Goal: Task Accomplishment & Management: Complete application form

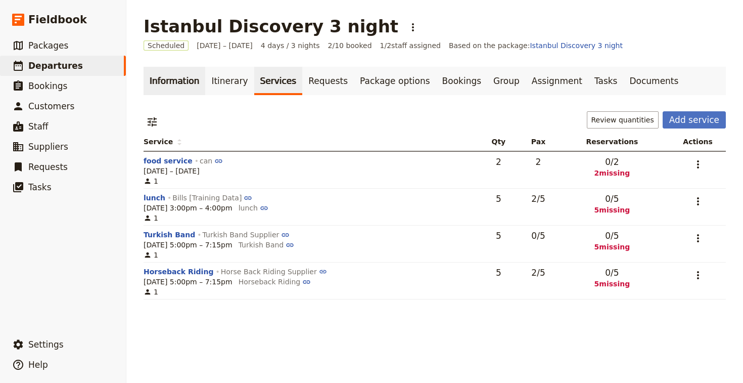
click at [186, 74] on link "Information" at bounding box center [175, 81] width 62 height 28
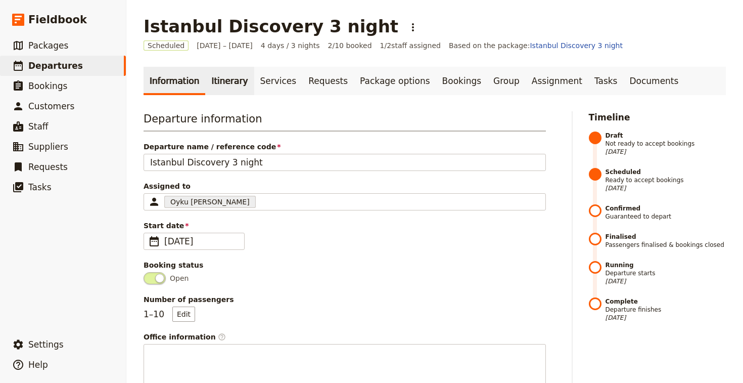
click at [210, 86] on link "Itinerary" at bounding box center [229, 81] width 49 height 28
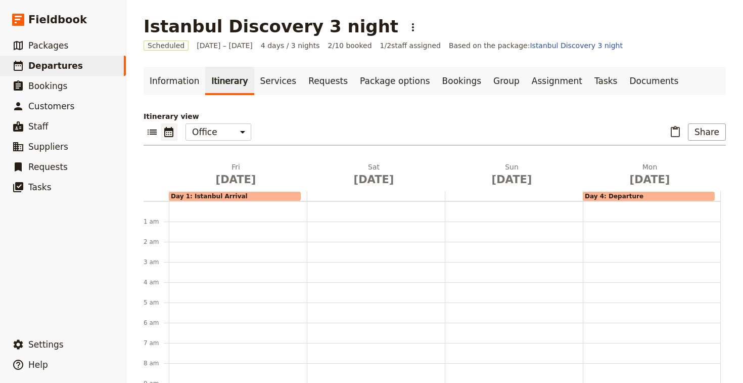
scroll to position [131, 0]
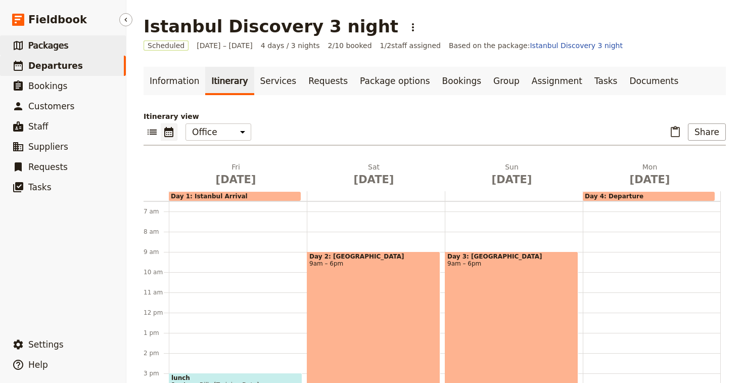
click at [39, 52] on link "​ Packages" at bounding box center [63, 45] width 126 height 20
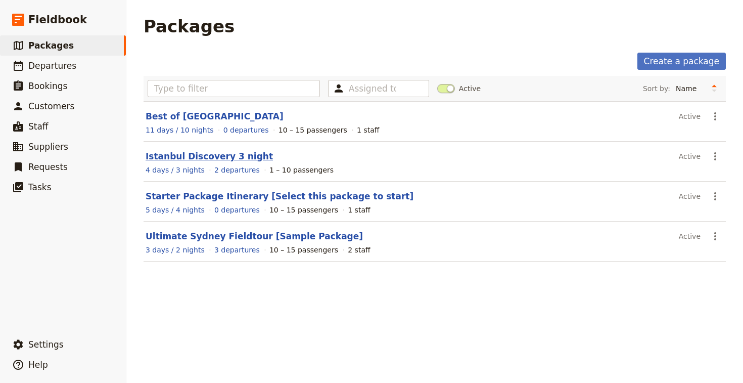
click at [205, 156] on link "Istanbul Discovery 3 night" at bounding box center [209, 156] width 127 height 10
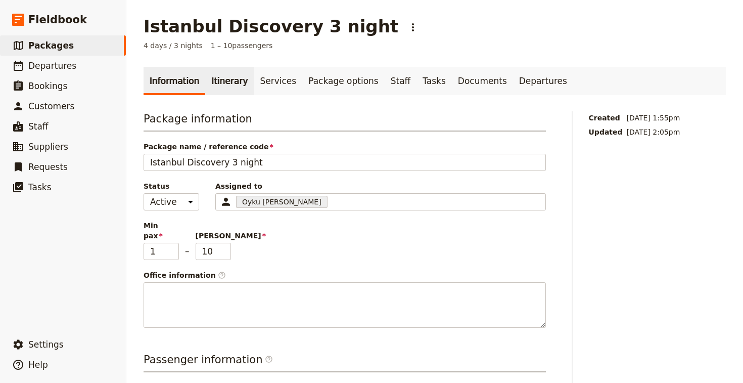
click at [208, 81] on link "Itinerary" at bounding box center [229, 81] width 49 height 28
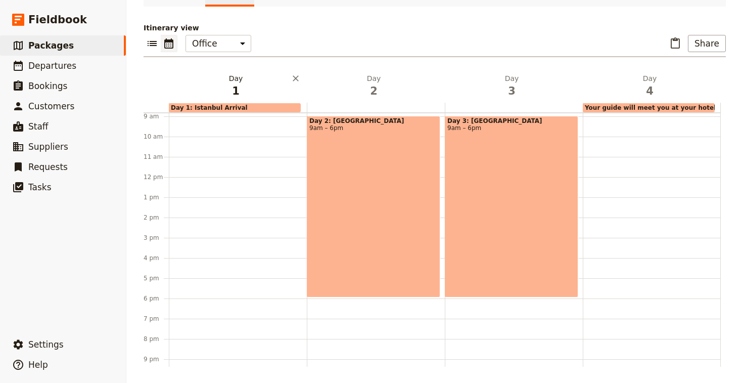
scroll to position [183, 0]
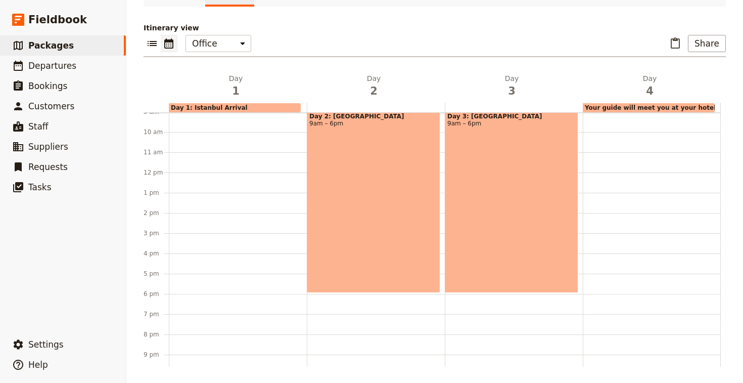
click at [347, 153] on div "Day 2: [GEOGRAPHIC_DATA] 9am – 6pm" at bounding box center [373, 201] width 133 height 181
select select "2"
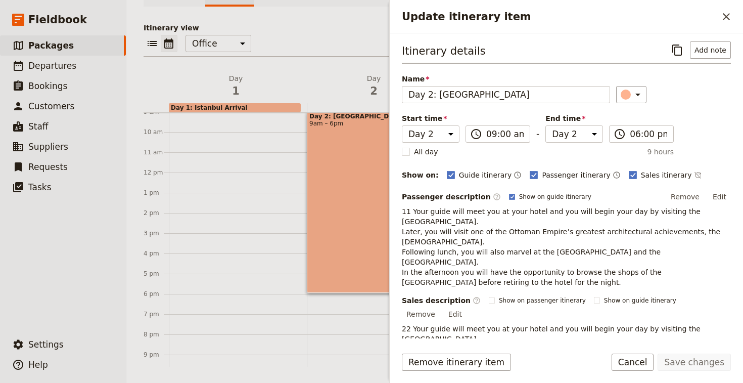
click at [347, 153] on div "Day 2: [GEOGRAPHIC_DATA] 9am – 6pm" at bounding box center [373, 201] width 133 height 181
select select "2"
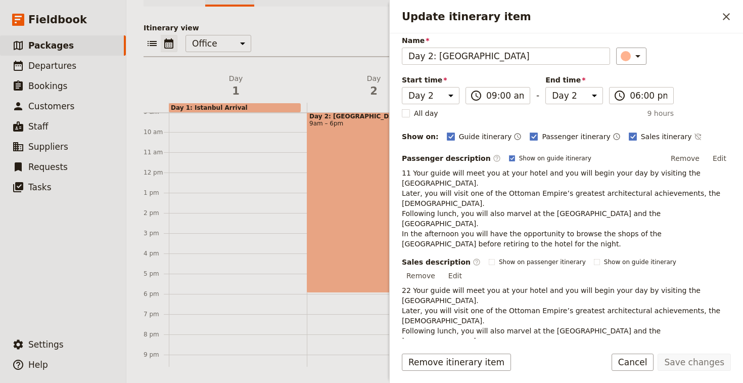
scroll to position [59, 0]
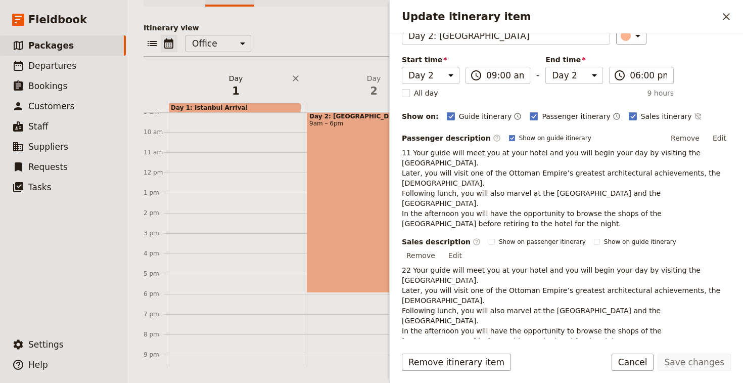
click at [283, 86] on span "1" at bounding box center [236, 90] width 126 height 15
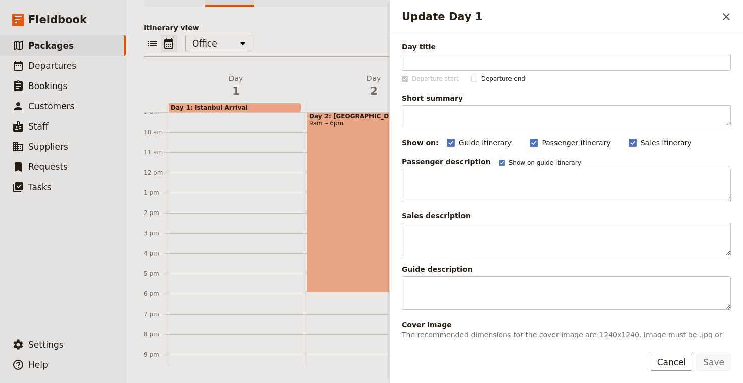
click at [258, 166] on div at bounding box center [238, 172] width 138 height 485
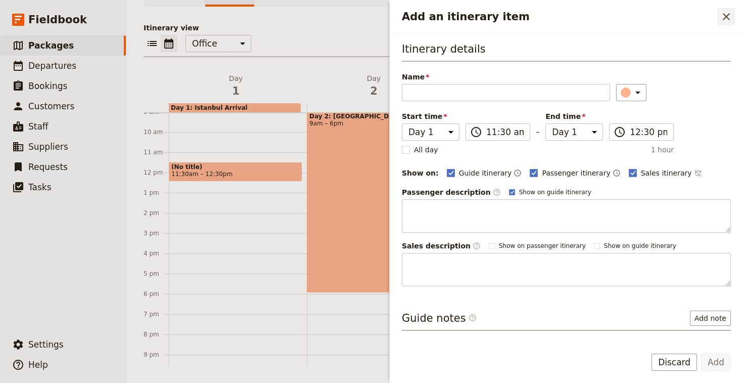
click at [732, 19] on icon "Close drawer" at bounding box center [726, 17] width 12 height 12
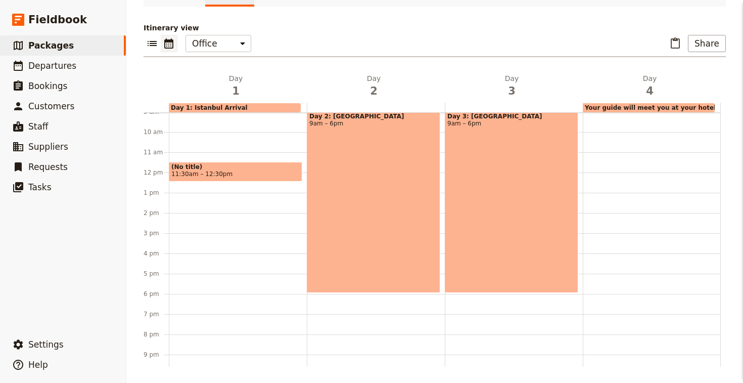
scroll to position [0, 0]
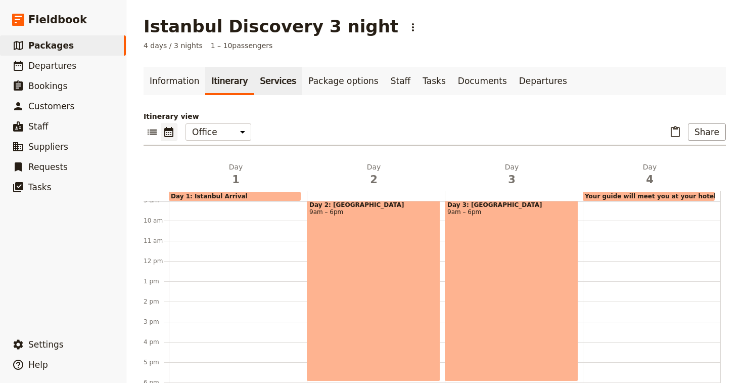
click at [267, 88] on link "Services" at bounding box center [278, 81] width 49 height 28
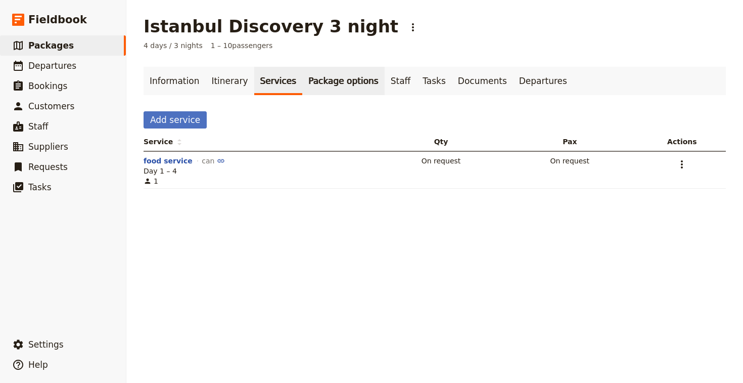
click at [326, 77] on link "Package options" at bounding box center [343, 81] width 82 height 28
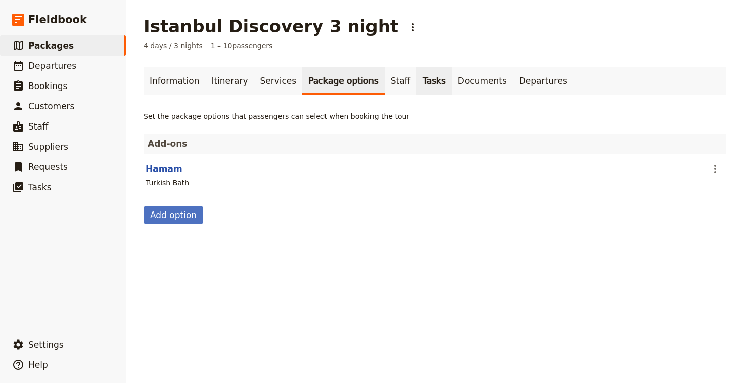
click at [416, 80] on link "Tasks" at bounding box center [433, 81] width 35 height 28
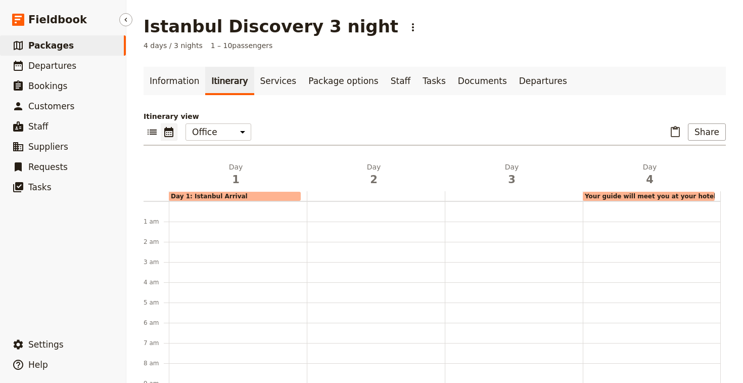
scroll to position [131, 0]
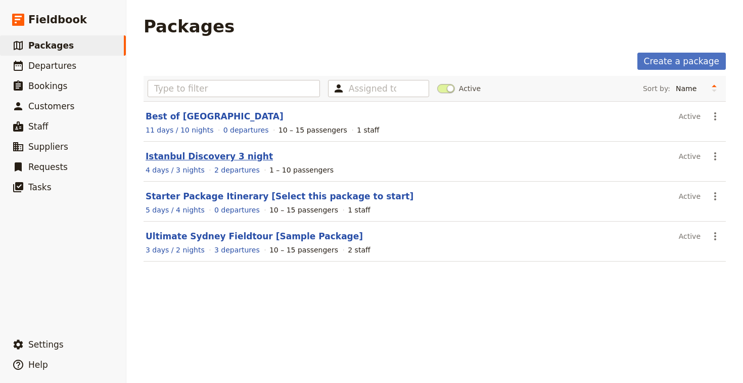
click at [209, 158] on link "Istanbul Discovery 3 night" at bounding box center [209, 156] width 127 height 10
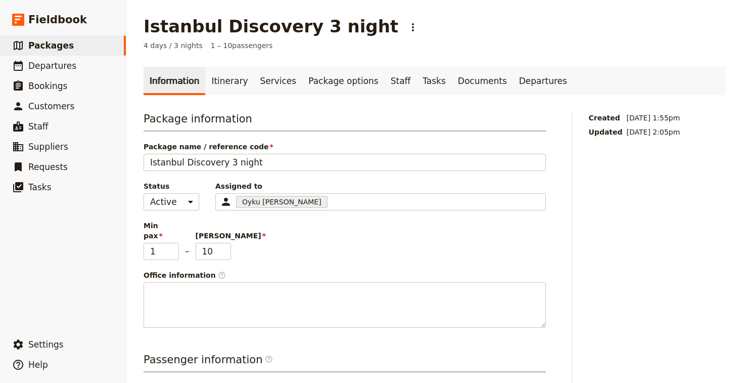
scroll to position [33, 0]
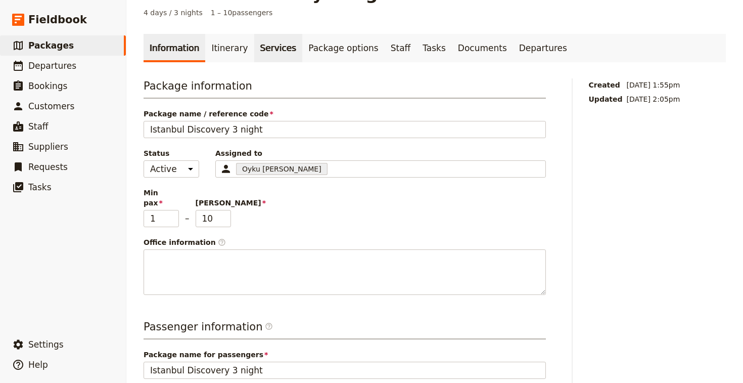
click at [263, 46] on link "Services" at bounding box center [278, 48] width 49 height 28
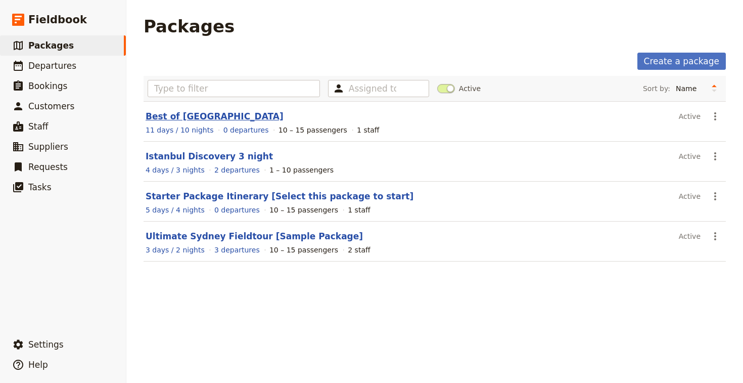
click at [184, 117] on link "Best of [GEOGRAPHIC_DATA]" at bounding box center [215, 116] width 138 height 10
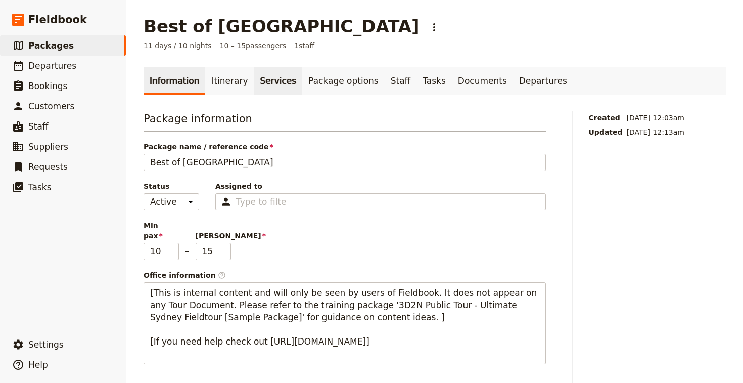
click at [257, 84] on link "Services" at bounding box center [278, 81] width 49 height 28
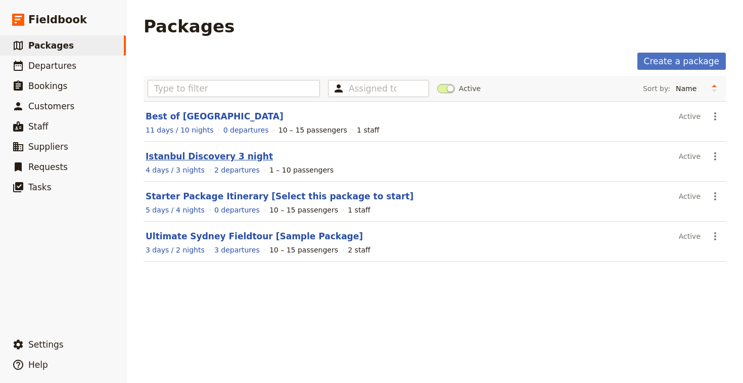
click at [221, 160] on link "Istanbul Discovery 3 night" at bounding box center [209, 156] width 127 height 10
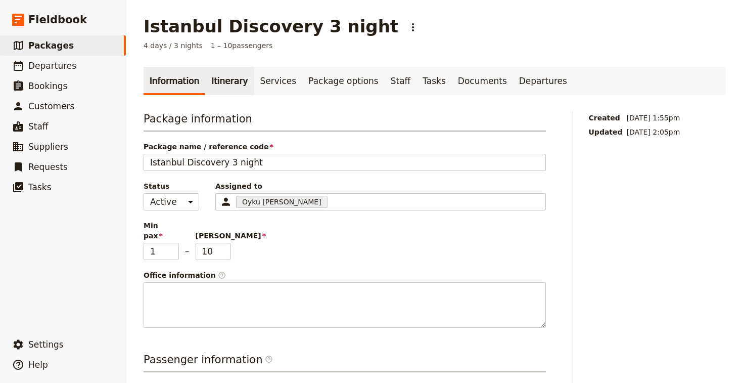
click at [234, 82] on link "Itinerary" at bounding box center [229, 81] width 49 height 28
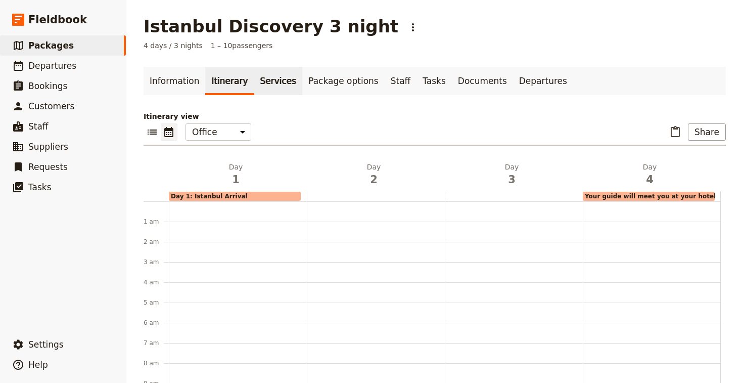
scroll to position [131, 0]
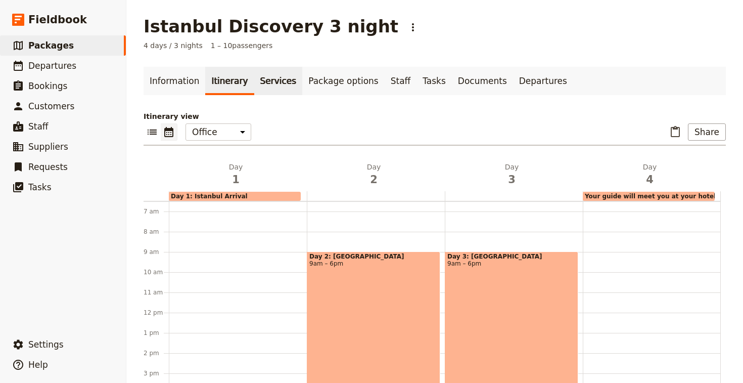
click at [260, 83] on link "Services" at bounding box center [278, 81] width 49 height 28
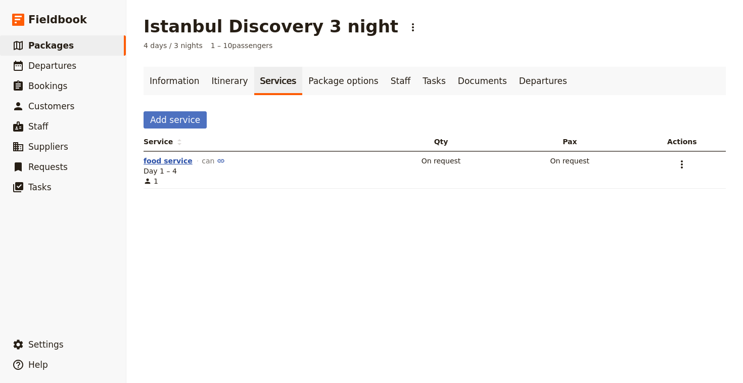
click at [163, 159] on button "food service" at bounding box center [168, 161] width 49 height 10
select select "4"
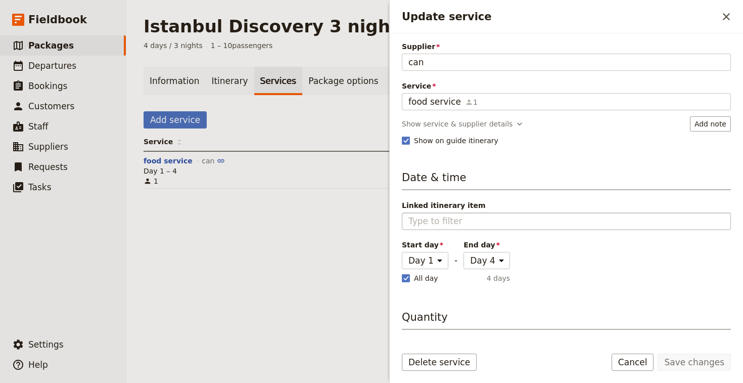
scroll to position [35, 0]
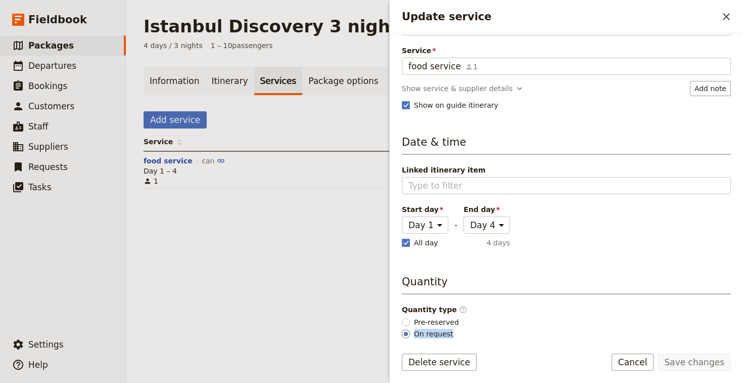
drag, startPoint x: 454, startPoint y: 334, endPoint x: 404, endPoint y: 332, distance: 50.1
click at [404, 332] on label "On request" at bounding box center [430, 333] width 57 height 11
click at [453, 332] on label "On request" at bounding box center [430, 333] width 57 height 11
click at [410, 332] on input "On request" at bounding box center [406, 333] width 8 height 8
drag, startPoint x: 452, startPoint y: 333, endPoint x: 435, endPoint y: 333, distance: 16.7
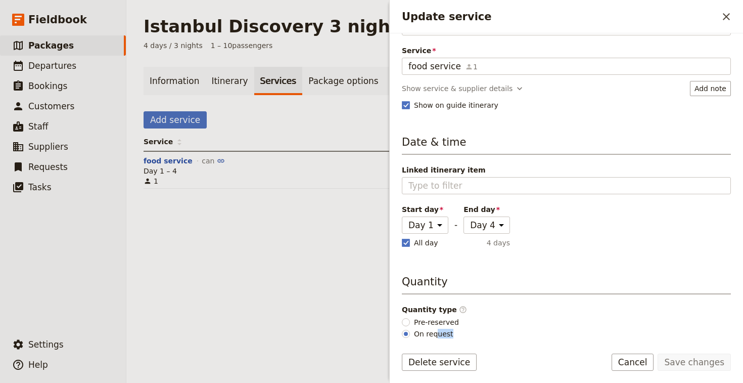
click at [435, 333] on label "On request" at bounding box center [430, 333] width 57 height 11
drag, startPoint x: 477, startPoint y: 328, endPoint x: 406, endPoint y: 326, distance: 71.3
click at [406, 326] on div "Quantity type ​ Pre-reserved On request" at bounding box center [566, 321] width 329 height 34
click at [457, 330] on fieldset "Quantity type ​ Pre-reserved On request" at bounding box center [434, 321] width 65 height 34
click at [217, 80] on link "Itinerary" at bounding box center [229, 81] width 49 height 28
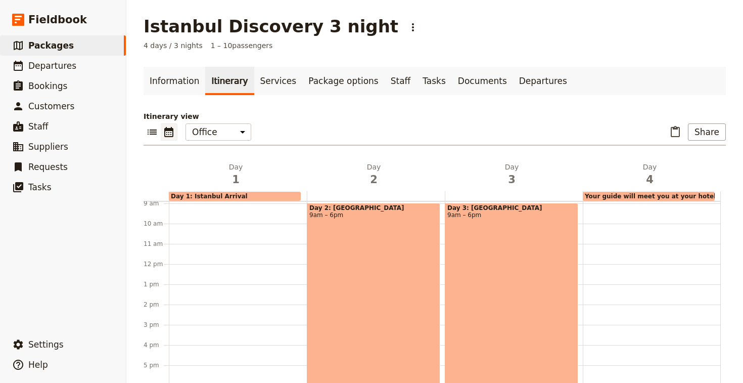
scroll to position [186, 0]
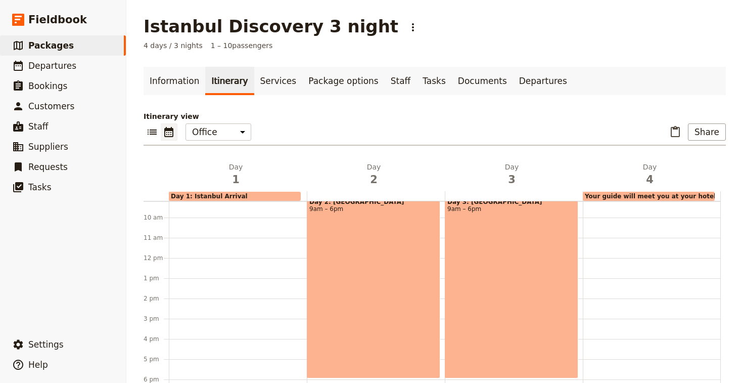
click at [228, 326] on div at bounding box center [238, 257] width 138 height 485
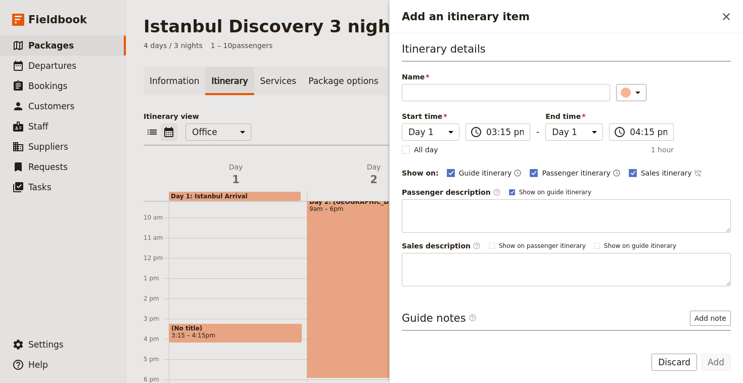
click at [228, 326] on span "(No title)" at bounding box center [235, 327] width 128 height 7
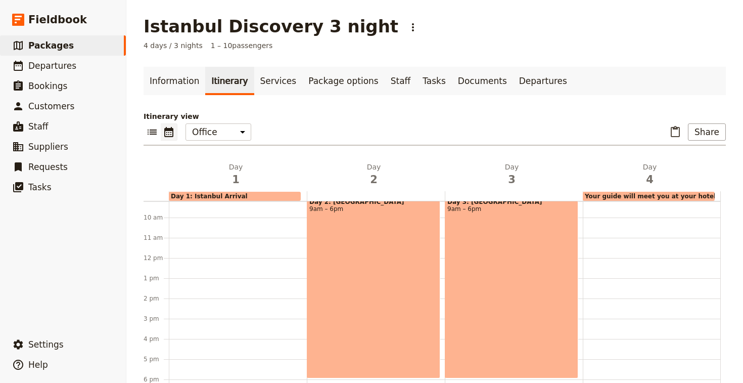
click at [228, 326] on div at bounding box center [238, 257] width 138 height 485
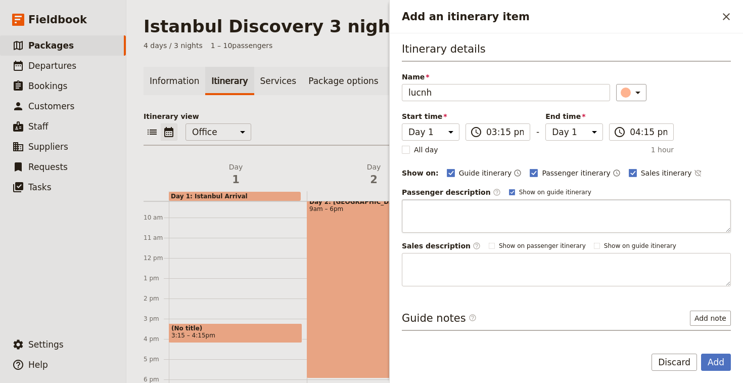
scroll to position [36, 0]
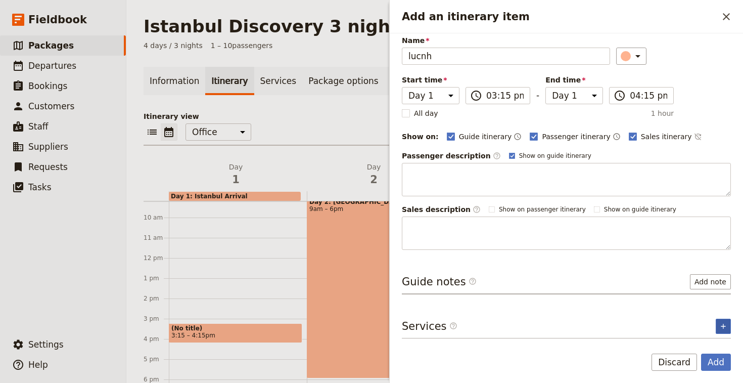
type input "lucnh"
click at [723, 325] on icon "Add service inclusion" at bounding box center [723, 325] width 5 height 5
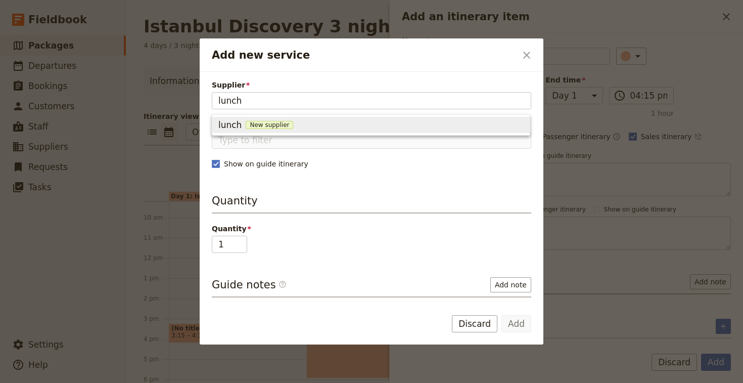
type input "lunch"
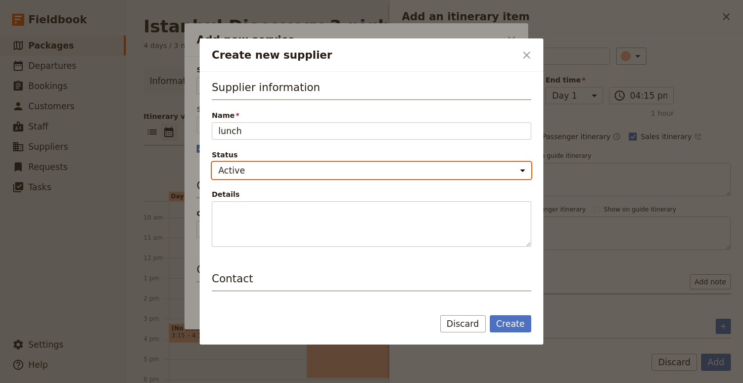
click at [242, 170] on select "Active Inactive" at bounding box center [371, 170] width 319 height 17
click at [212, 162] on select "Active Inactive" at bounding box center [371, 170] width 319 height 17
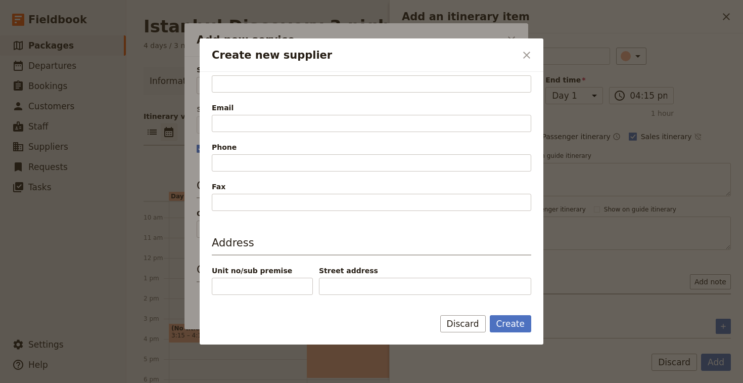
scroll to position [273, 0]
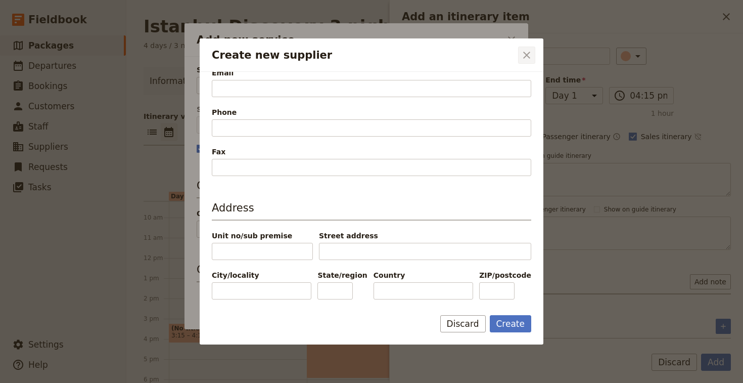
click at [528, 56] on icon "Close dialog" at bounding box center [526, 55] width 7 height 7
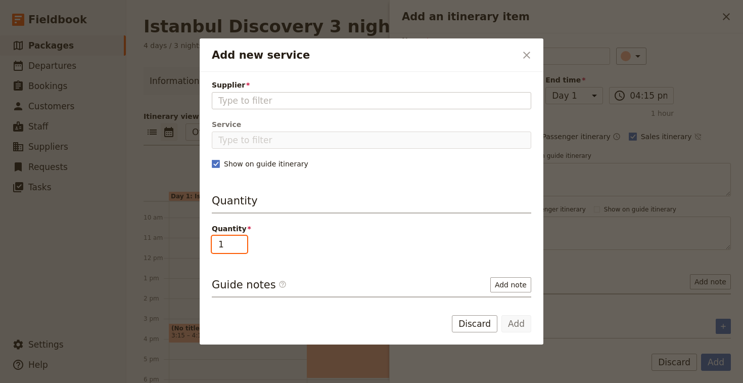
click at [229, 247] on input "1" at bounding box center [229, 243] width 35 height 17
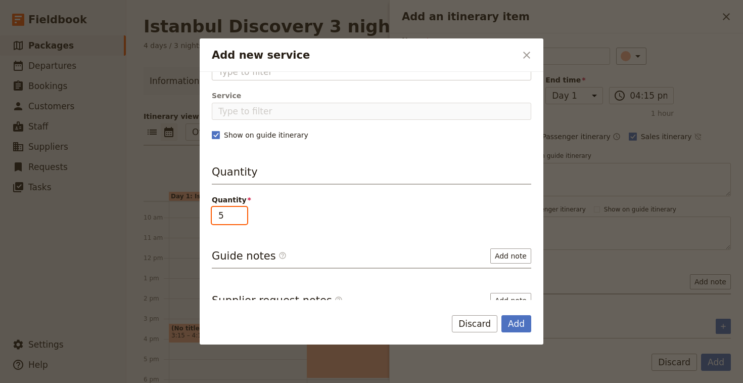
scroll to position [42, 0]
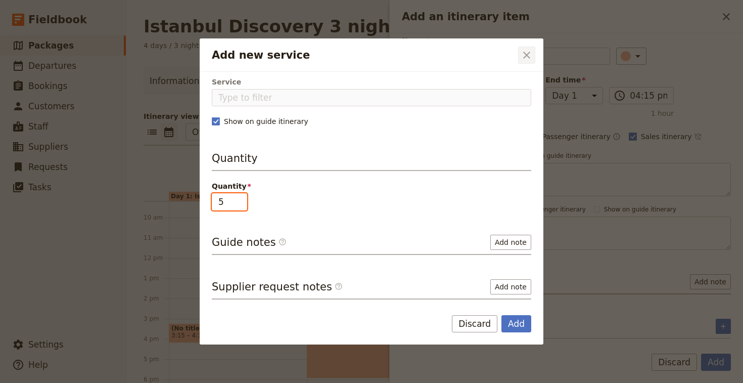
type input "5"
click at [530, 54] on icon "Close dialog" at bounding box center [527, 55] width 12 height 12
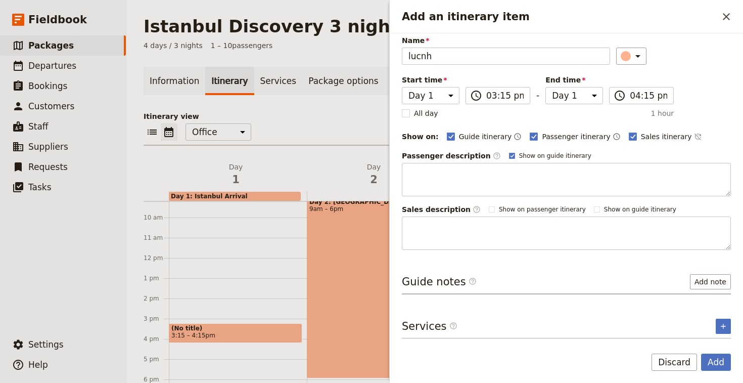
click at [370, 147] on div "Itinerary view ​ ​ Office Guide Passenger Sales ​ Share Day 1 Day 2 Day 3 Day 4…" at bounding box center [435, 283] width 582 height 344
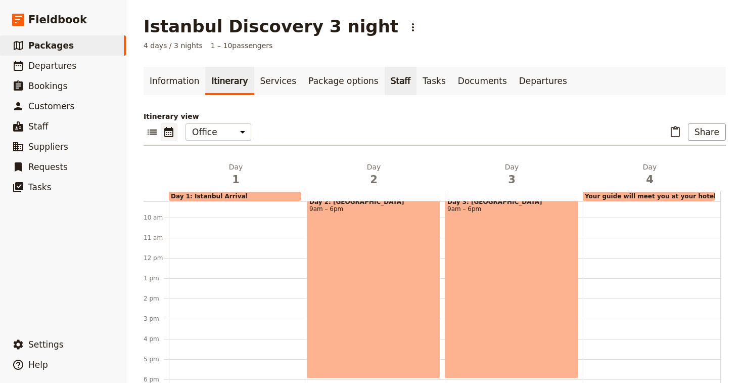
click at [385, 86] on link "Staff" at bounding box center [401, 81] width 32 height 28
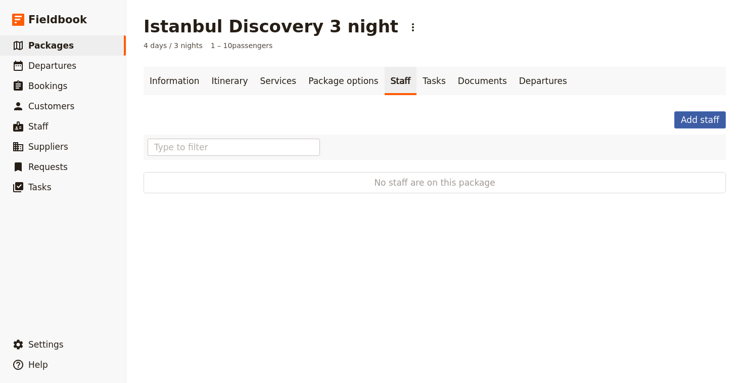
click at [693, 119] on button "Add staff" at bounding box center [700, 119] width 52 height 17
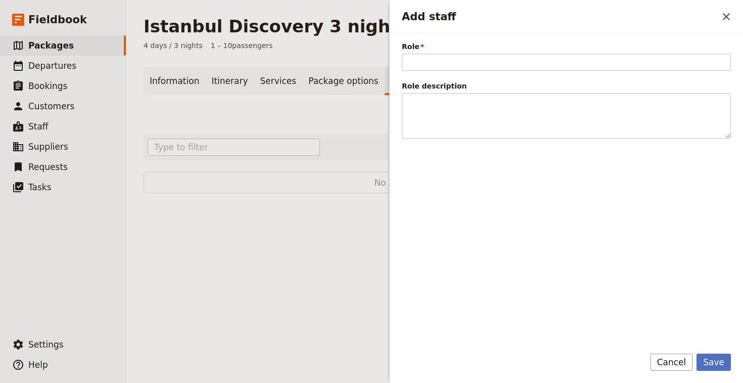
type input "e"
type input "guide"
click at [713, 361] on button "Save" at bounding box center [713, 361] width 34 height 17
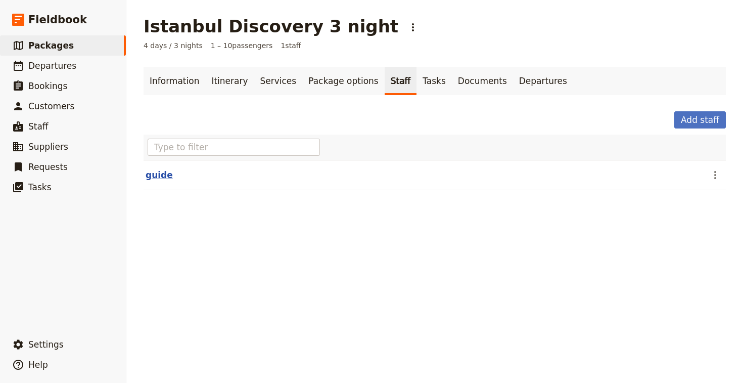
click at [153, 171] on button "guide" at bounding box center [159, 175] width 27 height 12
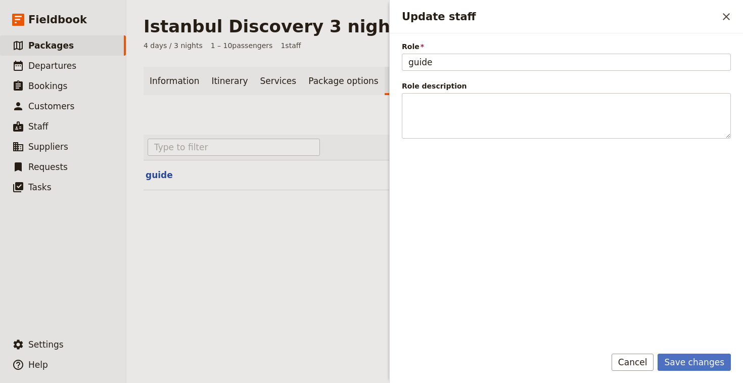
click at [279, 158] on div at bounding box center [435, 146] width 582 height 25
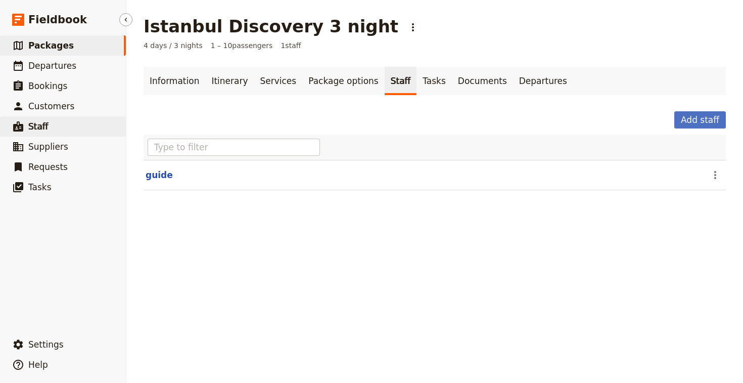
click at [27, 125] on link "​ Staff" at bounding box center [63, 126] width 126 height 20
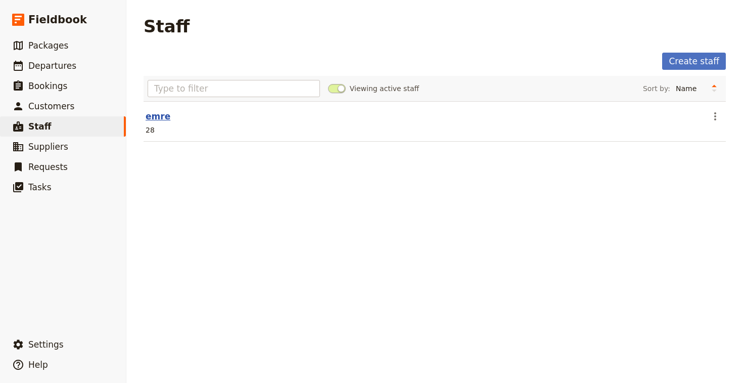
click at [161, 119] on link "emre" at bounding box center [158, 116] width 25 height 10
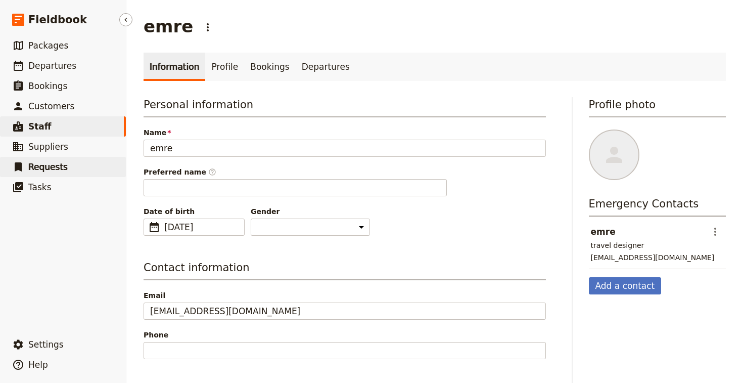
click at [69, 162] on link "​ Requests" at bounding box center [63, 167] width 126 height 20
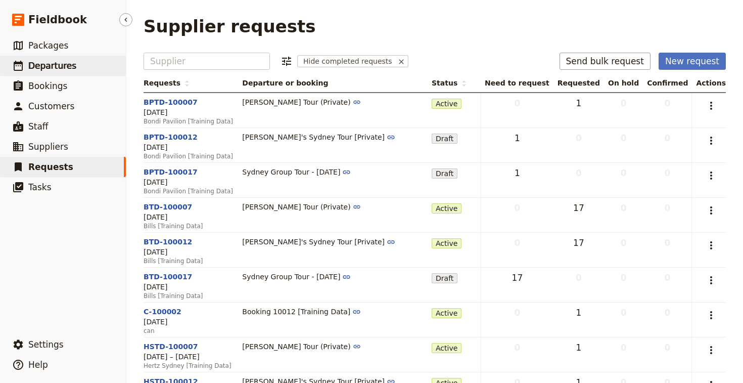
click at [47, 66] on span "Departures" at bounding box center [52, 66] width 48 height 10
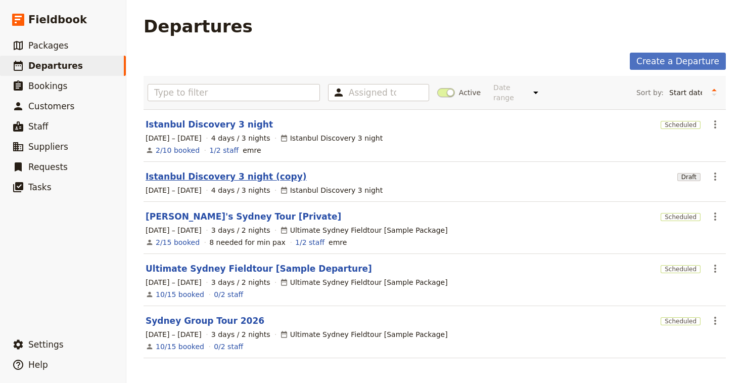
click at [190, 173] on link "Istanbul Discovery 3 night (copy)" at bounding box center [226, 176] width 161 height 12
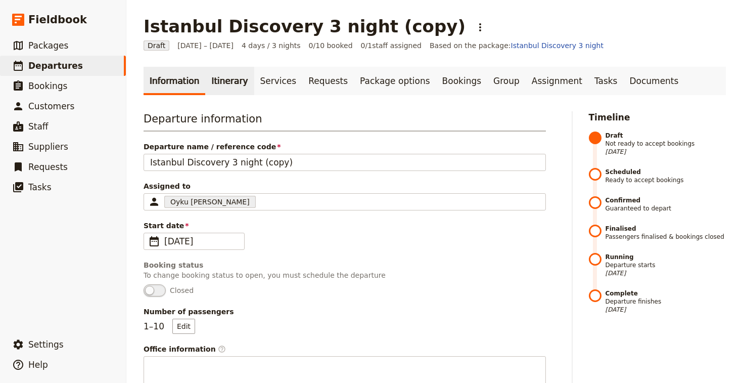
click at [226, 80] on link "Itinerary" at bounding box center [229, 81] width 49 height 28
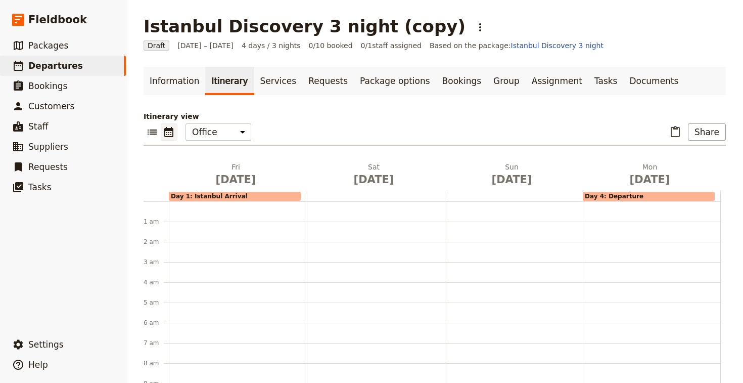
scroll to position [131, 0]
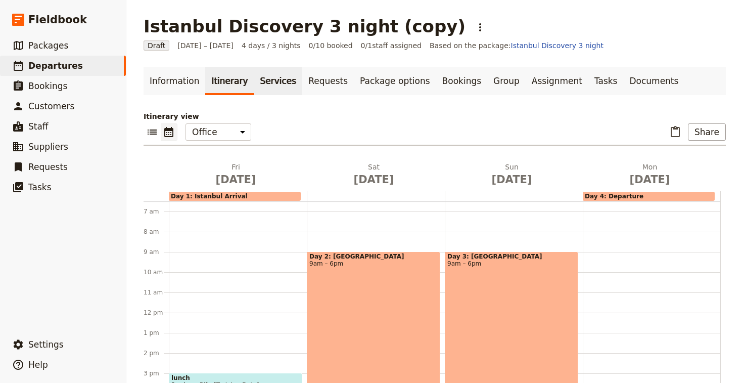
click at [265, 79] on link "Services" at bounding box center [278, 81] width 49 height 28
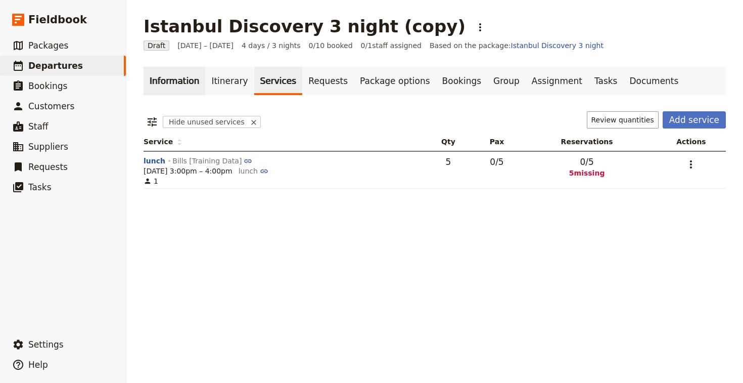
click at [167, 81] on link "Information" at bounding box center [175, 81] width 62 height 28
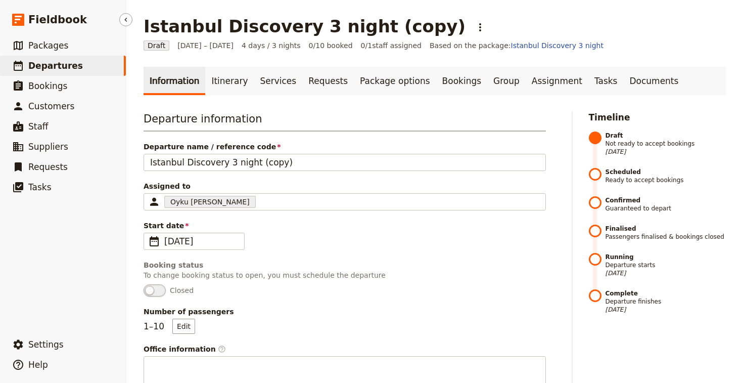
click at [69, 73] on link "​ Departures" at bounding box center [63, 66] width 126 height 20
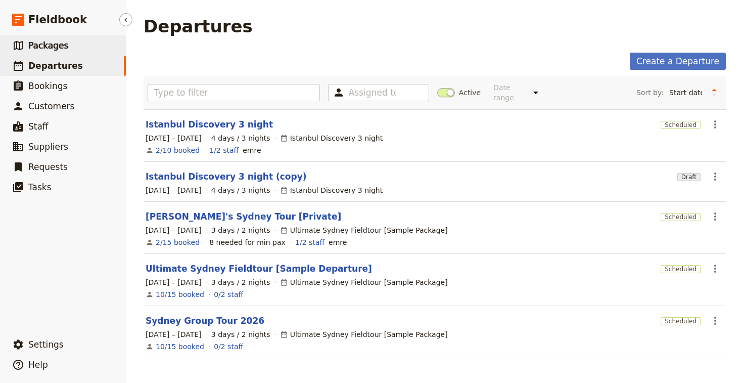
click at [66, 52] on link "​ Packages" at bounding box center [63, 45] width 126 height 20
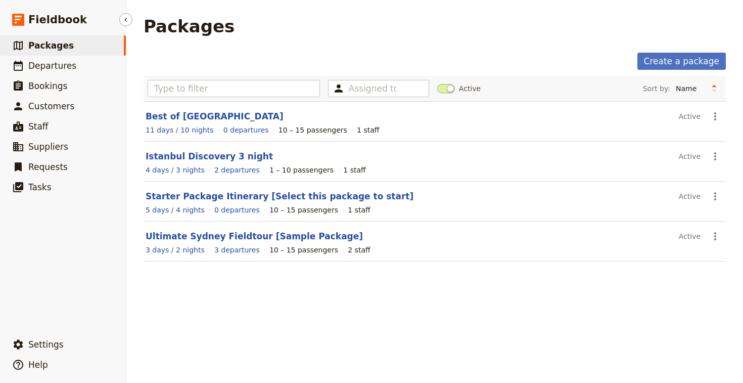
click at [69, 51] on link "​ Packages" at bounding box center [63, 45] width 126 height 20
click at [66, 99] on link "​ Customers" at bounding box center [63, 106] width 126 height 20
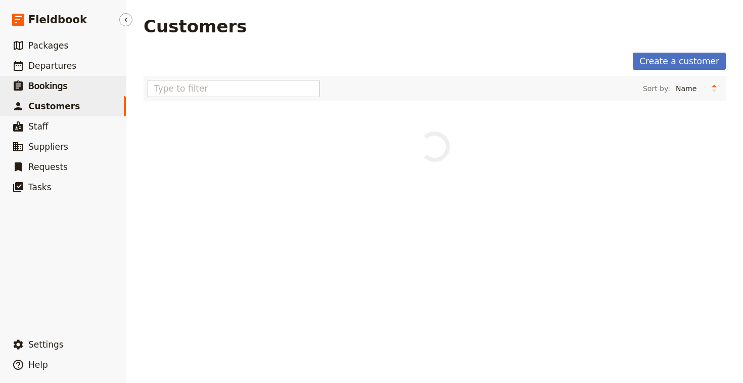
click at [62, 88] on span "Bookings" at bounding box center [47, 86] width 39 height 10
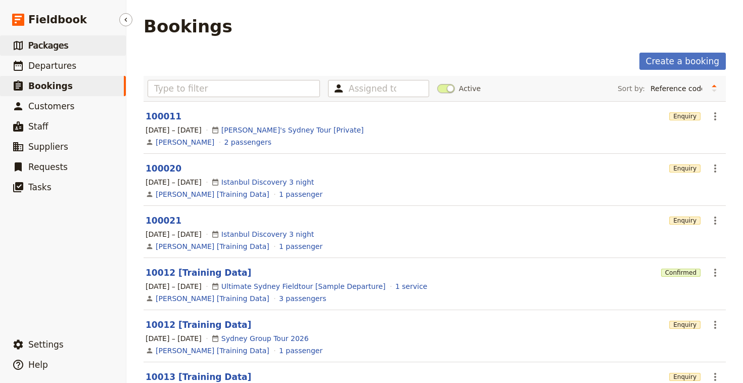
click at [61, 55] on link "​ Packages" at bounding box center [63, 45] width 126 height 20
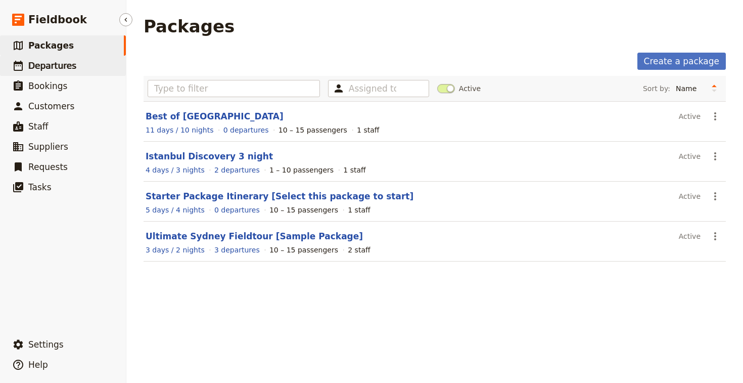
click at [64, 70] on span "Departures" at bounding box center [52, 66] width 48 height 10
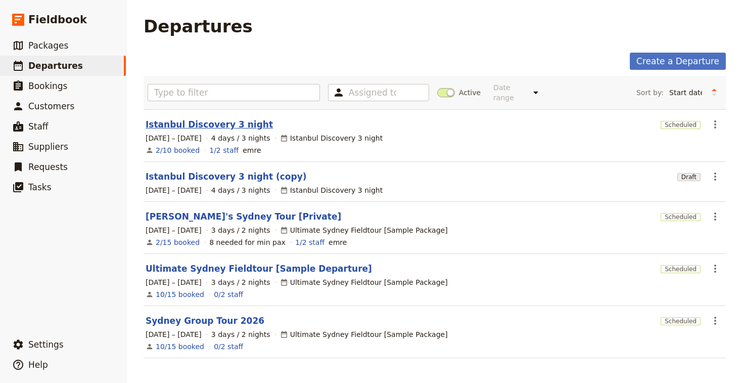
click at [234, 118] on link "Istanbul Discovery 3 night" at bounding box center [209, 124] width 127 height 12
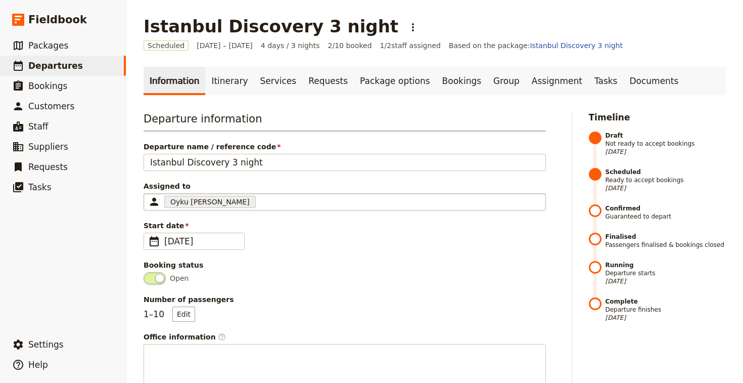
scroll to position [70, 0]
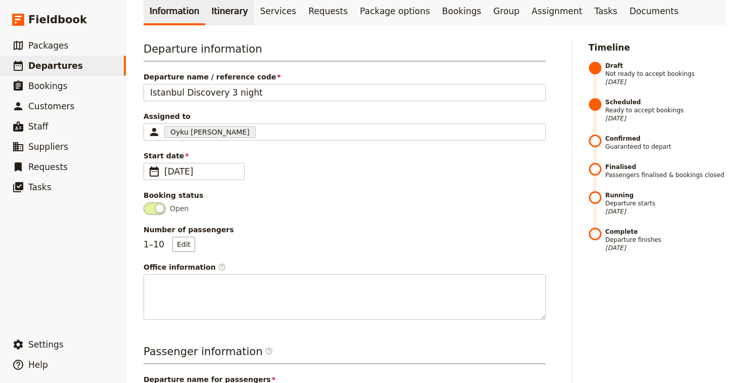
click at [214, 10] on link "Itinerary" at bounding box center [229, 11] width 49 height 28
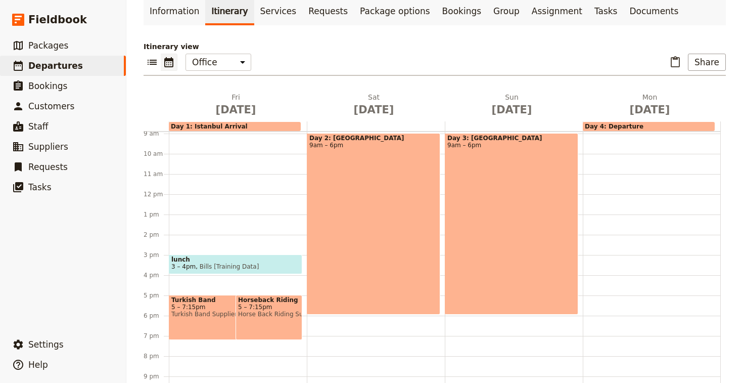
scroll to position [195, 0]
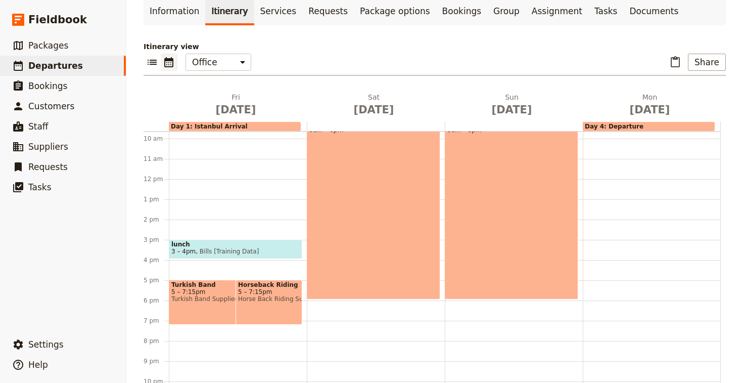
click at [210, 296] on span "Turkish Band Supplier" at bounding box center [225, 298] width 108 height 7
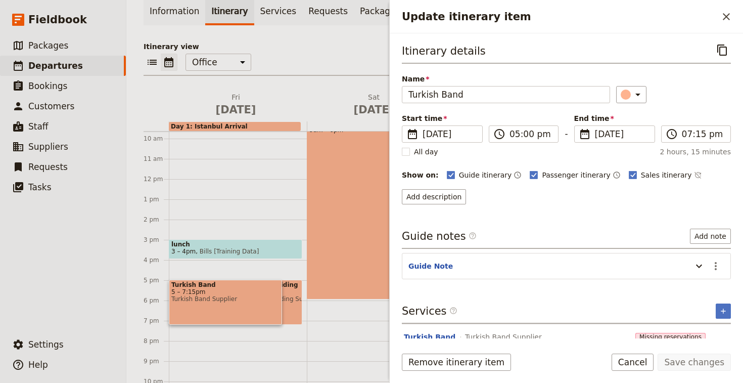
scroll to position [21, 0]
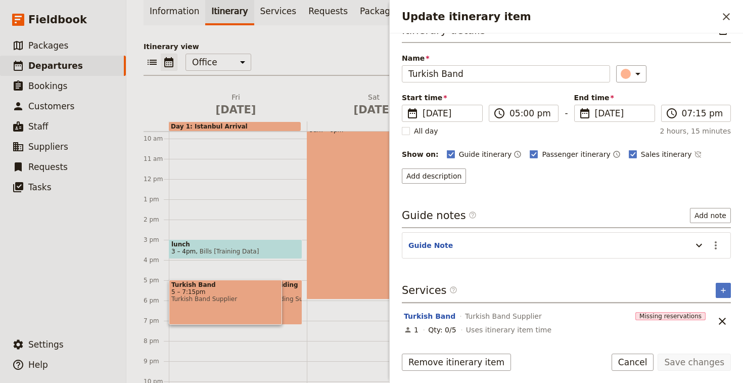
click at [412, 328] on div "1" at bounding box center [411, 329] width 15 height 10
click at [452, 329] on div "Qty: 0/5" at bounding box center [442, 329] width 28 height 10
drag, startPoint x: 465, startPoint y: 329, endPoint x: 445, endPoint y: 327, distance: 19.8
click at [445, 327] on div "1 Qty: 0/5 Uses itinerary item time" at bounding box center [556, 329] width 306 height 12
click at [260, 266] on div "lunch 3 – 4pm Bills [Training Data] Turkish Band 5 – 7:15pm Turkish Band Suppli…" at bounding box center [238, 178] width 138 height 485
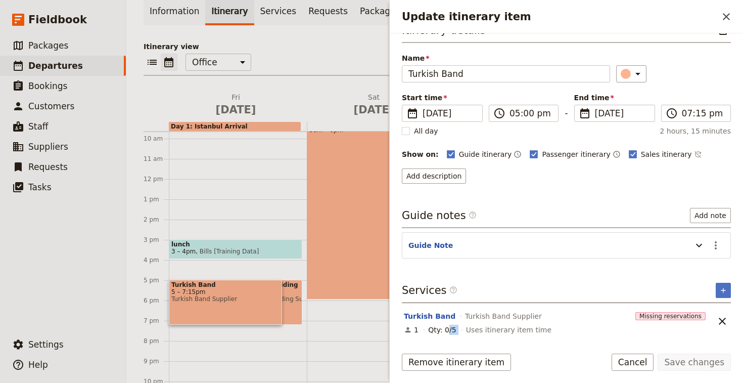
scroll to position [8, 0]
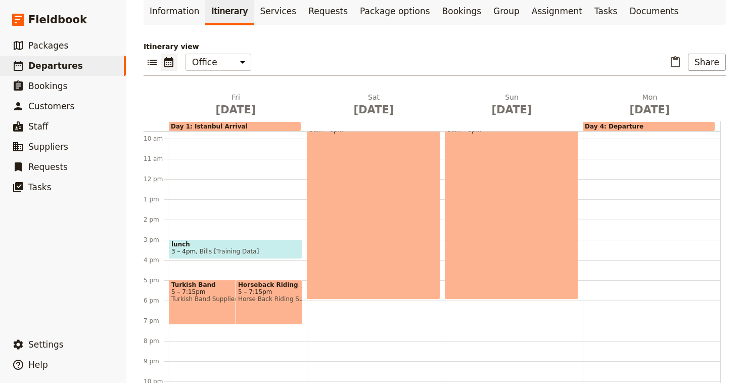
click at [217, 303] on div "Turkish Band 5 – 7:15pm Turkish Band Supplier" at bounding box center [225, 301] width 113 height 45
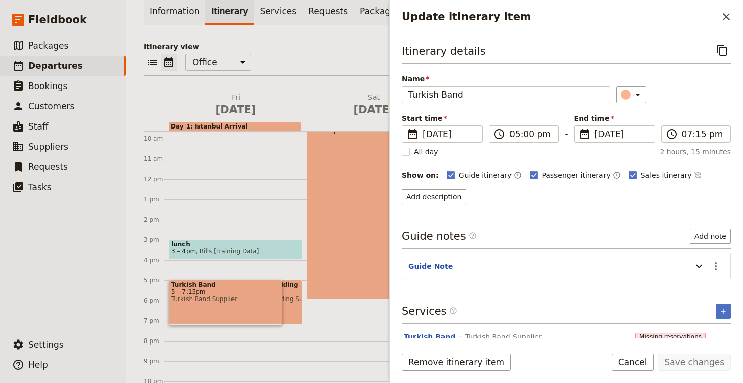
click at [217, 303] on div "Turkish Band 5 – 7:15pm Turkish Band Supplier" at bounding box center [225, 301] width 113 height 45
click at [262, 81] on div "Itinerary view ​ ​ Office Guide Passenger Sales ​ Share [DATE] [DATE] [DATE] [D…" at bounding box center [435, 213] width 582 height 344
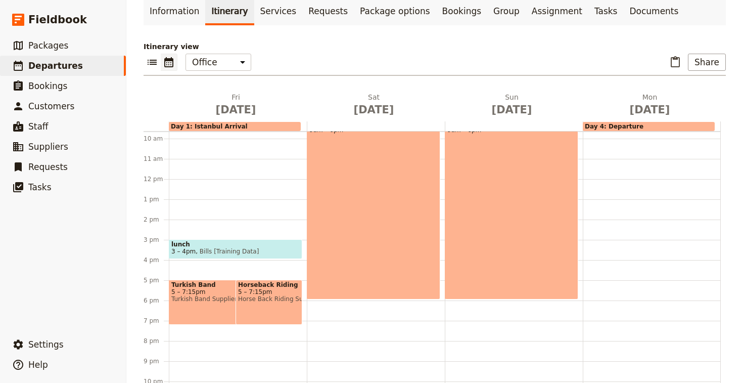
scroll to position [0, 0]
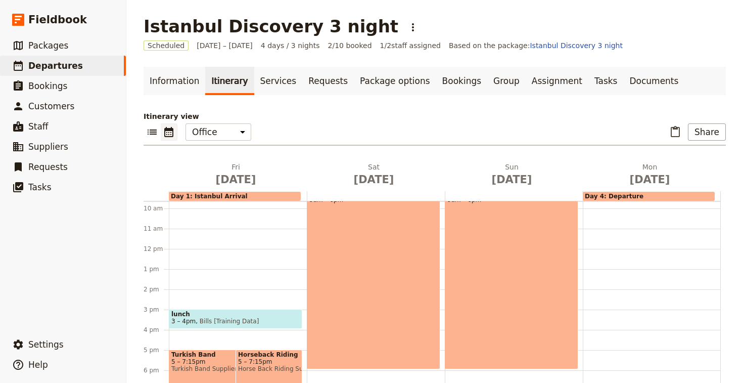
click at [263, 361] on span "5 – 7:15pm" at bounding box center [269, 361] width 62 height 7
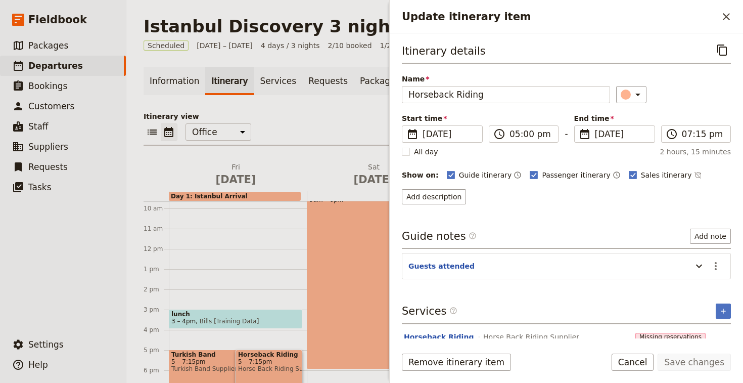
scroll to position [21, 0]
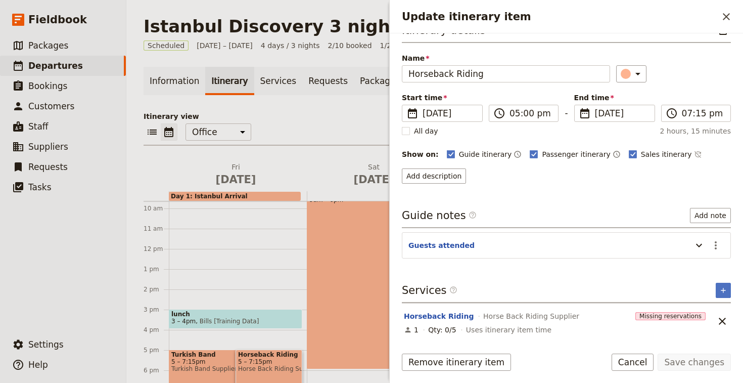
click at [279, 121] on div "Itinerary view ​ ​ Office Guide Passenger Sales ​ Share [DATE] [DATE] [DATE] [D…" at bounding box center [435, 283] width 582 height 344
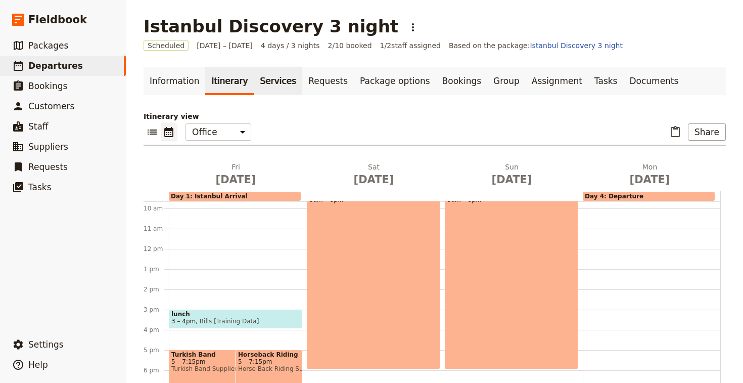
scroll to position [11, 0]
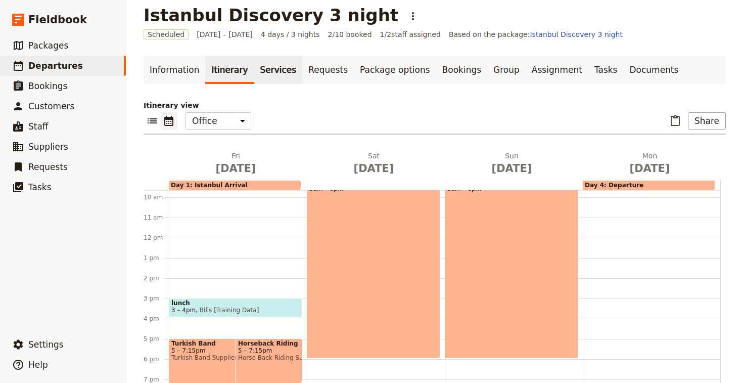
click at [254, 77] on link "Services" at bounding box center [278, 70] width 49 height 28
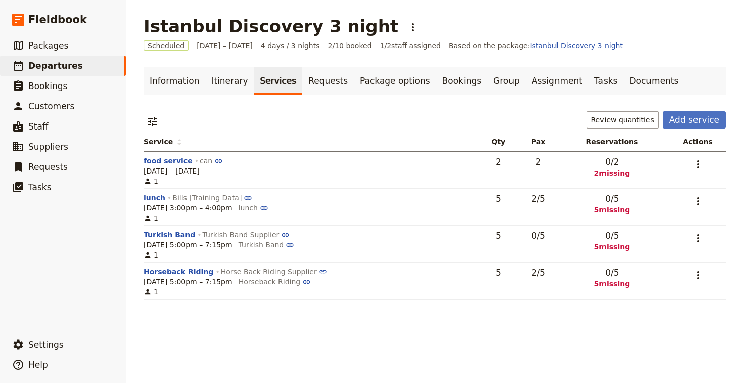
click at [157, 237] on button "Turkish Band" at bounding box center [170, 234] width 52 height 10
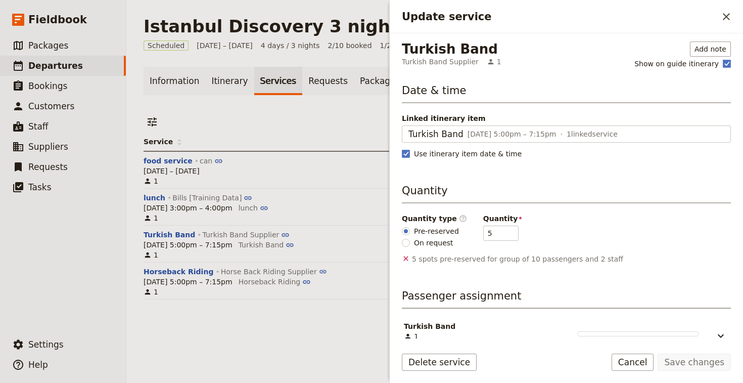
scroll to position [17, 0]
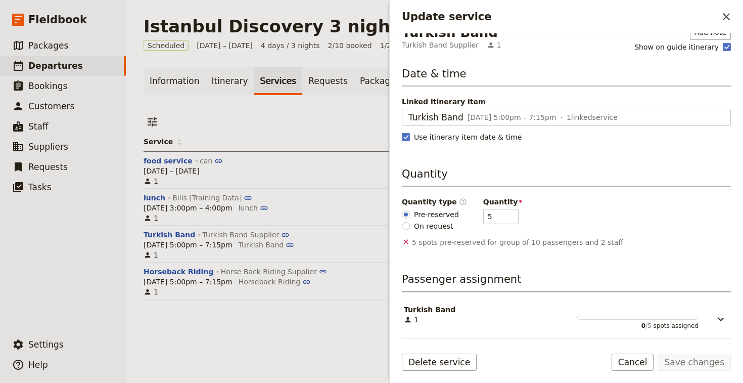
click at [312, 112] on div "​ Review quantities Add service" at bounding box center [435, 121] width 582 height 21
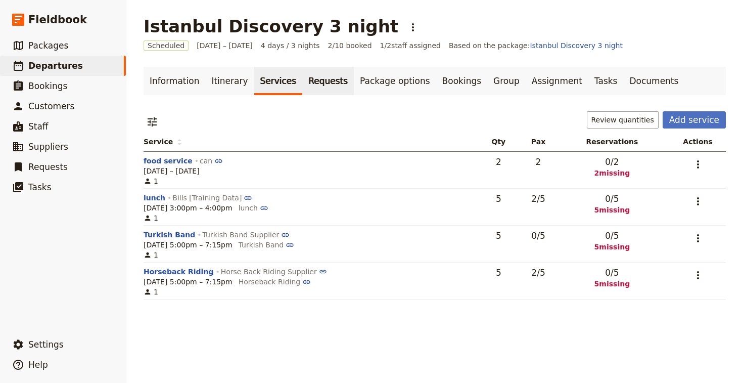
click at [310, 81] on link "Requests" at bounding box center [328, 81] width 52 height 28
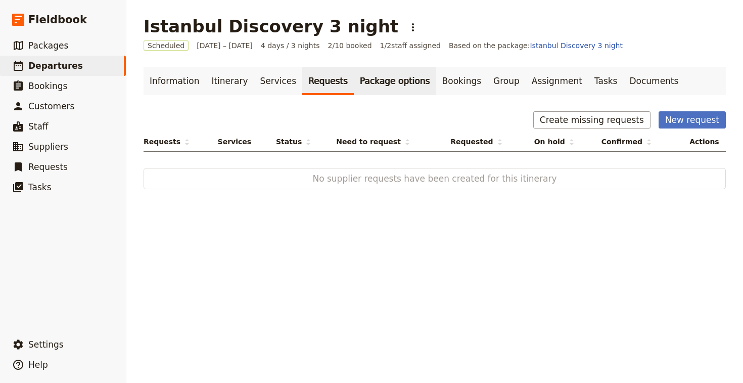
click at [354, 79] on link "Package options" at bounding box center [395, 81] width 82 height 28
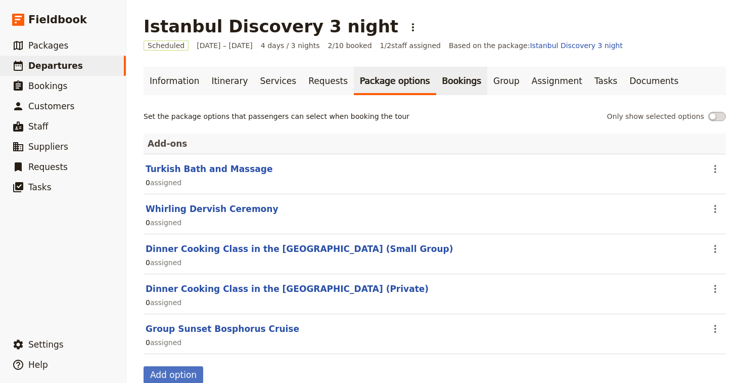
click at [439, 76] on link "Bookings" at bounding box center [461, 81] width 51 height 28
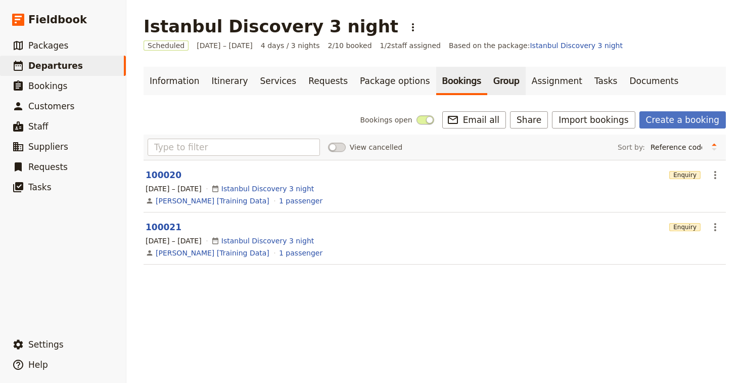
click at [487, 82] on link "Group" at bounding box center [506, 81] width 38 height 28
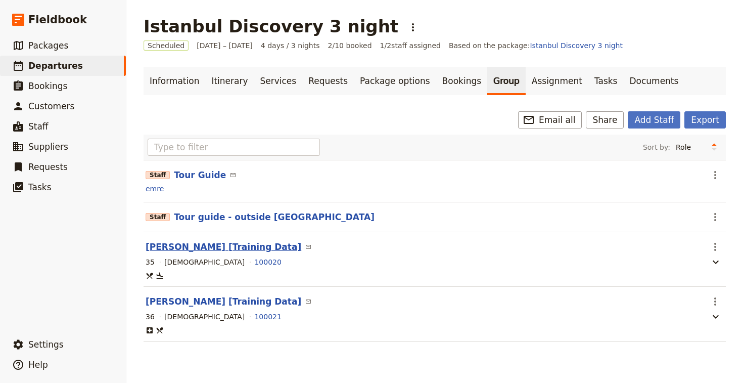
click at [230, 251] on button "[PERSON_NAME] [Training Data]" at bounding box center [224, 247] width 156 height 12
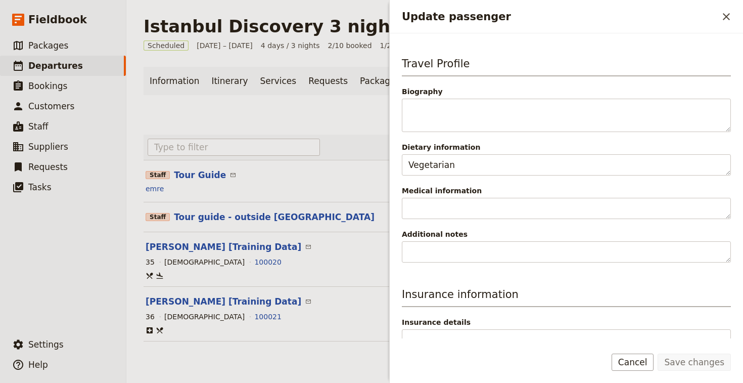
scroll to position [283, 0]
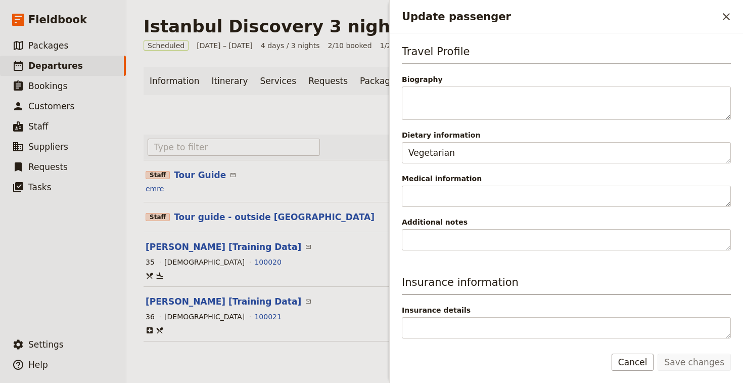
click at [311, 196] on div at bounding box center [435, 196] width 580 height 2
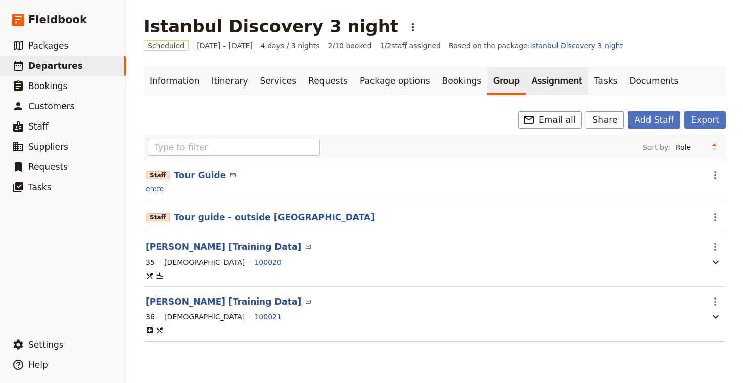
click at [526, 84] on link "Assignment" at bounding box center [557, 81] width 63 height 28
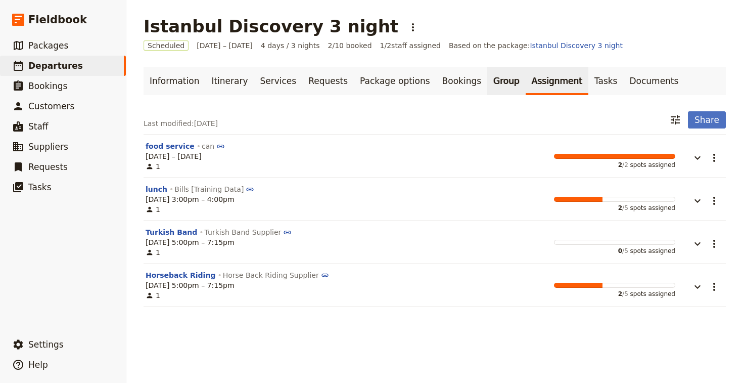
click at [487, 82] on link "Group" at bounding box center [506, 81] width 38 height 28
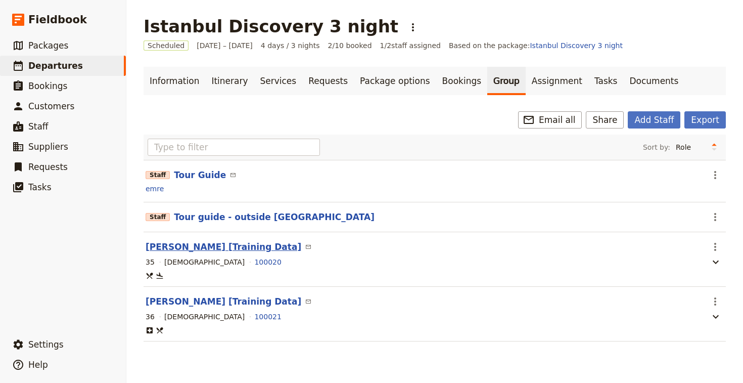
click at [196, 247] on button "[PERSON_NAME] [Training Data]" at bounding box center [224, 247] width 156 height 12
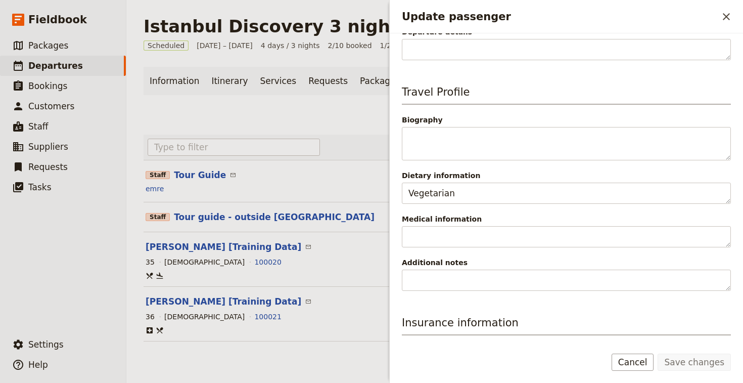
scroll to position [283, 0]
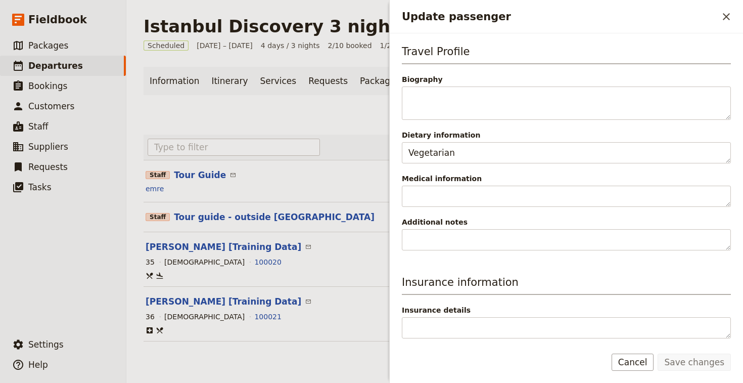
click at [310, 199] on section "Staff Tour Guide ​ ​ emre" at bounding box center [435, 181] width 582 height 42
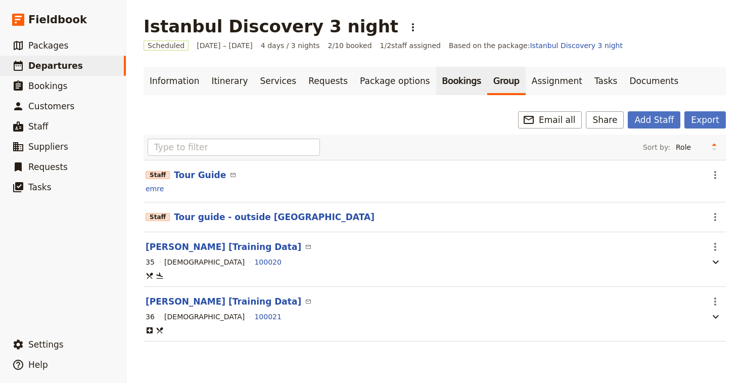
click at [436, 79] on link "Bookings" at bounding box center [461, 81] width 51 height 28
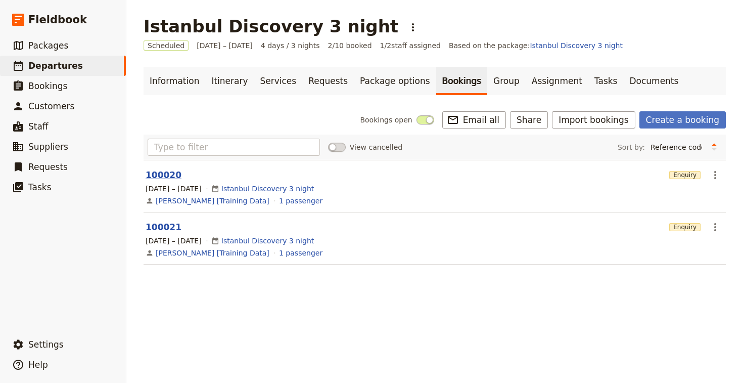
click at [155, 174] on button "100020" at bounding box center [164, 175] width 36 height 12
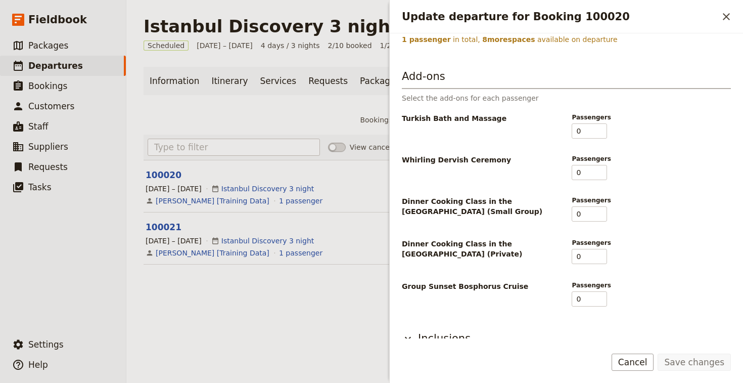
scroll to position [83, 0]
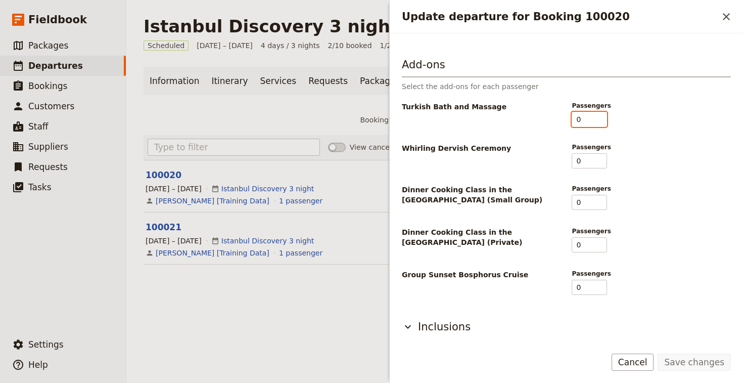
click at [583, 122] on input "0" at bounding box center [589, 119] width 35 height 15
type input "1"
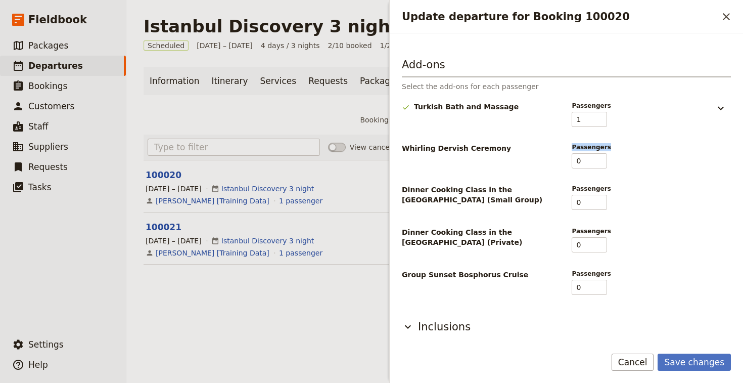
click at [691, 153] on div "Whirling Dervish Ceremony Passengers 0" at bounding box center [566, 155] width 329 height 25
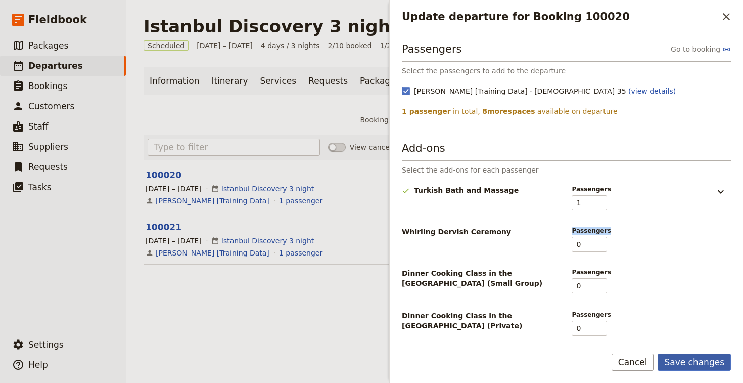
click at [708, 363] on button "Save changes" at bounding box center [693, 361] width 73 height 17
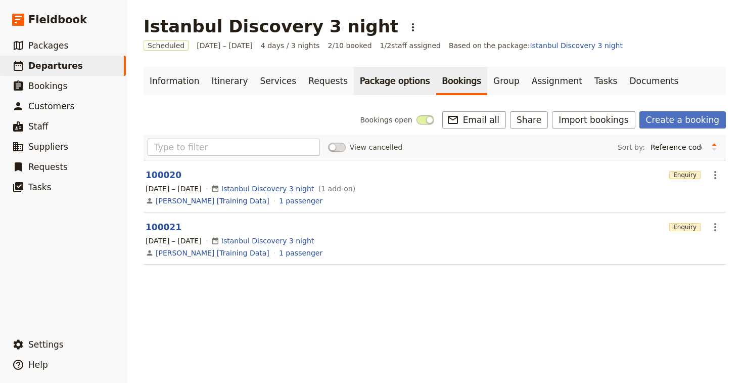
click at [365, 74] on link "Package options" at bounding box center [395, 81] width 82 height 28
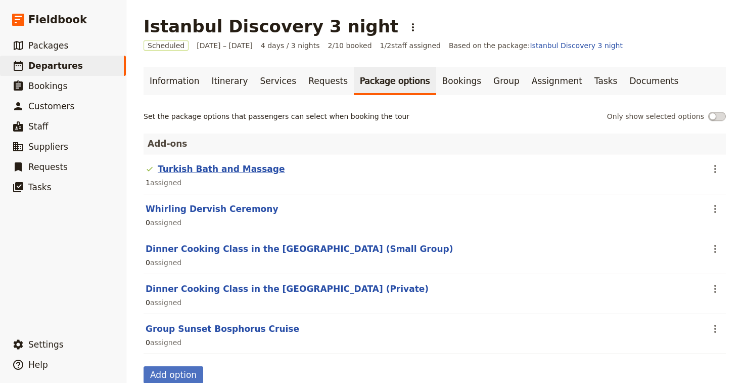
click at [212, 167] on button "Turkish Bath and Massage" at bounding box center [221, 169] width 127 height 12
select select "addOn"
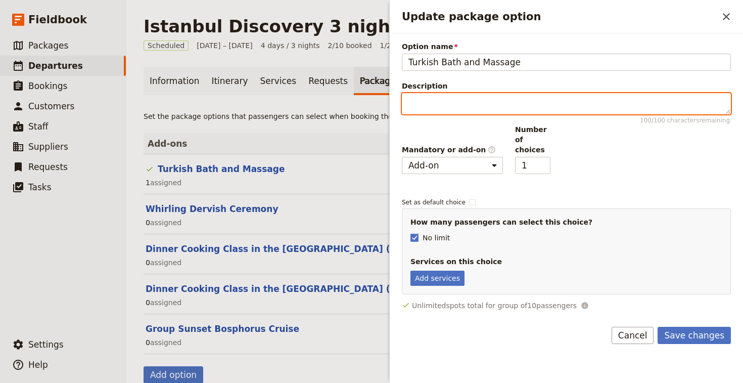
click at [467, 100] on textarea "Description 100 / 100 characters remaining" at bounding box center [566, 103] width 329 height 21
click at [329, 139] on h2 "Add-ons" at bounding box center [435, 143] width 582 height 20
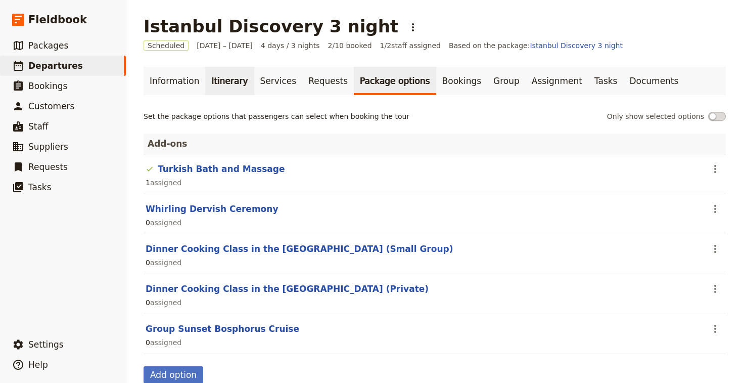
click at [235, 89] on link "Itinerary" at bounding box center [229, 81] width 49 height 28
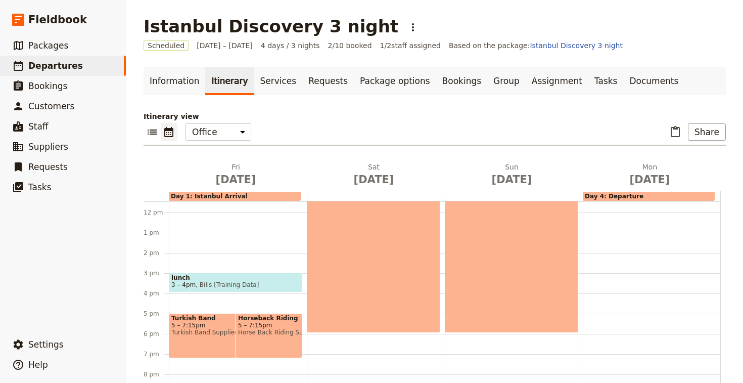
scroll to position [22, 0]
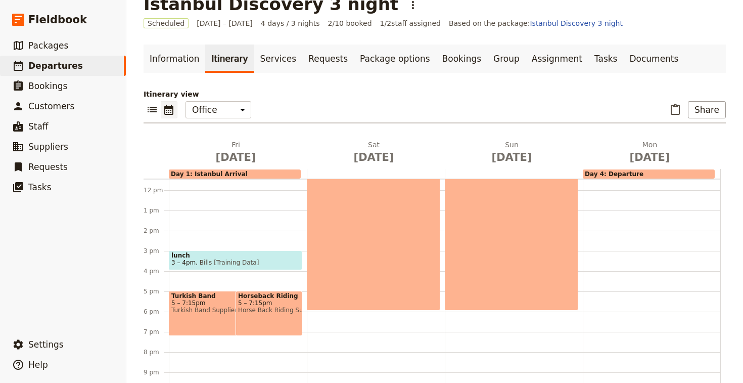
click at [208, 311] on span "Turkish Band Supplier" at bounding box center [225, 309] width 108 height 7
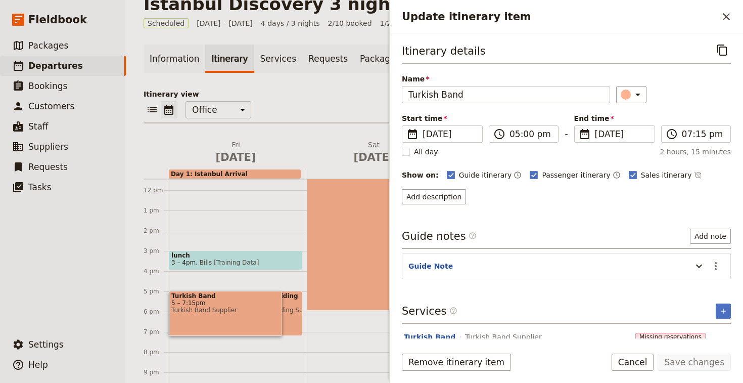
scroll to position [21, 0]
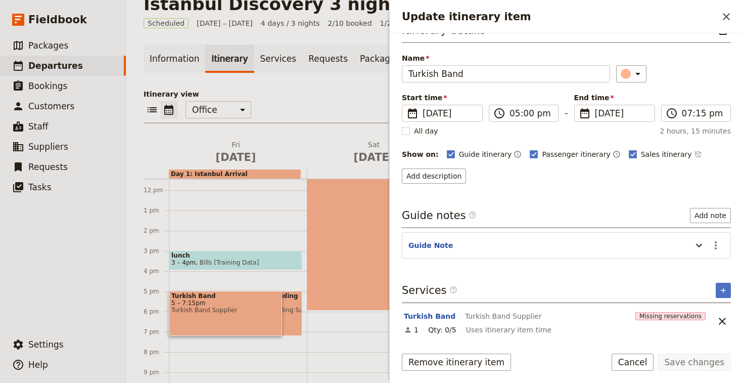
click at [460, 247] on header "Guide Note" at bounding box center [547, 246] width 278 height 12
click at [697, 246] on icon "Update itinerary item" at bounding box center [699, 245] width 12 height 12
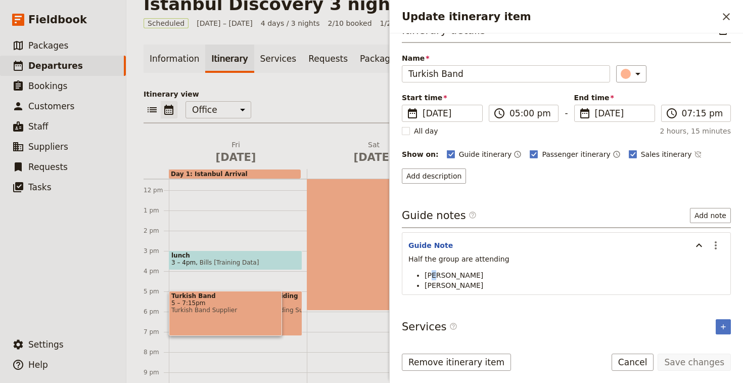
click at [436, 275] on span "[PERSON_NAME]" at bounding box center [453, 275] width 59 height 8
click at [439, 282] on span "[PERSON_NAME]" at bounding box center [453, 285] width 59 height 8
click at [429, 243] on button "Guide Note" at bounding box center [430, 245] width 44 height 10
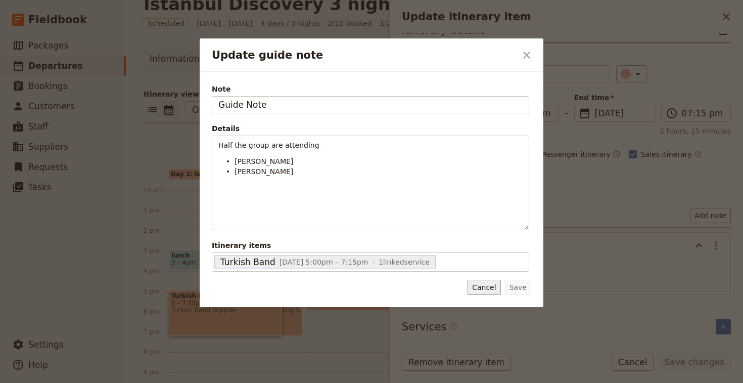
click at [489, 286] on button "Cancel" at bounding box center [483, 286] width 33 height 15
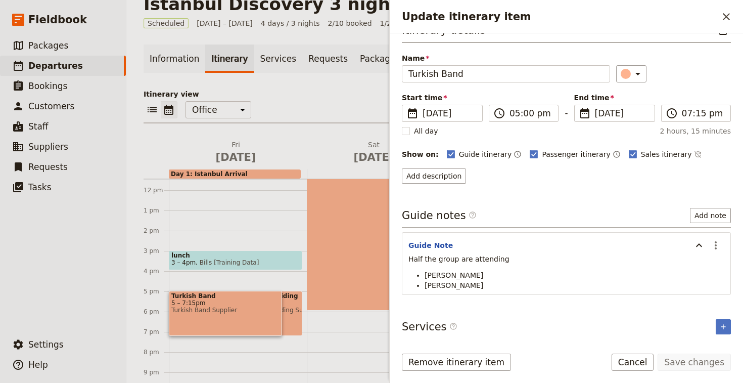
click at [290, 83] on div "Information Itinerary Services Requests Package options Bookings Group Assignme…" at bounding box center [435, 238] width 582 height 388
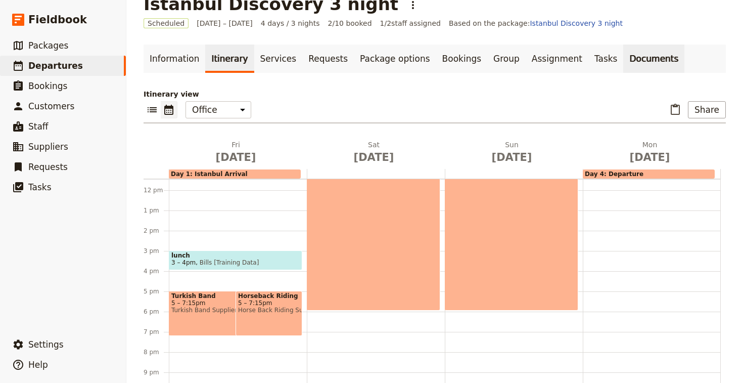
click at [623, 57] on link "Documents" at bounding box center [653, 58] width 61 height 28
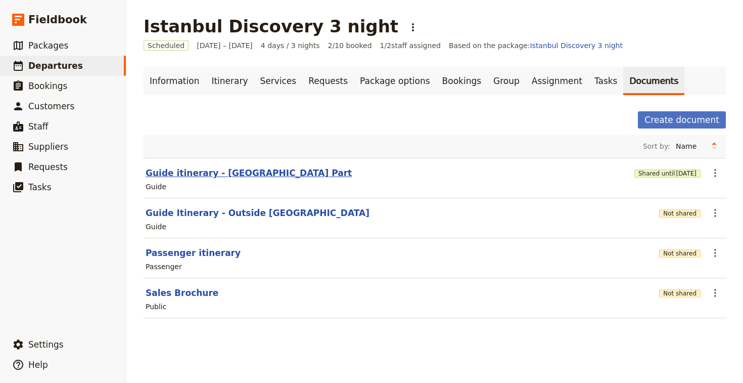
click at [230, 173] on button "Guide itinerary - [GEOGRAPHIC_DATA] Part" at bounding box center [249, 173] width 206 height 12
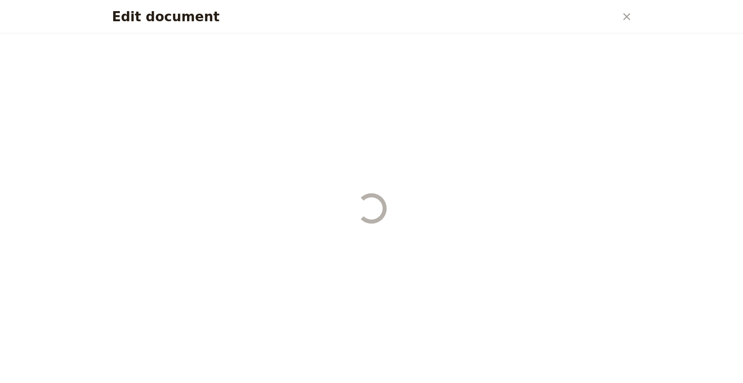
select select "STAFF"
select select "RUN_SHEET"
select select "DEFAULT"
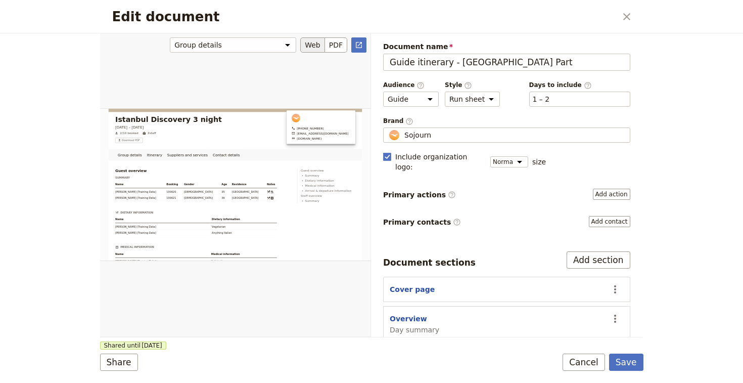
click at [252, 204] on div "Edit document" at bounding box center [235, 184] width 270 height 303
click at [356, 44] on icon "Open full preview" at bounding box center [359, 45] width 6 height 6
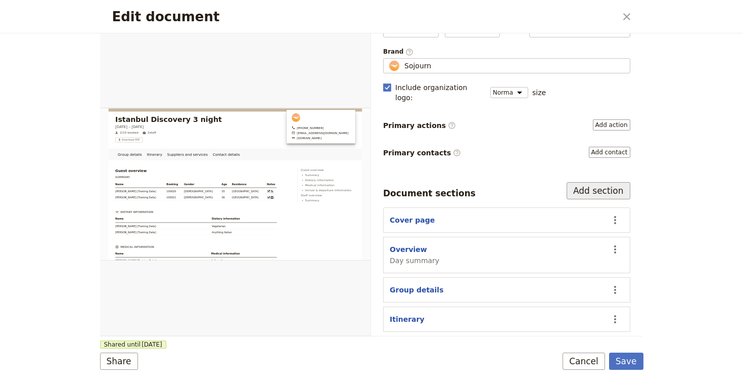
scroll to position [118, 0]
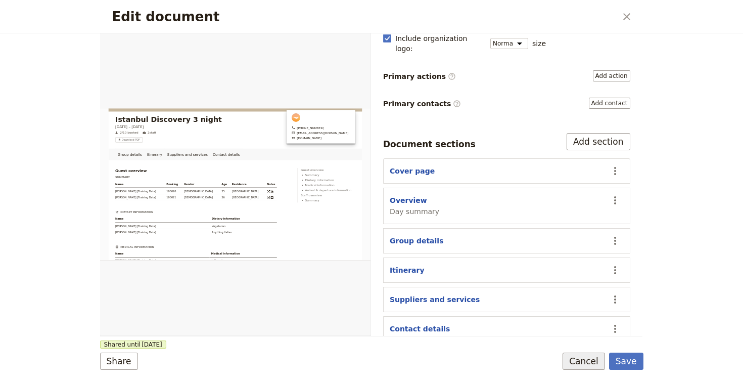
click at [596, 359] on button "Cancel" at bounding box center [583, 360] width 42 height 17
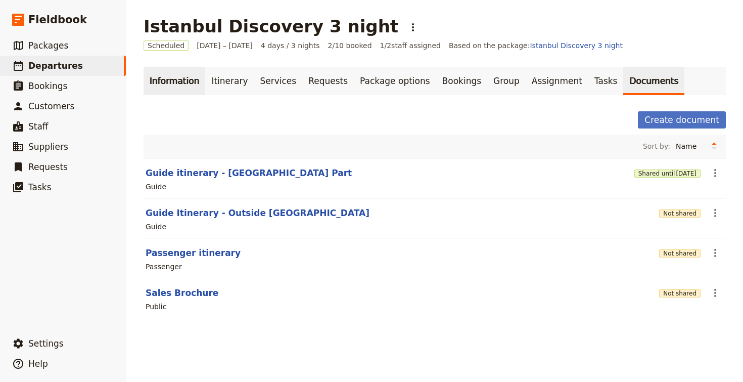
click at [171, 89] on link "Information" at bounding box center [175, 81] width 62 height 28
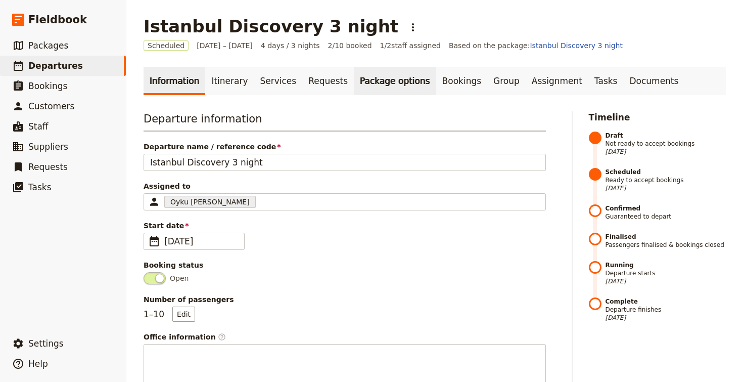
click at [384, 86] on link "Package options" at bounding box center [395, 81] width 82 height 28
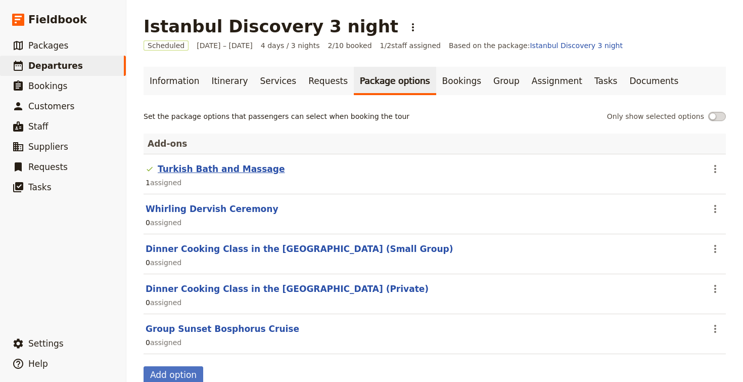
click at [251, 168] on button "Turkish Bath and Massage" at bounding box center [221, 169] width 127 height 12
select select "addOn"
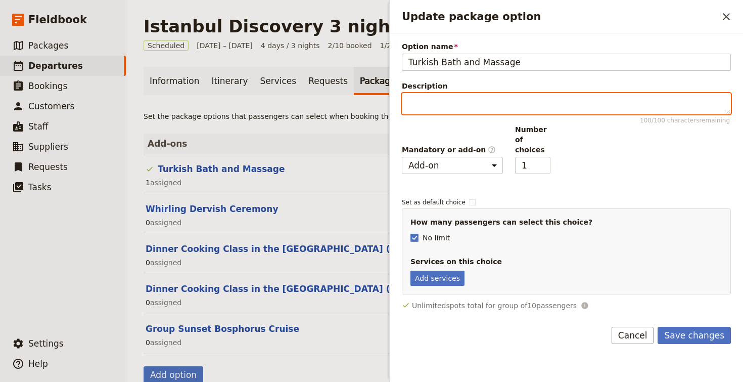
click at [490, 105] on textarea "Description 100 / 100 characters remaining" at bounding box center [566, 103] width 329 height 21
click at [293, 110] on div "Information Itinerary Services Requests Package options Bookings Group Assignme…" at bounding box center [435, 225] width 582 height 316
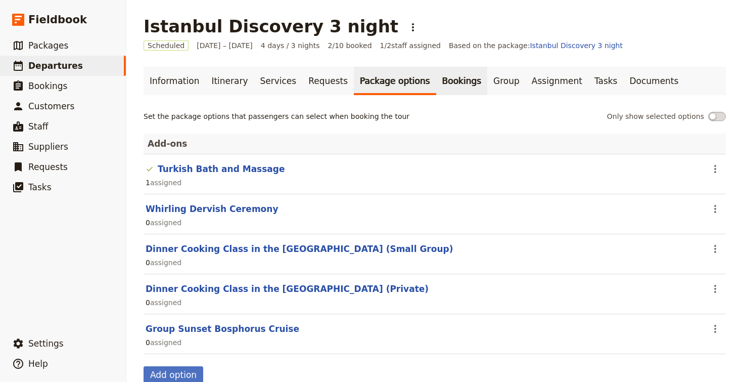
click at [440, 79] on link "Bookings" at bounding box center [461, 81] width 51 height 28
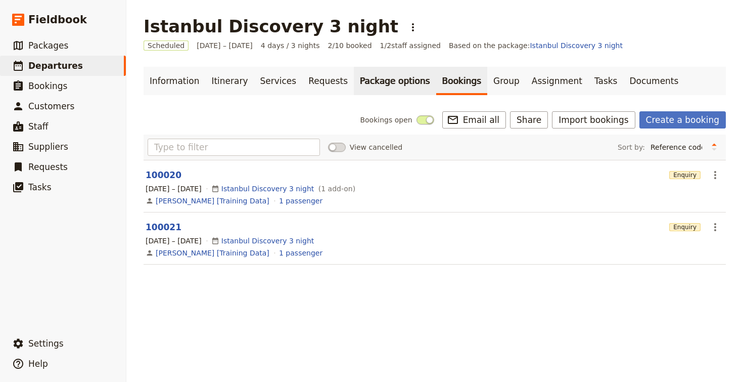
click at [362, 81] on link "Package options" at bounding box center [395, 81] width 82 height 28
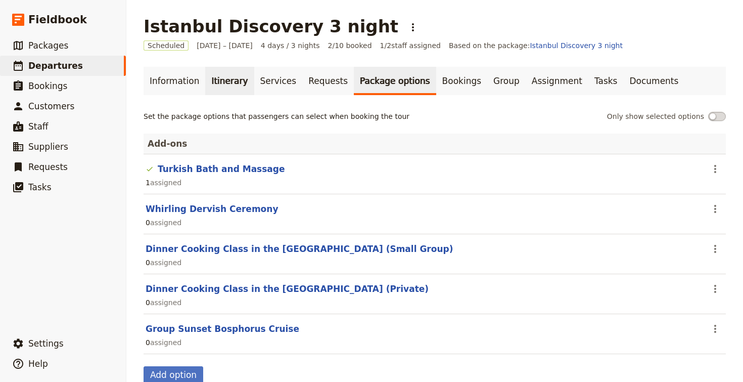
click at [210, 86] on link "Itinerary" at bounding box center [229, 81] width 49 height 28
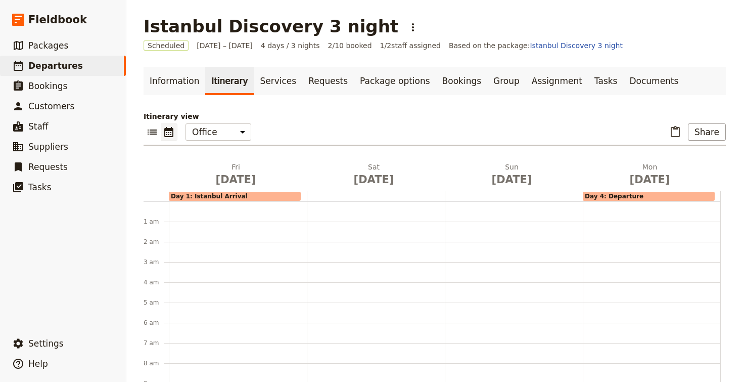
scroll to position [131, 0]
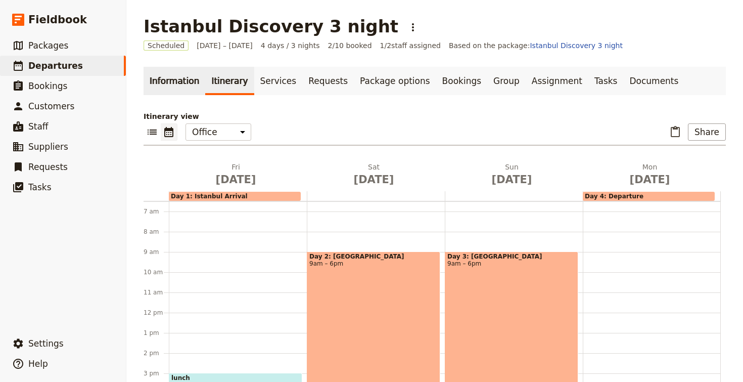
click at [186, 76] on link "Information" at bounding box center [175, 81] width 62 height 28
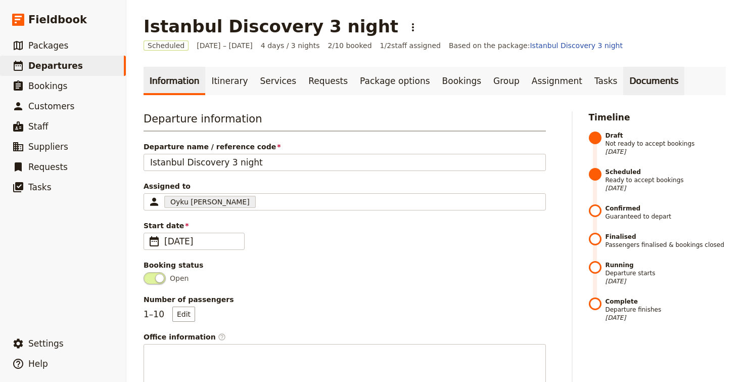
click at [624, 76] on link "Documents" at bounding box center [653, 81] width 61 height 28
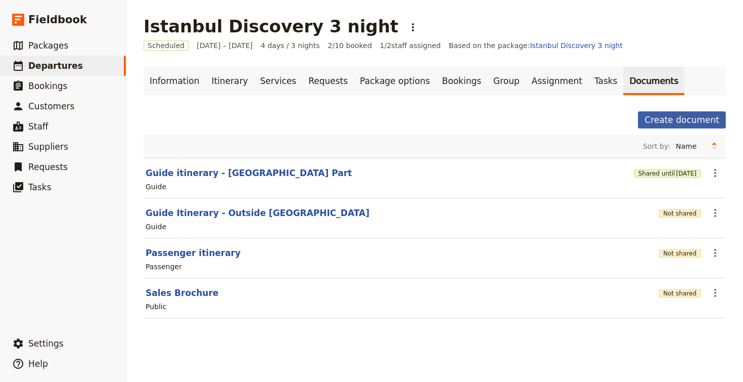
click at [695, 118] on button "Create document" at bounding box center [682, 119] width 88 height 17
select select "RUN_SHEET"
select select "DEFAULT"
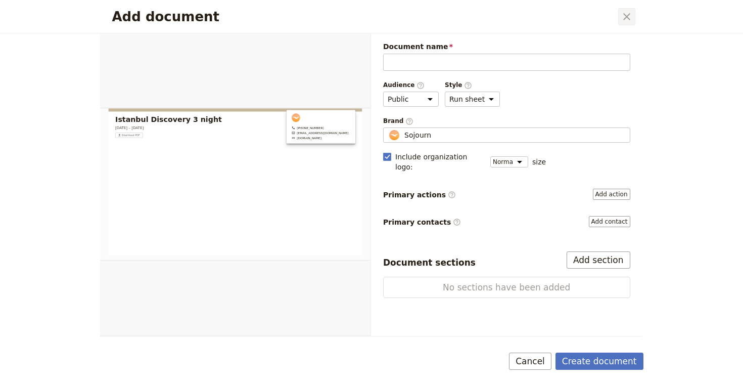
click at [621, 19] on icon "Close dialog" at bounding box center [627, 17] width 12 height 12
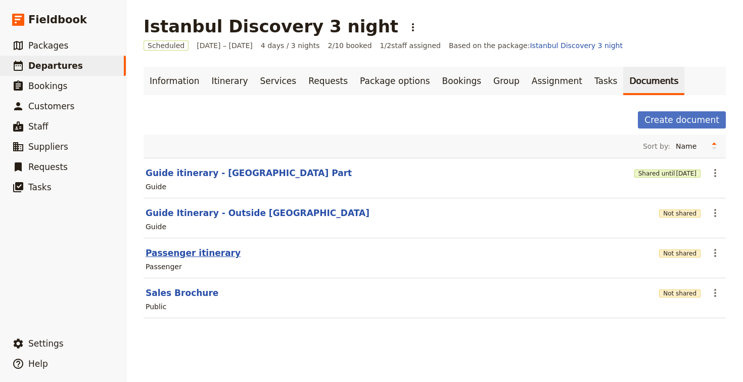
click at [187, 257] on button "Passenger itinerary" at bounding box center [193, 253] width 95 height 12
select select "PASSENGER"
select select "RUN_SHEET"
select select "DEFAULT"
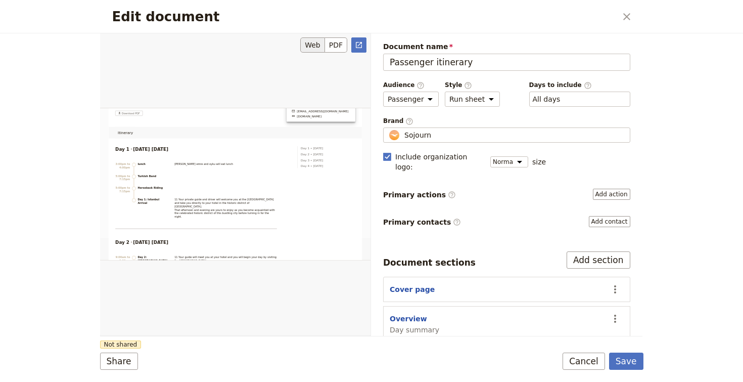
scroll to position [53, 0]
click at [357, 37] on link "​" at bounding box center [358, 44] width 15 height 15
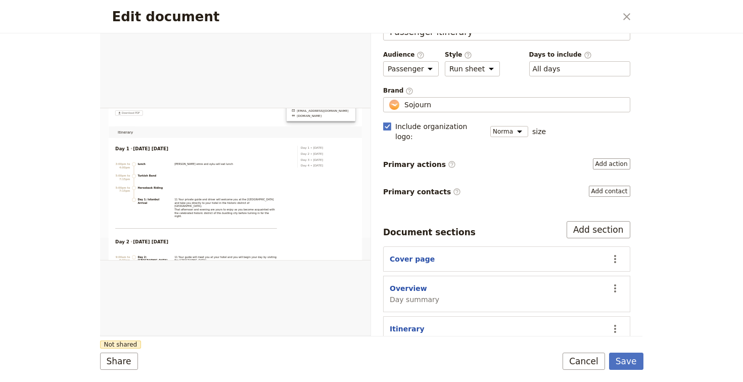
click at [428, 254] on div "Cover page" at bounding box center [496, 259] width 213 height 10
click at [592, 361] on button "Cancel" at bounding box center [583, 360] width 42 height 17
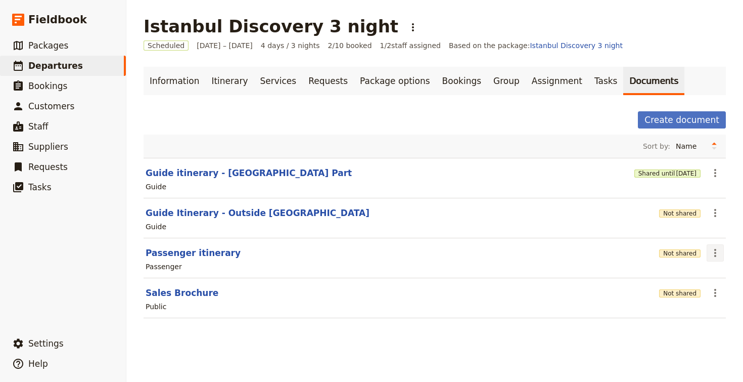
click at [720, 252] on icon "Actions" at bounding box center [715, 253] width 12 height 12
click at [188, 291] on button "Sales Brochure" at bounding box center [182, 293] width 73 height 12
select select "DEFAULT"
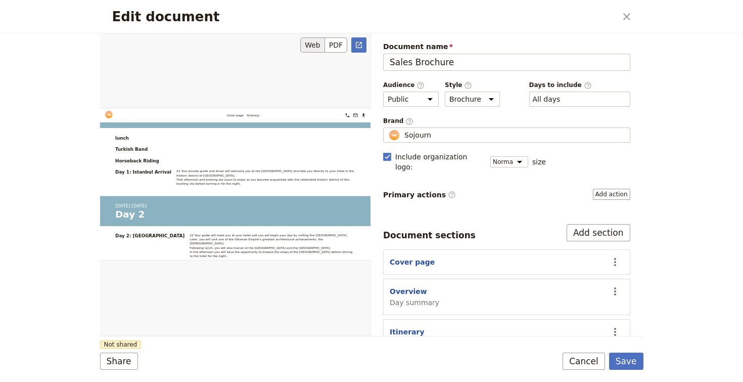
scroll to position [449, 0]
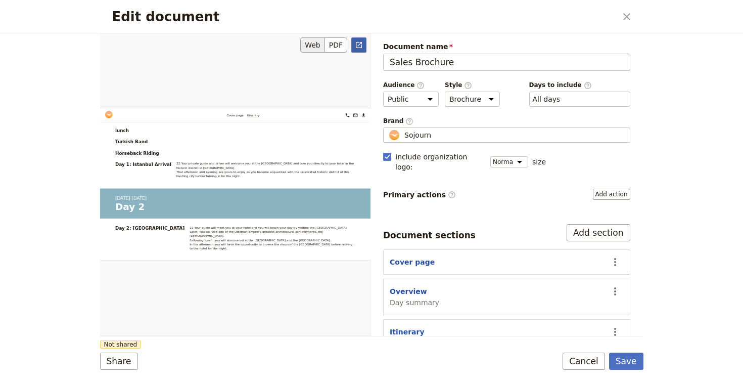
click at [356, 47] on icon "Open full preview" at bounding box center [359, 45] width 6 height 6
click at [622, 19] on icon "Close dialog" at bounding box center [627, 17] width 12 height 12
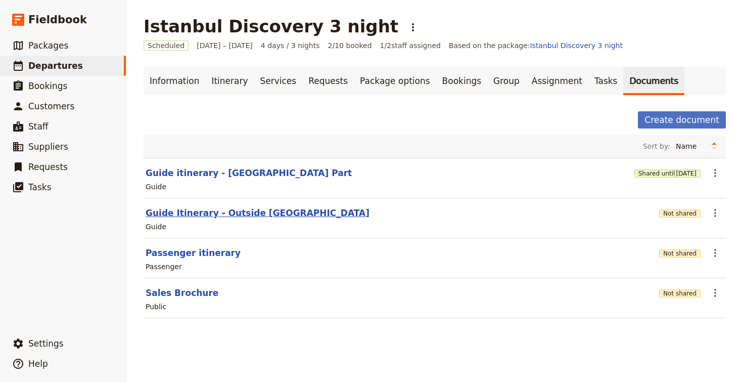
click at [200, 216] on button "Guide Itinerary - Outside [GEOGRAPHIC_DATA]" at bounding box center [258, 213] width 224 height 12
select select "STAFF"
select select "RUN_SHEET"
select select "DEFAULT"
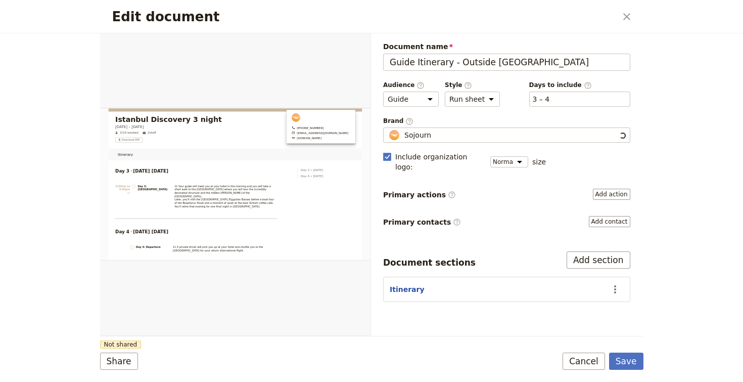
scroll to position [0, 0]
click at [356, 44] on icon "Open full preview" at bounding box center [359, 45] width 8 height 8
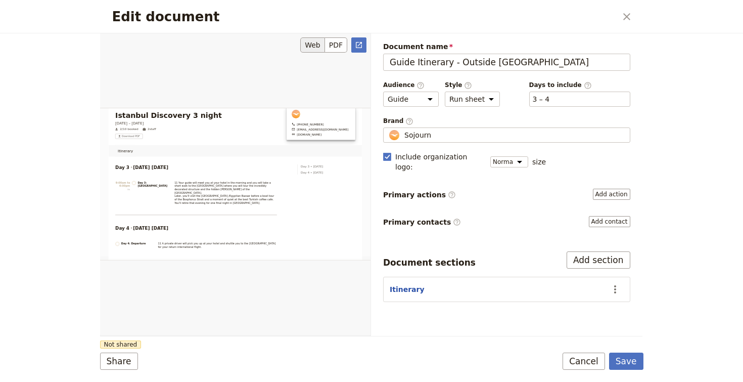
scroll to position [9, 0]
click at [626, 19] on icon "Close dialog" at bounding box center [627, 17] width 12 height 12
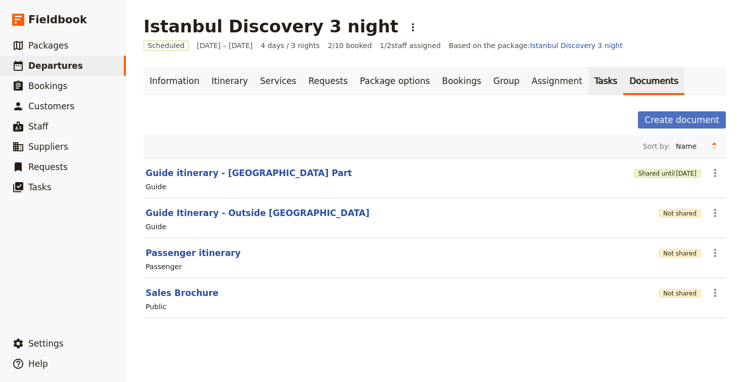
click at [588, 94] on link "Tasks" at bounding box center [605, 81] width 35 height 28
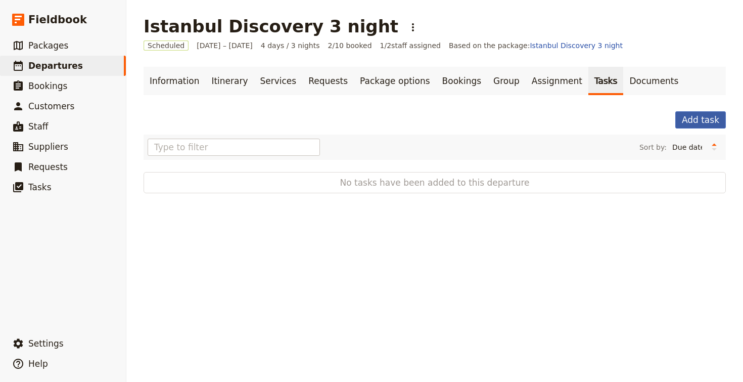
click at [701, 124] on button "Add task" at bounding box center [700, 119] width 51 height 17
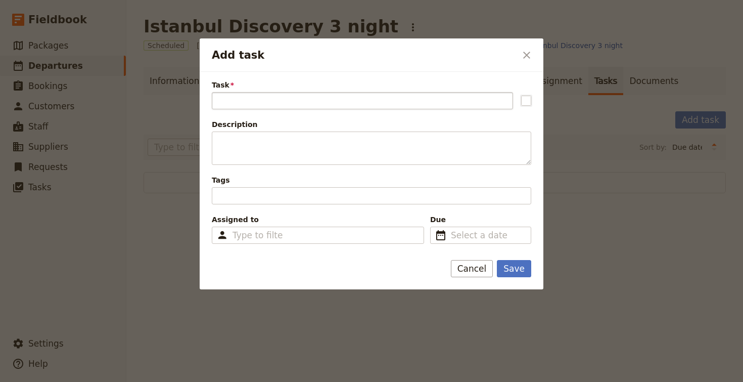
click at [403, 107] on input "Task" at bounding box center [362, 100] width 301 height 17
type input "book lunch"
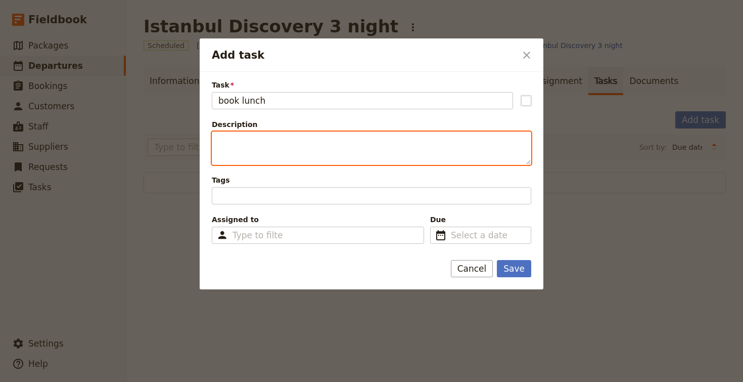
click at [351, 138] on textarea "Description" at bounding box center [371, 147] width 319 height 33
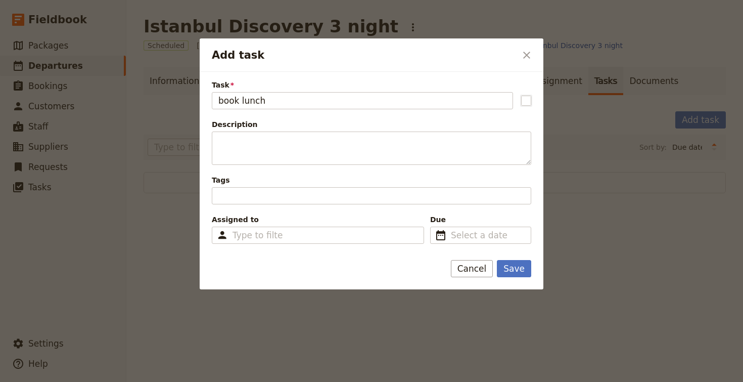
click at [329, 182] on span "Tags" at bounding box center [371, 180] width 319 height 10
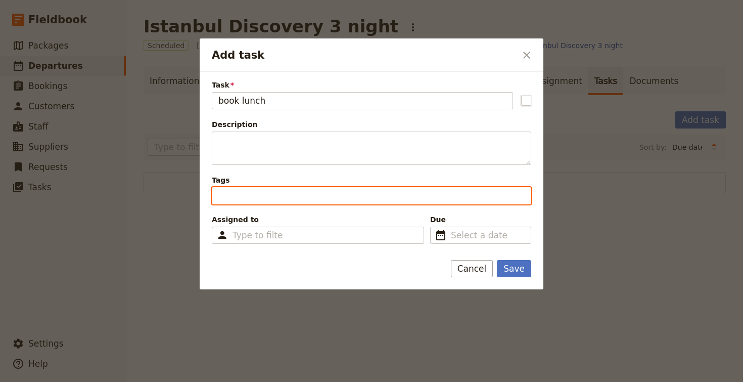
click at [220, 190] on input "Tags" at bounding box center [219, 196] width 2 height 12
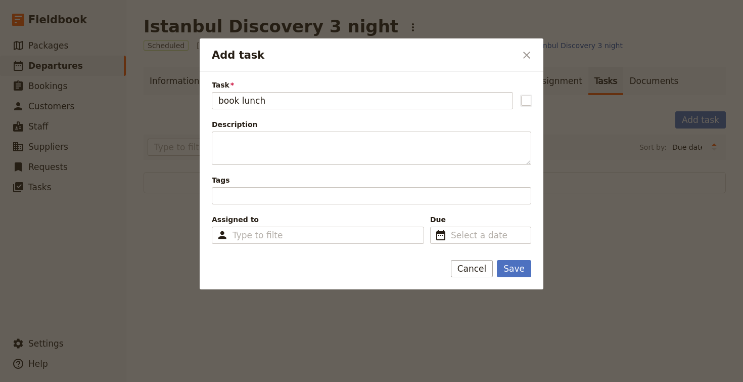
click at [329, 185] on div "Tags" at bounding box center [371, 189] width 319 height 29
click at [322, 228] on div "Type to filter" at bounding box center [318, 234] width 212 height 17
click at [283, 229] on input "Assigned to Type to filter" at bounding box center [257, 235] width 51 height 12
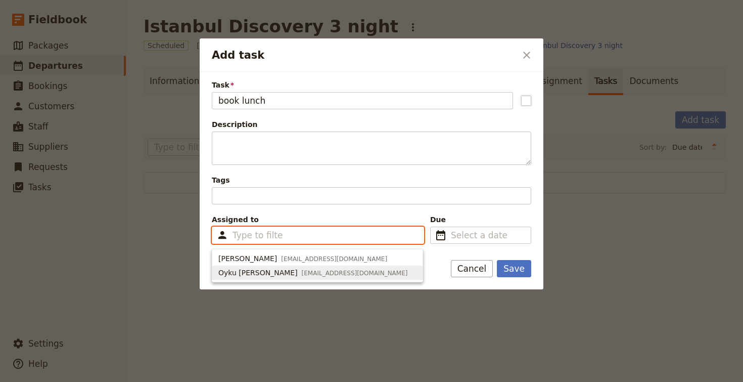
click at [314, 270] on span "[EMAIL_ADDRESS][DOMAIN_NAME]" at bounding box center [355, 273] width 106 height 8
type input "68b6d4d0a10e46b5c6c6aec0"
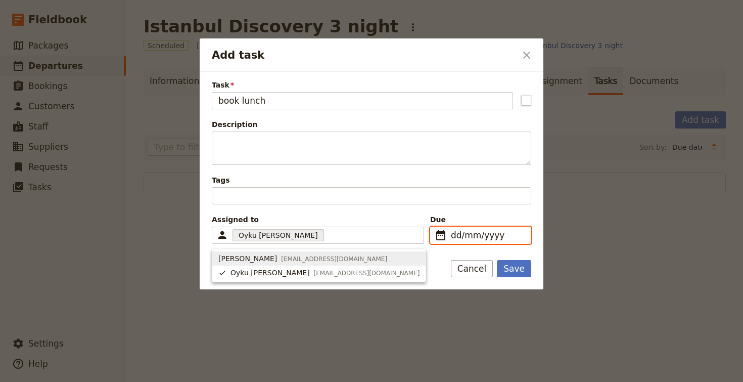
click at [468, 234] on input "dd/mm/yyyy" at bounding box center [488, 235] width 74 height 12
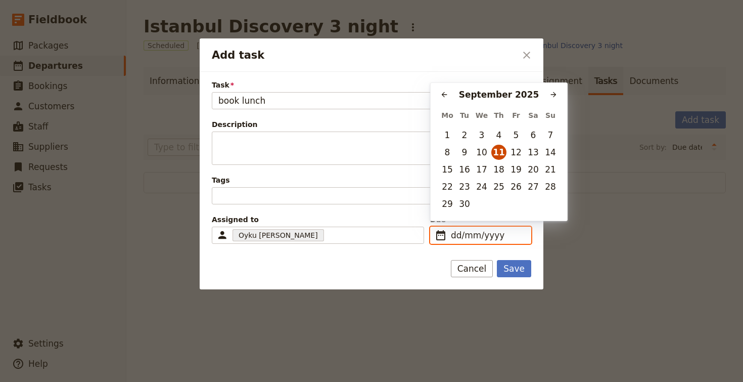
click at [499, 153] on button "11" at bounding box center [498, 152] width 15 height 15
type input "[DATE]"
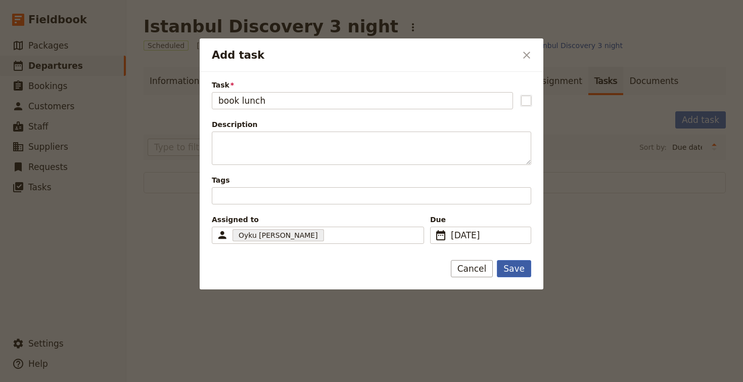
click at [520, 264] on button "Save" at bounding box center [514, 268] width 34 height 17
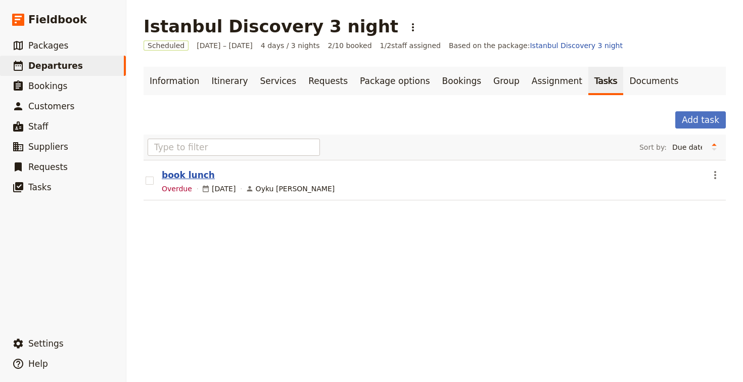
click at [193, 176] on button "book lunch" at bounding box center [188, 175] width 53 height 12
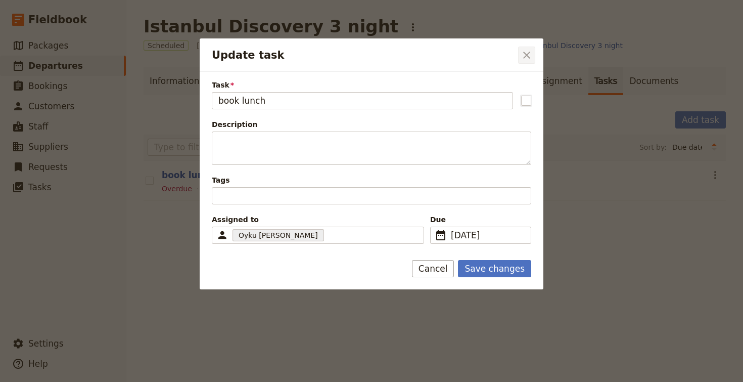
click at [525, 57] on icon "Close dialog" at bounding box center [527, 55] width 12 height 12
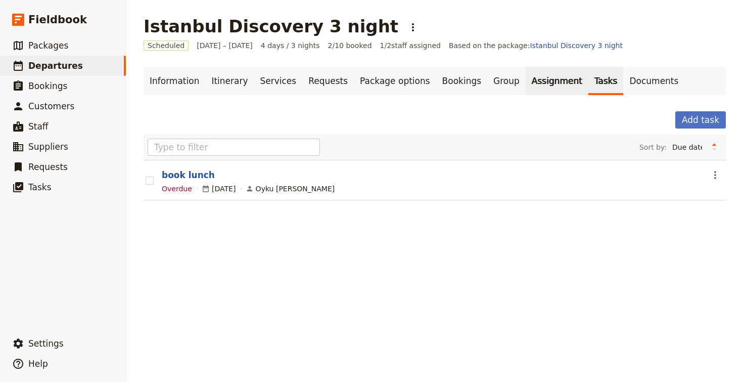
click at [526, 84] on link "Assignment" at bounding box center [557, 81] width 63 height 28
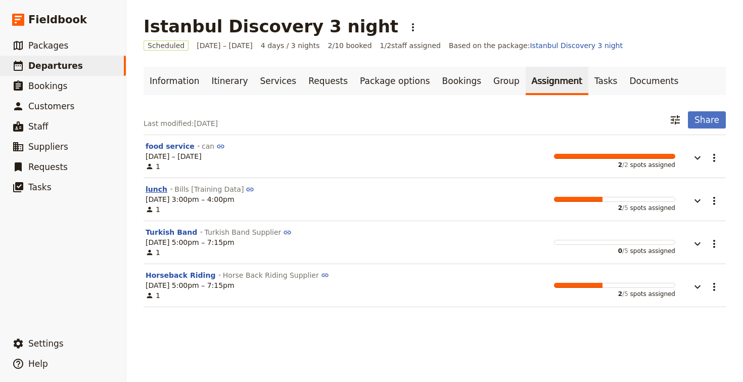
click at [159, 191] on button "lunch" at bounding box center [157, 189] width 22 height 10
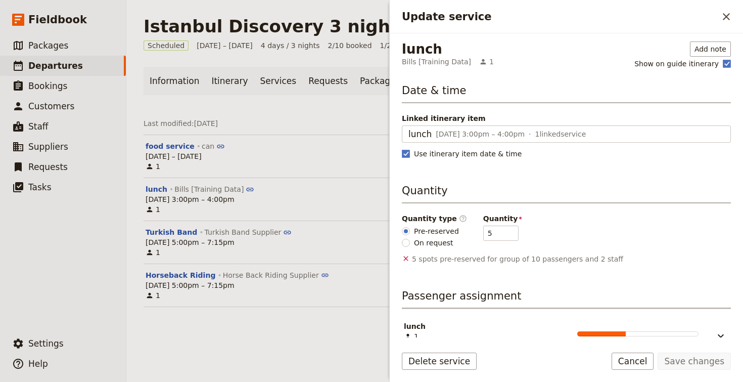
click at [321, 201] on div "[DATE] 3:00pm – 4:00pm 1 2 / 5 spots assigned" at bounding box center [411, 204] width 530 height 20
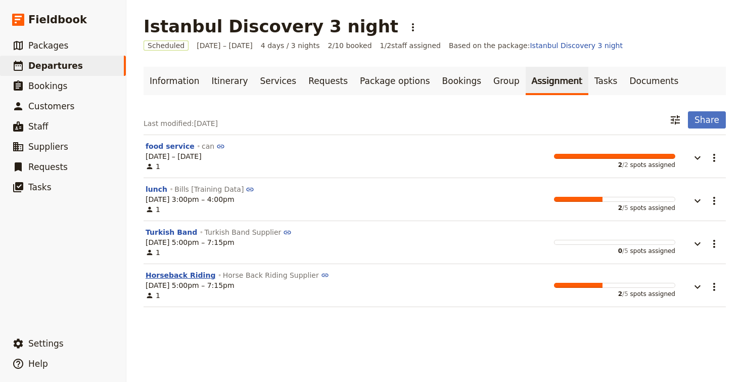
click at [187, 275] on button "Horseback Riding" at bounding box center [181, 275] width 70 height 10
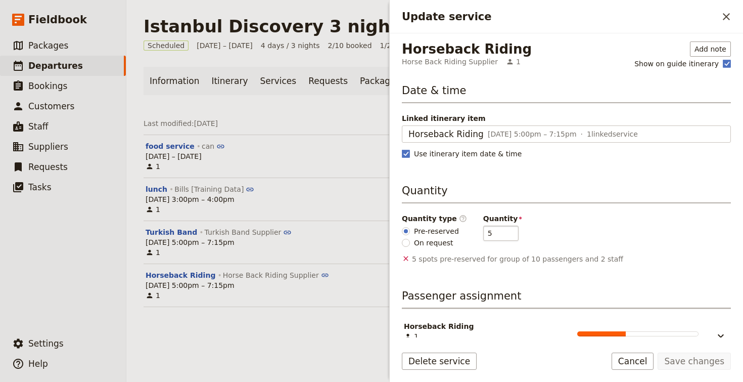
scroll to position [18, 0]
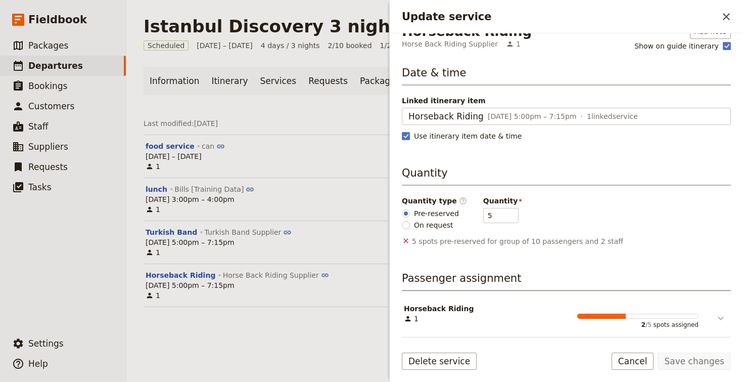
click at [724, 319] on icon "Update service" at bounding box center [721, 318] width 12 height 12
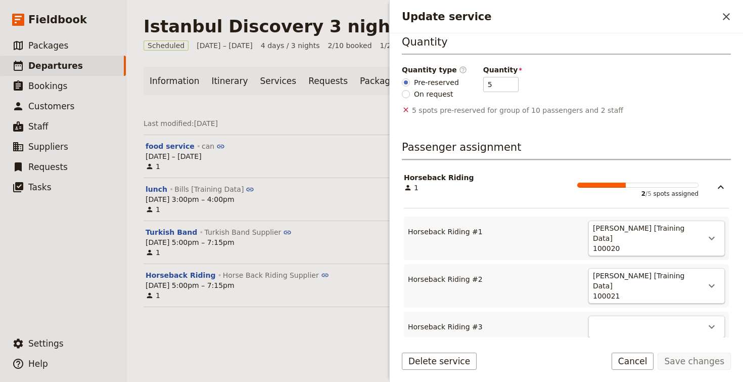
scroll to position [269, 0]
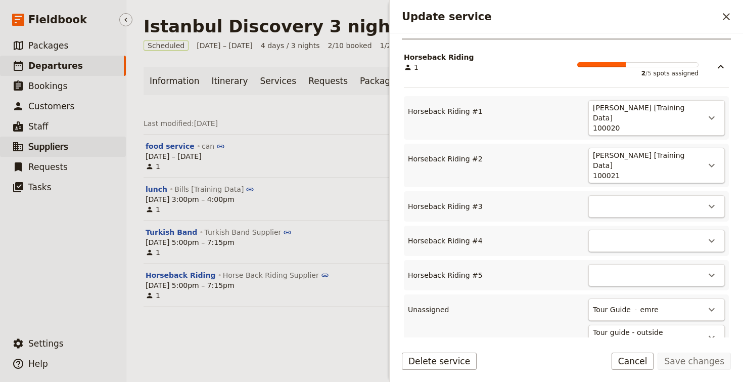
click at [55, 146] on span "Suppliers" at bounding box center [48, 146] width 40 height 10
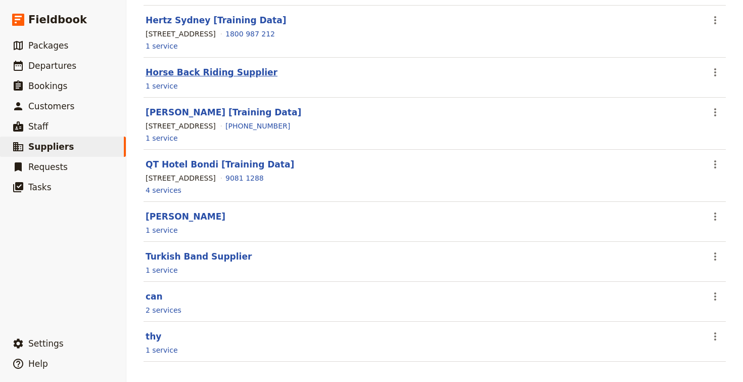
scroll to position [208, 0]
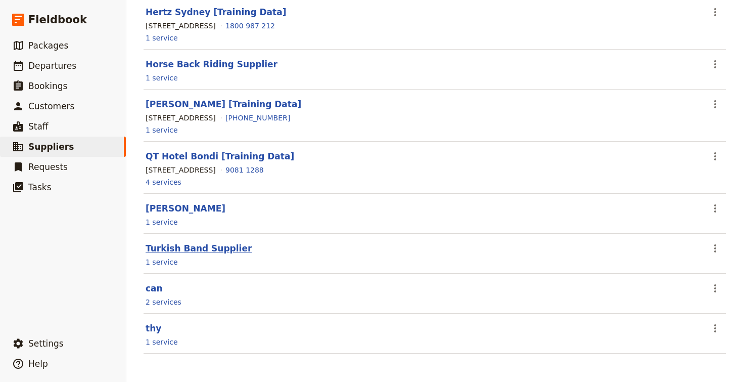
click at [195, 251] on link "Turkish Band Supplier" at bounding box center [199, 248] width 106 height 10
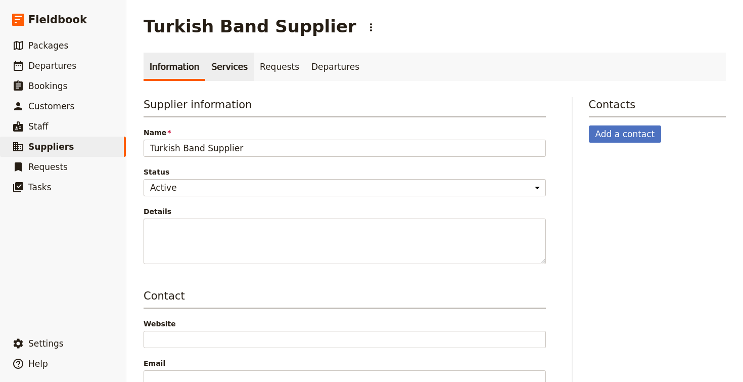
click at [222, 66] on link "Services" at bounding box center [229, 67] width 49 height 28
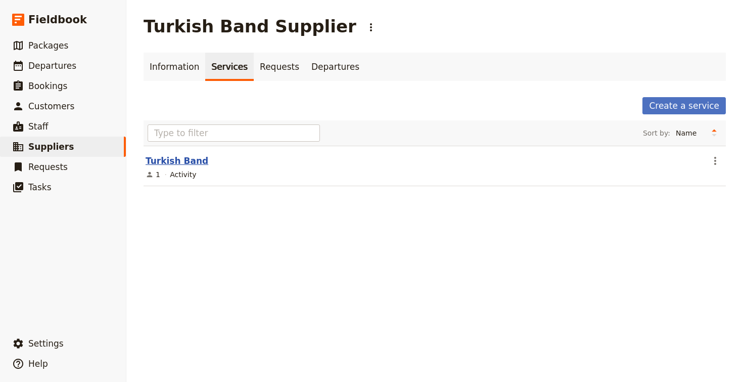
click at [154, 165] on link "Turkish Band" at bounding box center [177, 161] width 63 height 10
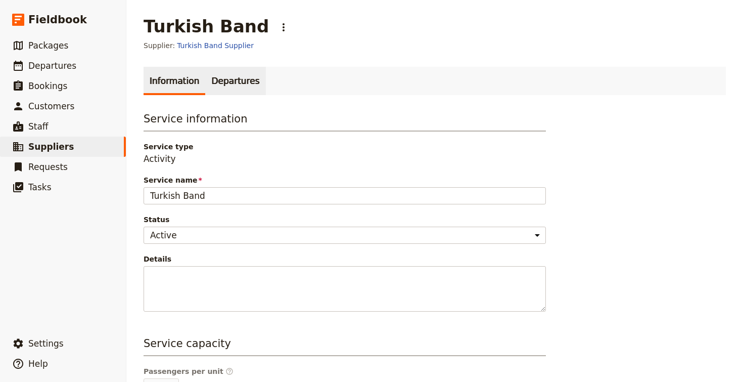
click at [230, 81] on link "Departures" at bounding box center [235, 81] width 60 height 28
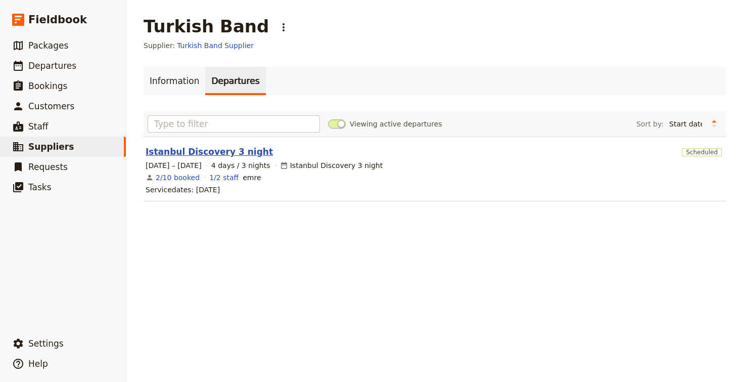
click at [213, 148] on link "Istanbul Discovery 3 night" at bounding box center [209, 152] width 127 height 12
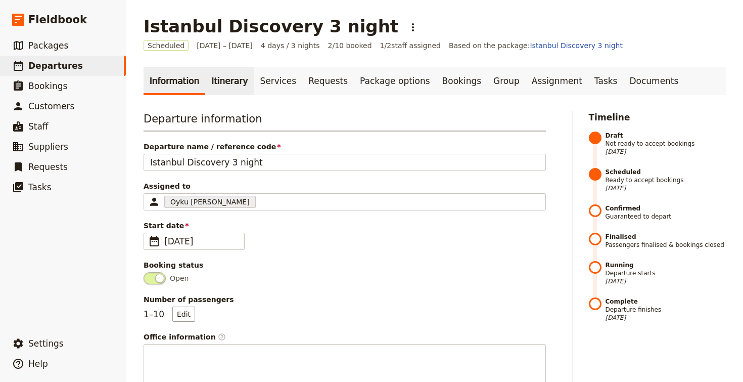
click at [226, 84] on link "Itinerary" at bounding box center [229, 81] width 49 height 28
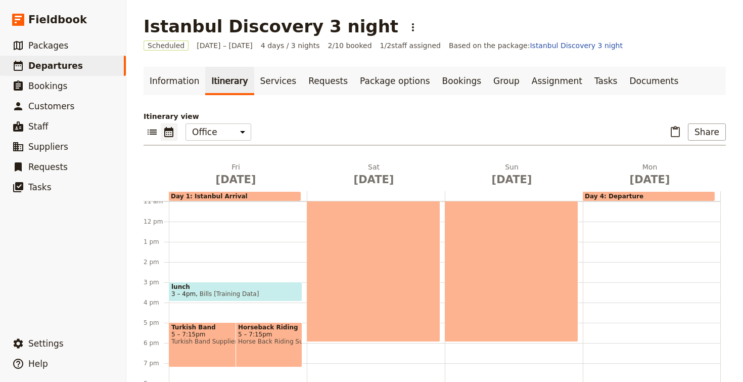
scroll to position [223, 0]
click at [387, 223] on div "Day 2: [GEOGRAPHIC_DATA] 9am – 6pm" at bounding box center [373, 250] width 133 height 181
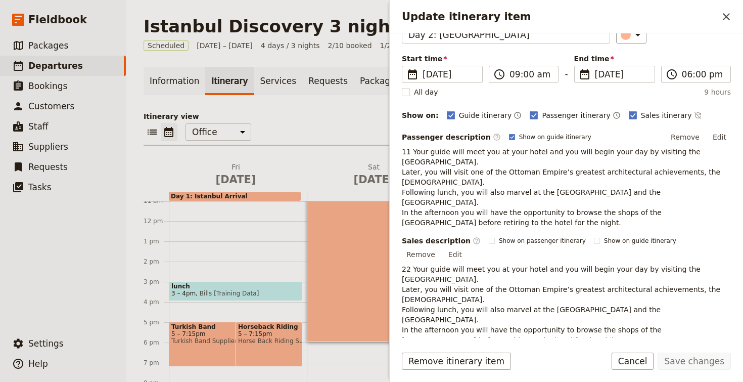
scroll to position [60, 0]
click at [344, 231] on div "Day 2: [GEOGRAPHIC_DATA] 9am – 6pm" at bounding box center [373, 250] width 133 height 181
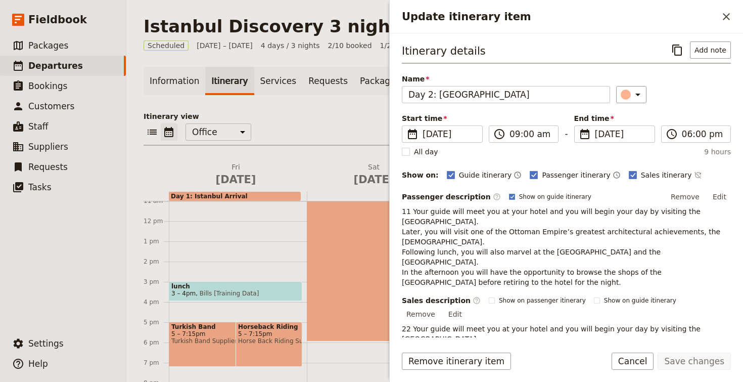
click at [266, 343] on span "Horse Back Riding Supplier" at bounding box center [269, 340] width 62 height 7
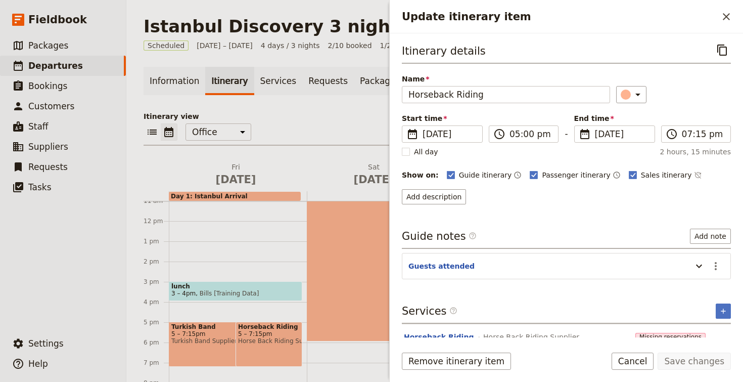
click at [324, 102] on div "Information Itinerary Services Requests Package options Bookings Group Assignme…" at bounding box center [435, 261] width 582 height 388
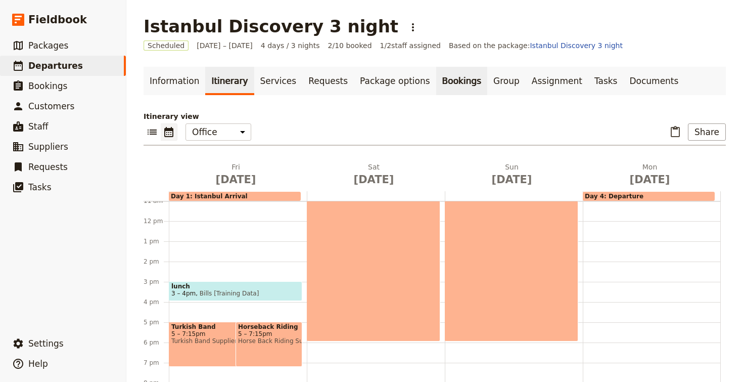
click at [439, 80] on link "Bookings" at bounding box center [461, 81] width 51 height 28
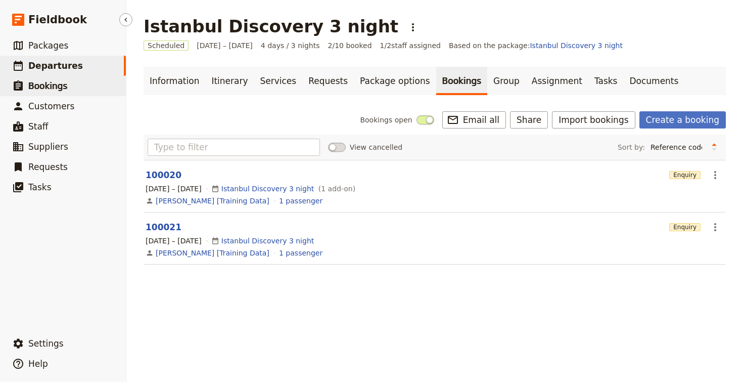
click at [40, 93] on link "​ Bookings" at bounding box center [63, 86] width 126 height 20
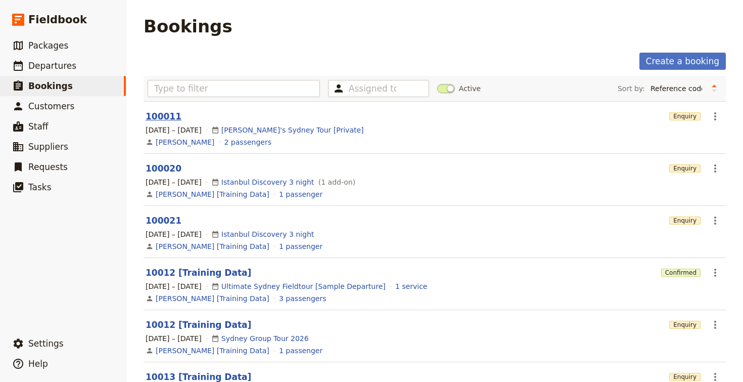
click at [160, 117] on link "100011" at bounding box center [164, 116] width 36 height 10
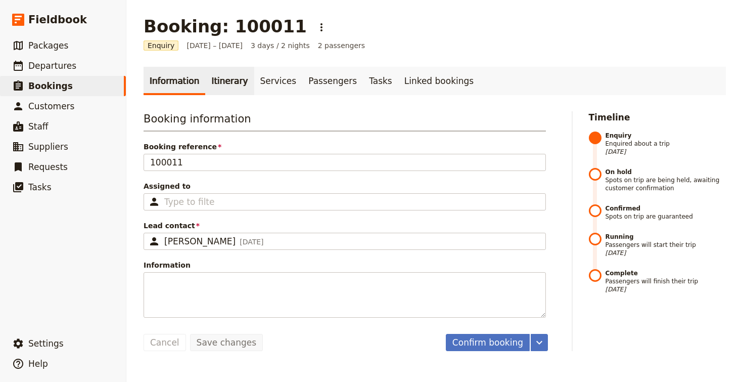
click at [224, 84] on link "Itinerary" at bounding box center [229, 81] width 49 height 28
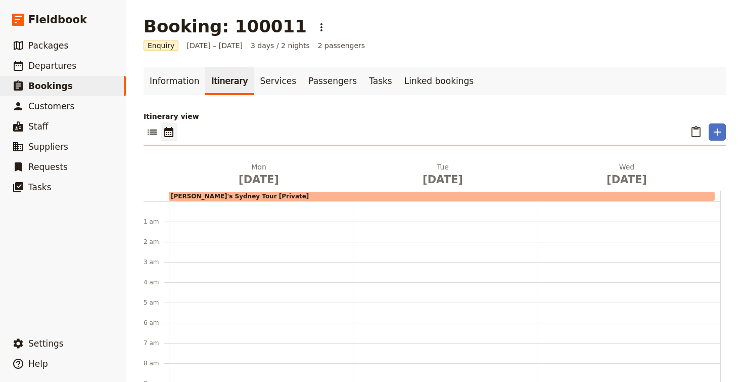
scroll to position [131, 0]
click at [254, 81] on link "Services" at bounding box center [278, 81] width 49 height 28
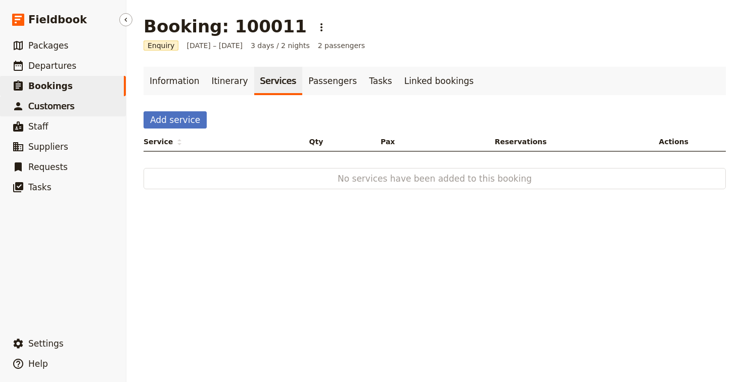
click at [66, 105] on span "Customers" at bounding box center [51, 106] width 46 height 10
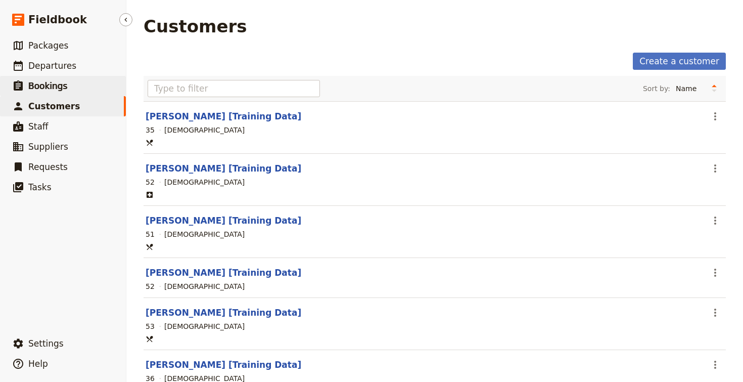
click at [50, 82] on span "Bookings" at bounding box center [47, 86] width 39 height 10
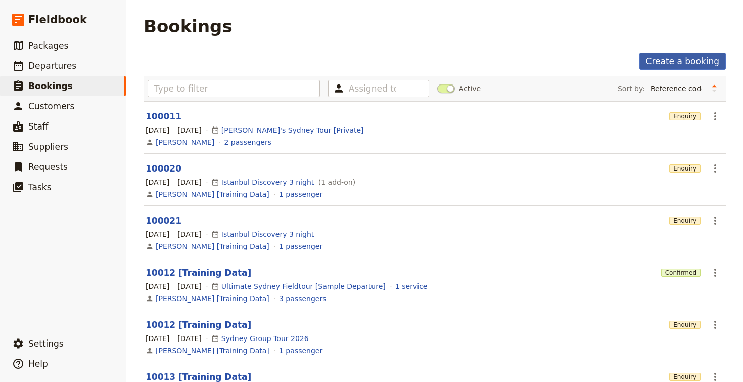
click at [672, 60] on link "Create a booking" at bounding box center [682, 61] width 86 height 17
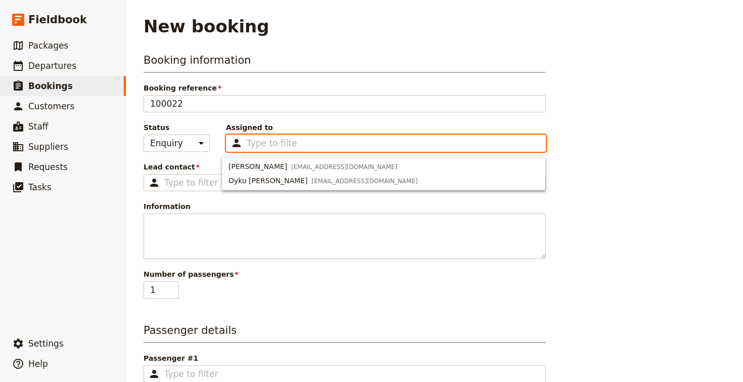
click at [274, 139] on input "Assigned to Type to filter" at bounding box center [272, 143] width 51 height 12
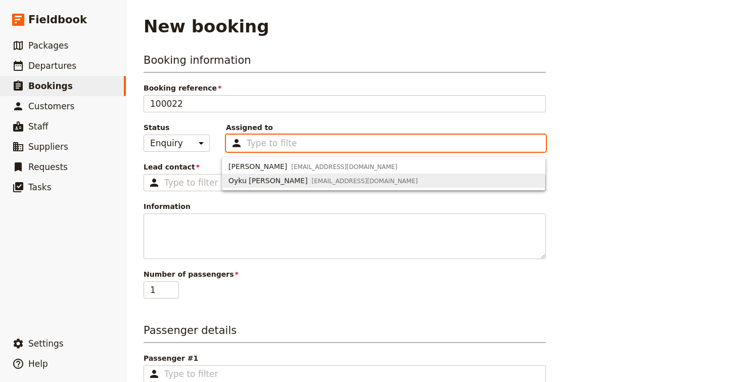
click at [312, 183] on span "[EMAIL_ADDRESS][DOMAIN_NAME]" at bounding box center [365, 181] width 106 height 8
type input "68b6d4d0a10e46b5c6c6aec0"
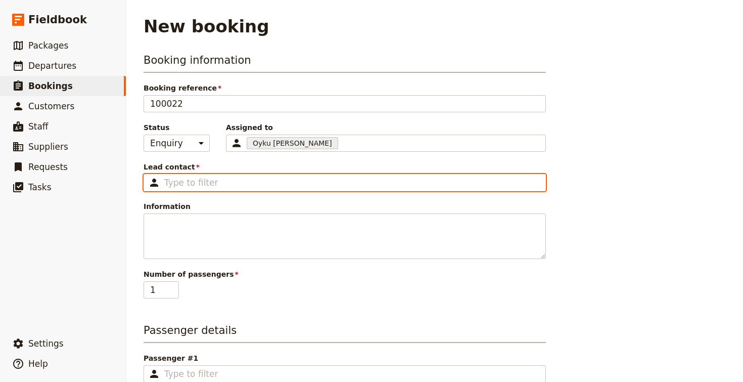
click at [184, 183] on input "Lead contact ​" at bounding box center [351, 182] width 375 height 12
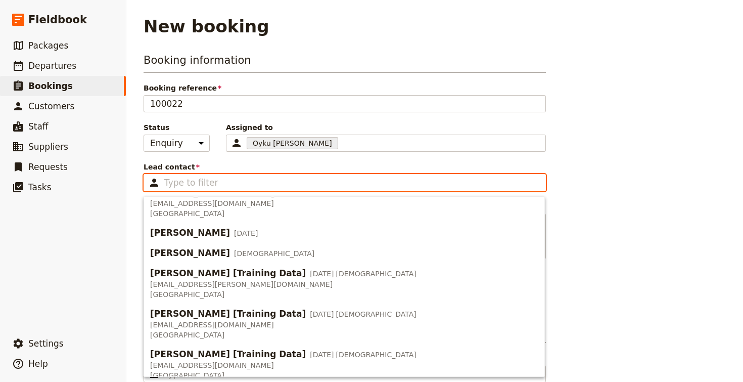
scroll to position [320, 0]
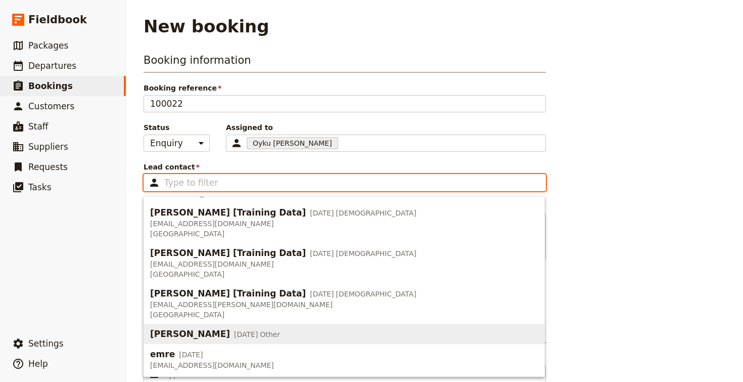
click at [204, 328] on div "[PERSON_NAME] [DATE] Other" at bounding box center [215, 333] width 130 height 12
type input "[PERSON_NAME]"
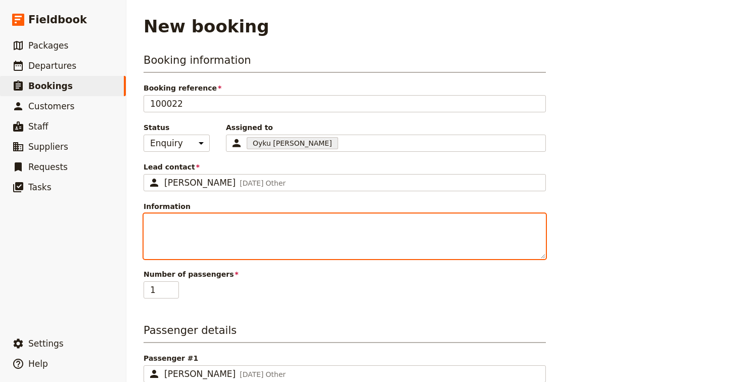
click at [203, 233] on textarea "Information" at bounding box center [345, 235] width 402 height 45
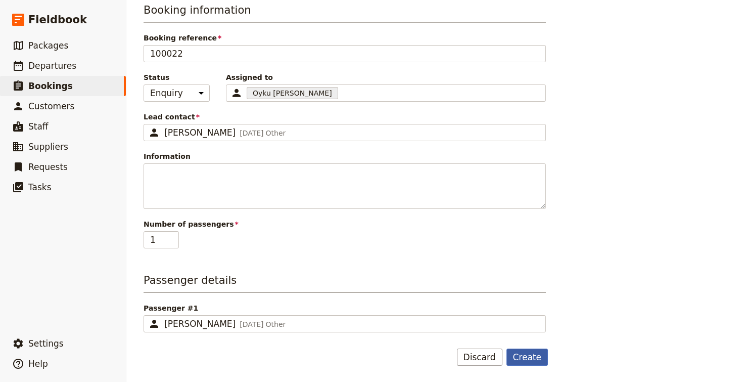
click at [540, 364] on button "Create" at bounding box center [527, 356] width 42 height 17
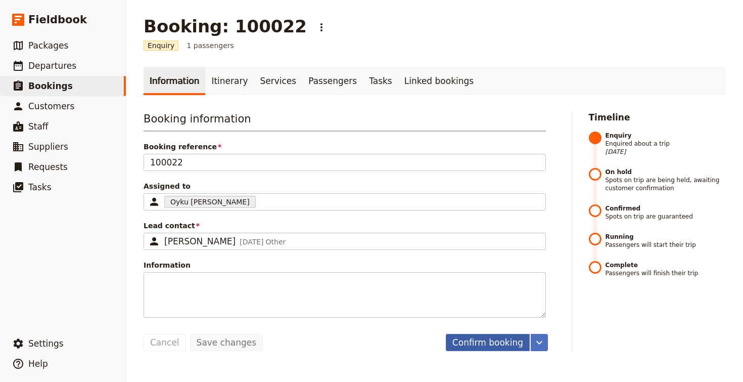
click at [507, 346] on button "Confirm booking" at bounding box center [488, 342] width 84 height 17
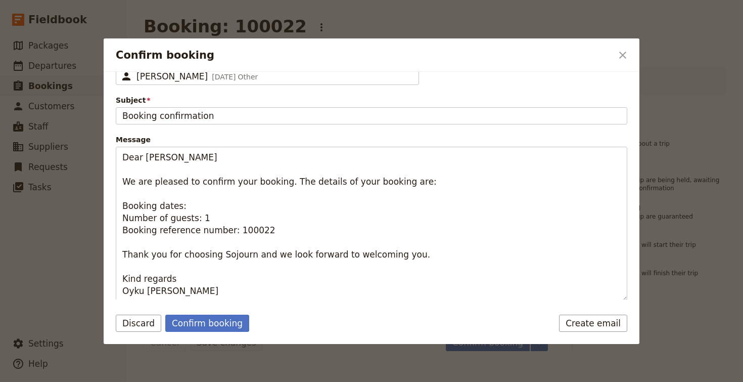
scroll to position [106, 0]
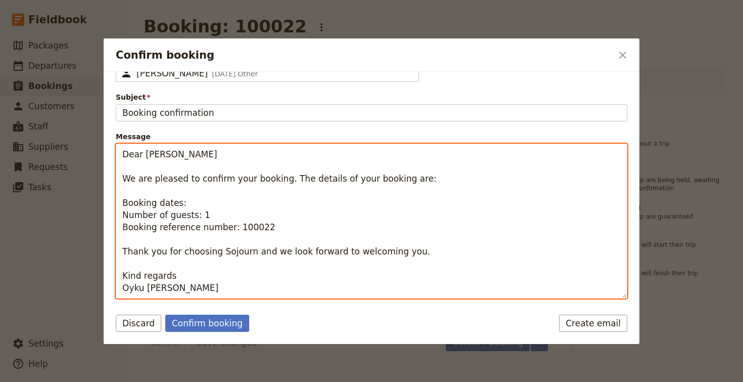
drag, startPoint x: 130, startPoint y: 152, endPoint x: 226, endPoint y: 279, distance: 159.8
click at [226, 279] on textarea "Dear [PERSON_NAME] We are pleased to confirm your booking. The details of your …" at bounding box center [371, 221] width 511 height 155
click at [227, 280] on textarea "Dear [PERSON_NAME] We are pleased to confirm your booking. The details of your …" at bounding box center [371, 221] width 511 height 155
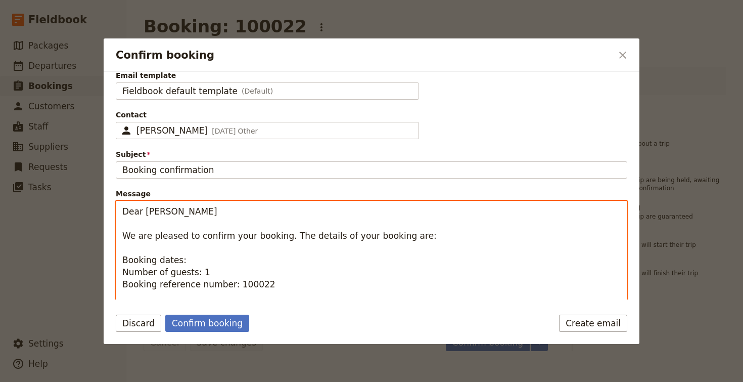
scroll to position [21, 0]
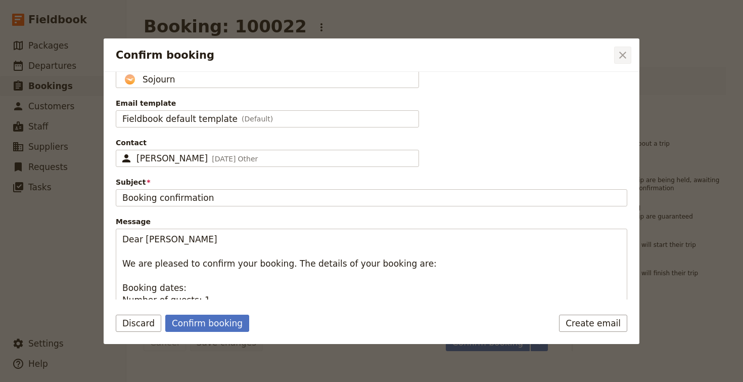
click at [627, 56] on icon "Close dialog" at bounding box center [623, 55] width 12 height 12
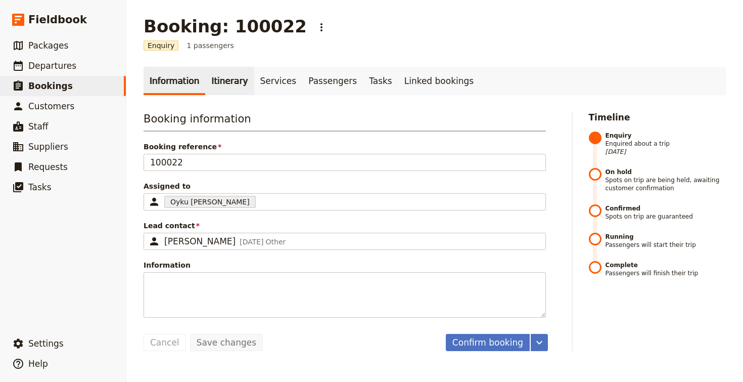
click at [222, 85] on link "Itinerary" at bounding box center [229, 81] width 49 height 28
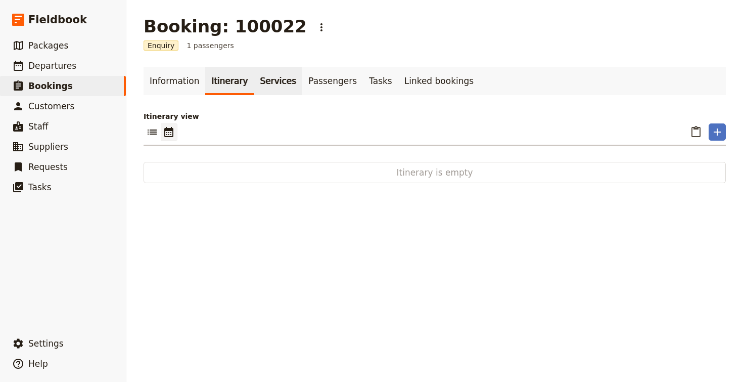
click at [280, 78] on link "Services" at bounding box center [278, 81] width 49 height 28
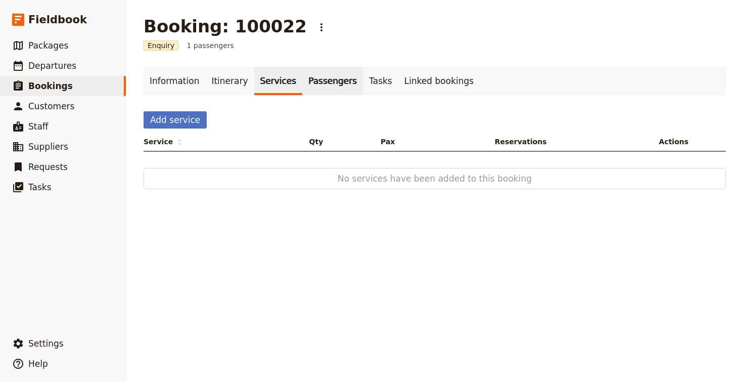
click at [324, 79] on link "Passengers" at bounding box center [332, 81] width 61 height 28
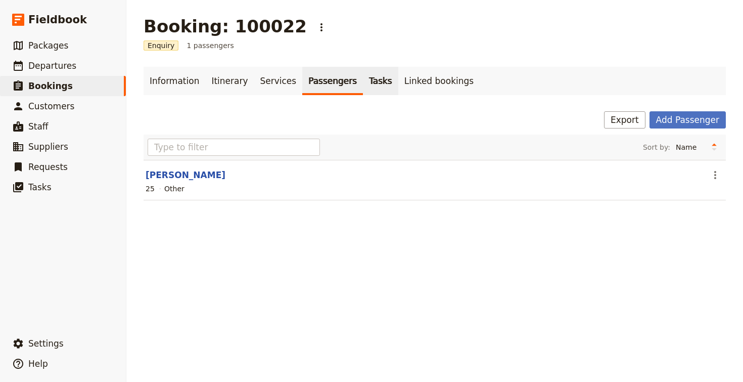
click at [368, 81] on link "Tasks" at bounding box center [380, 81] width 35 height 28
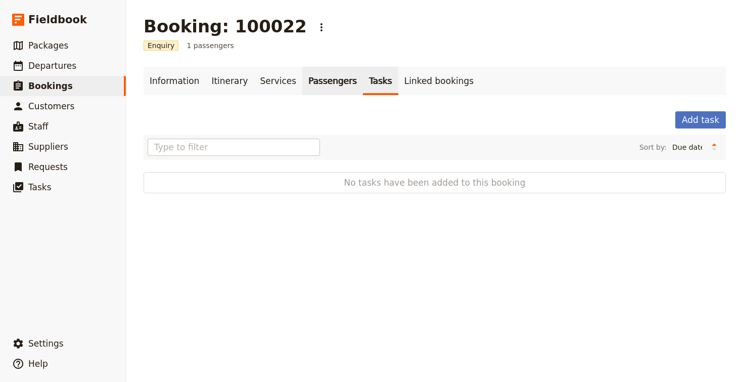
click at [320, 75] on link "Passengers" at bounding box center [332, 81] width 61 height 28
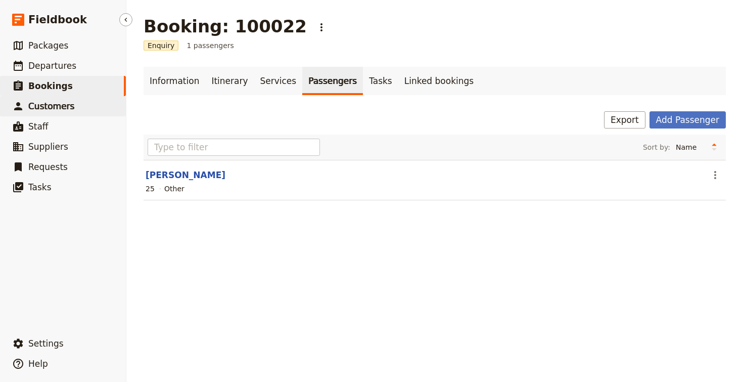
click at [56, 103] on span "Customers" at bounding box center [51, 106] width 46 height 10
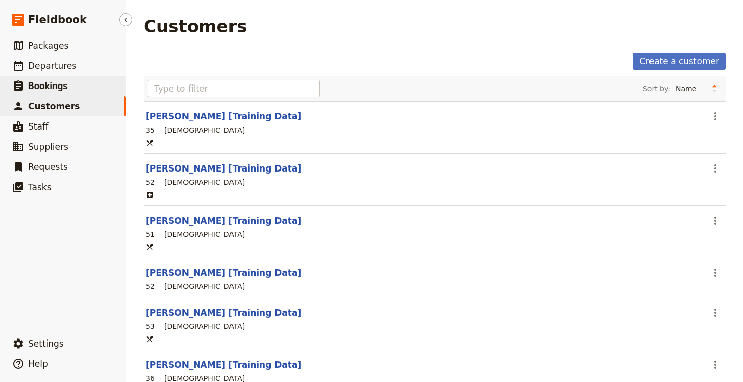
click at [59, 89] on span "Bookings" at bounding box center [47, 86] width 39 height 10
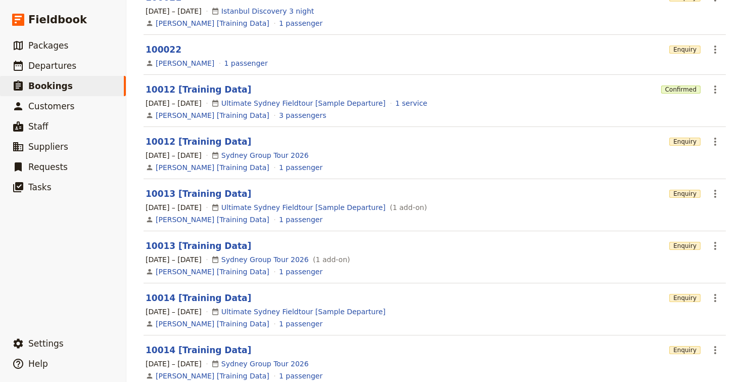
scroll to position [278, 0]
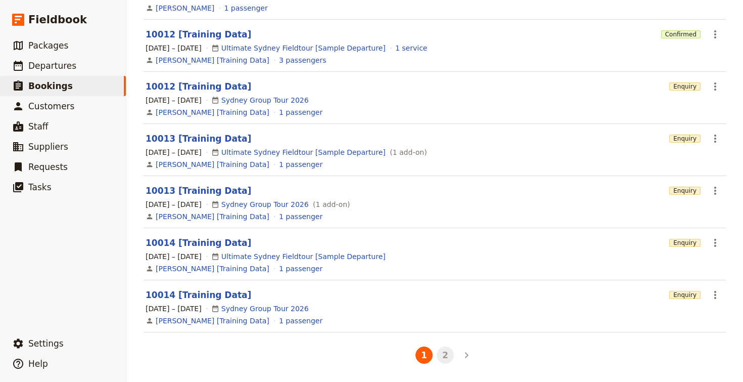
click at [447, 358] on button "2" at bounding box center [445, 354] width 17 height 17
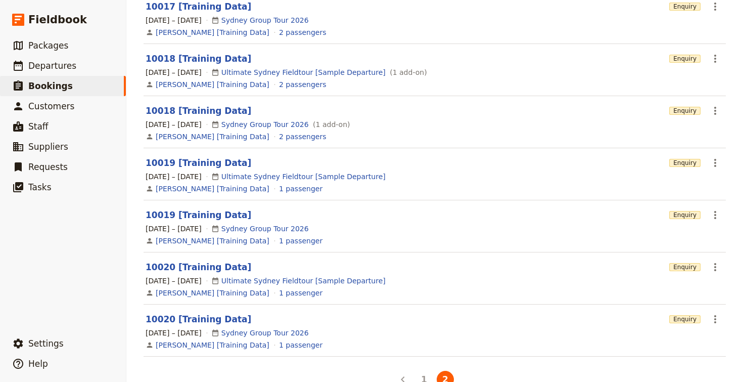
scroll to position [290, 0]
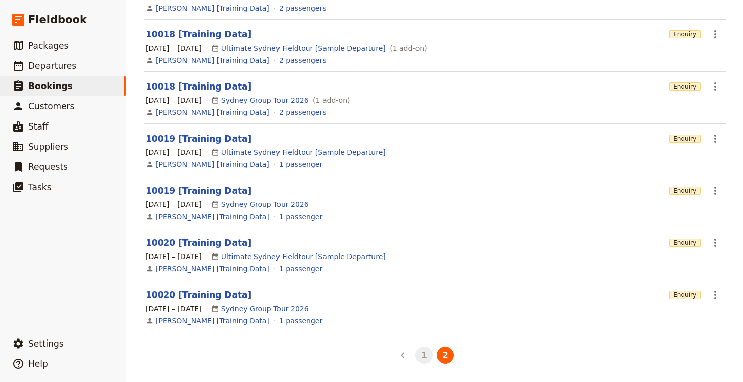
click at [421, 358] on button "1" at bounding box center [423, 354] width 17 height 17
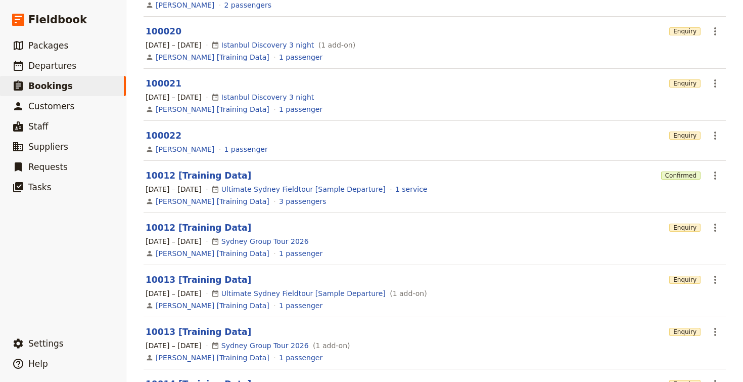
scroll to position [120, 0]
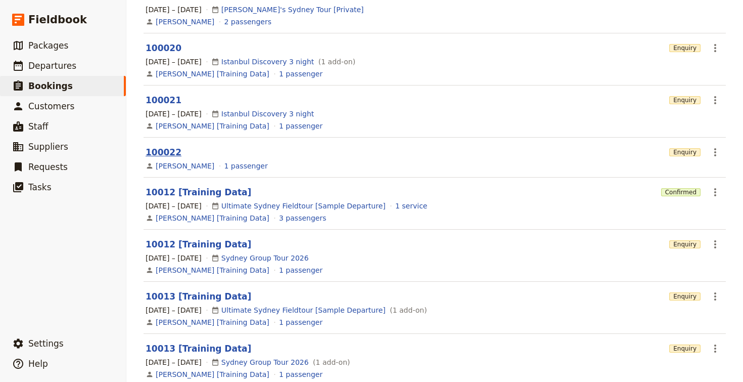
click at [164, 153] on link "100022" at bounding box center [164, 152] width 36 height 10
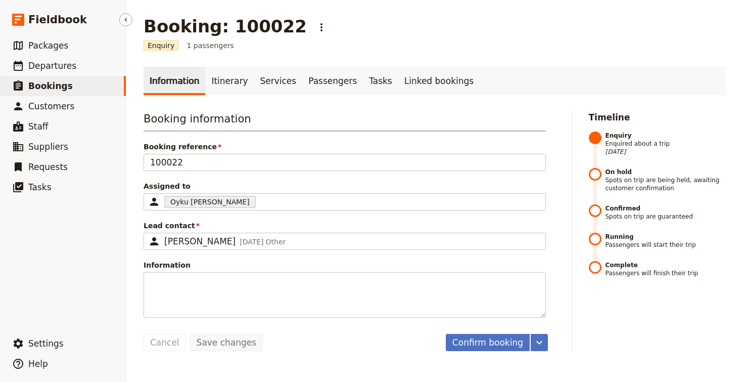
click at [84, 86] on link "​ Bookings" at bounding box center [63, 86] width 126 height 20
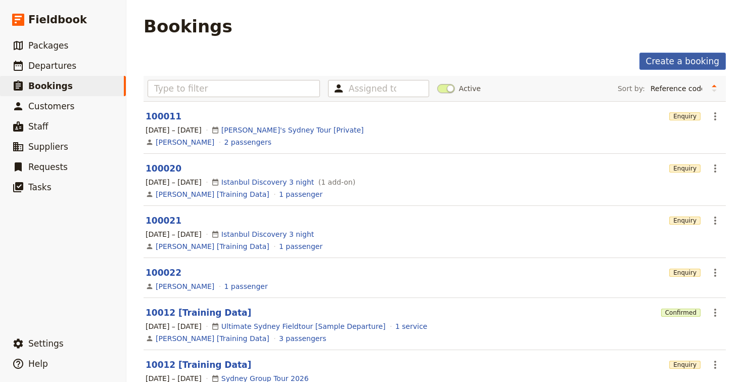
click at [684, 63] on link "Create a booking" at bounding box center [682, 61] width 86 height 17
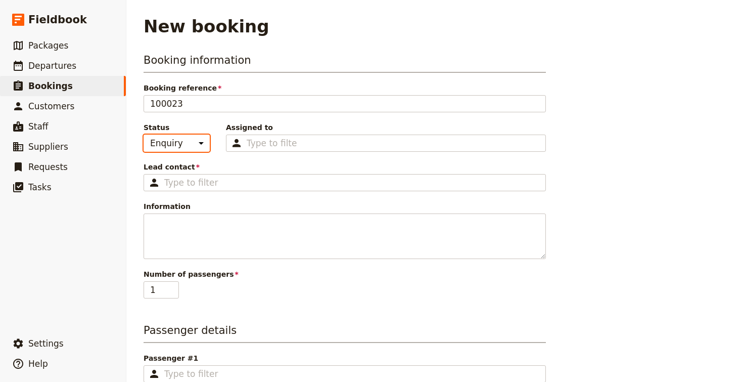
click at [197, 146] on select "Enquiry On hold Confirmed" at bounding box center [177, 142] width 66 height 17
click at [144, 134] on select "Enquiry On hold Confirmed" at bounding box center [177, 142] width 66 height 17
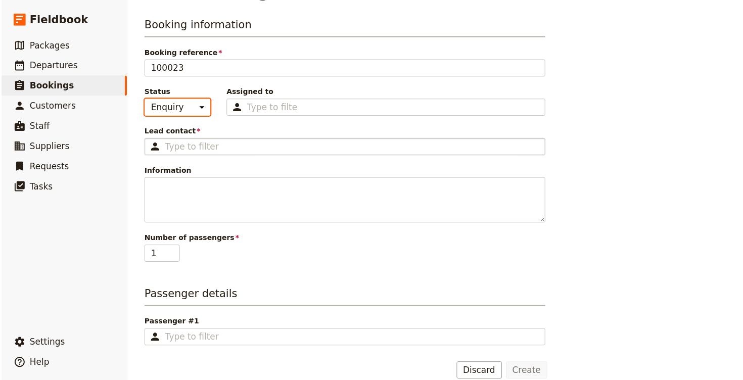
scroll to position [50, 0]
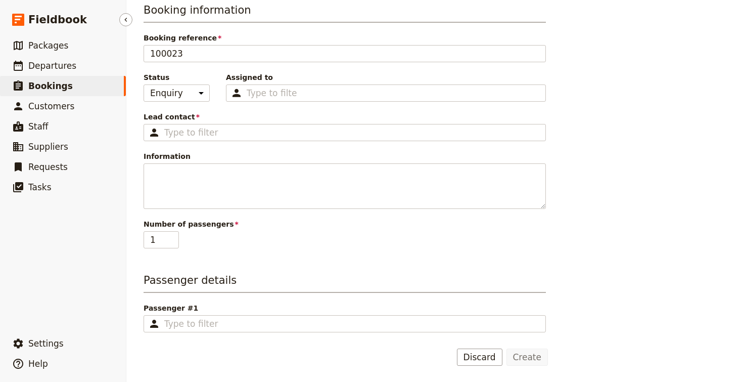
click at [83, 87] on link "​ Bookings" at bounding box center [63, 86] width 126 height 20
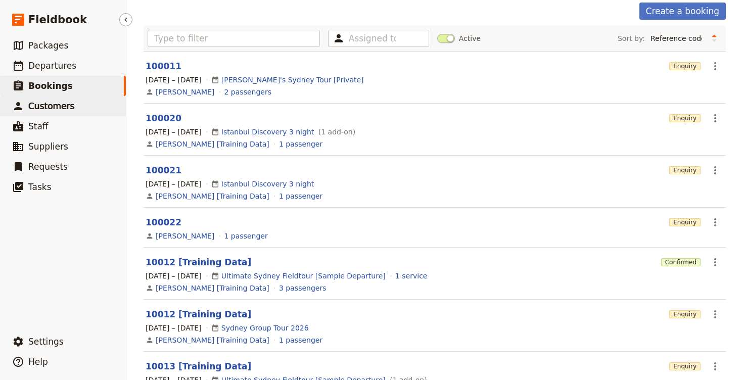
click at [63, 107] on span "Customers" at bounding box center [51, 106] width 46 height 10
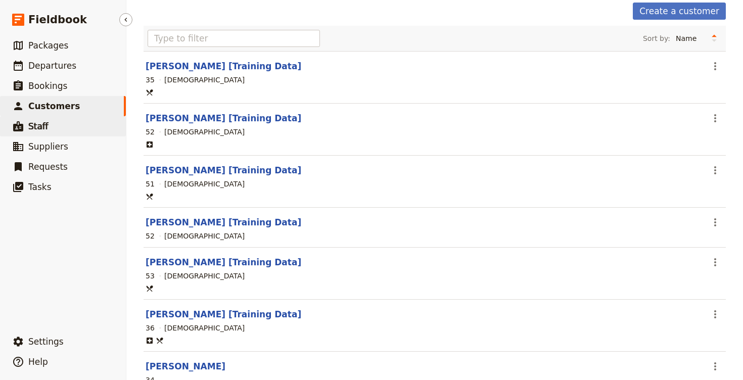
click at [60, 127] on link "​ Staff" at bounding box center [63, 126] width 126 height 20
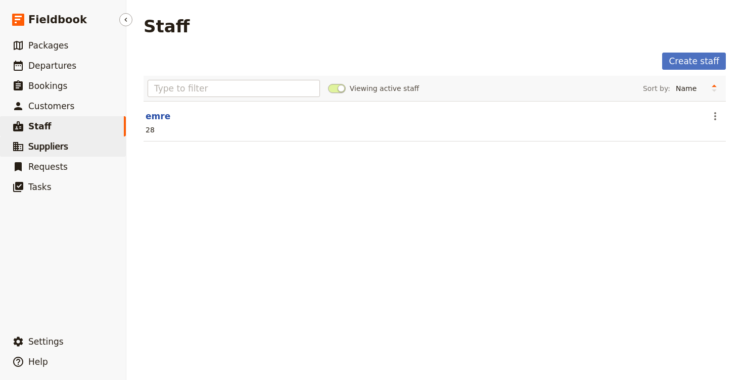
click at [61, 152] on span "Suppliers" at bounding box center [48, 146] width 40 height 12
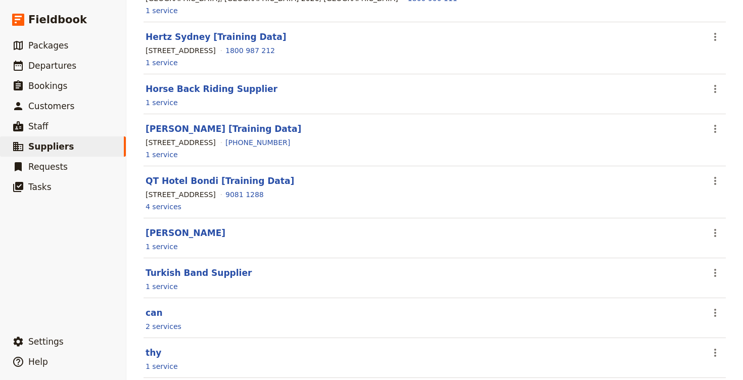
scroll to position [210, 0]
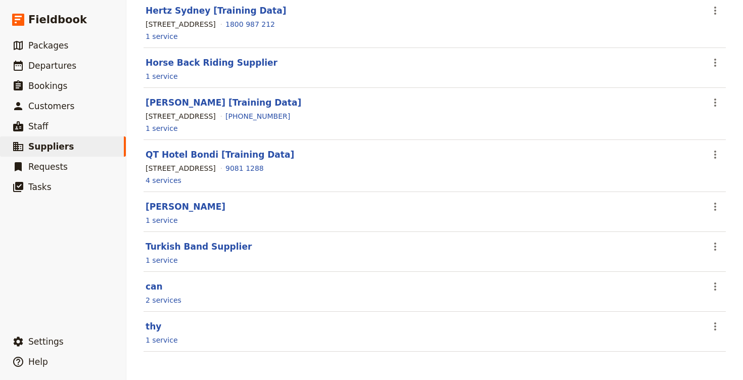
click at [151, 292] on header "can" at bounding box center [421, 286] width 551 height 12
click at [151, 285] on link "can" at bounding box center [154, 286] width 17 height 10
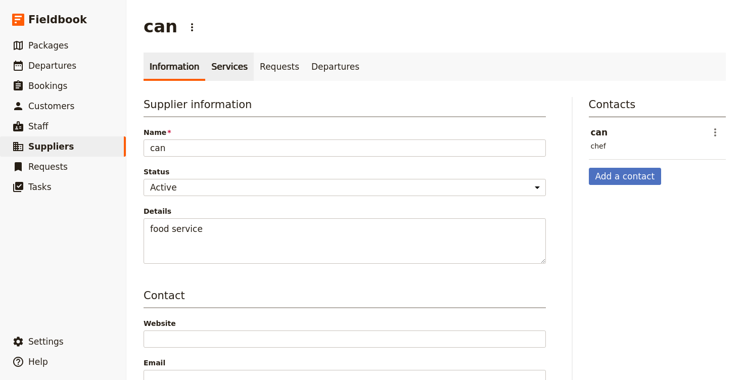
click at [225, 72] on link "Services" at bounding box center [229, 67] width 49 height 28
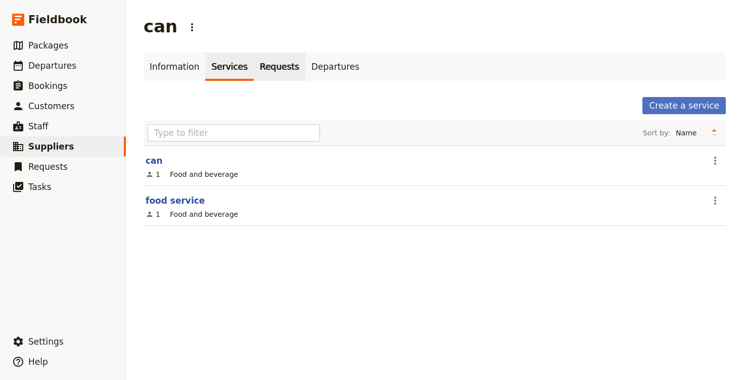
click at [259, 69] on link "Requests" at bounding box center [280, 67] width 52 height 28
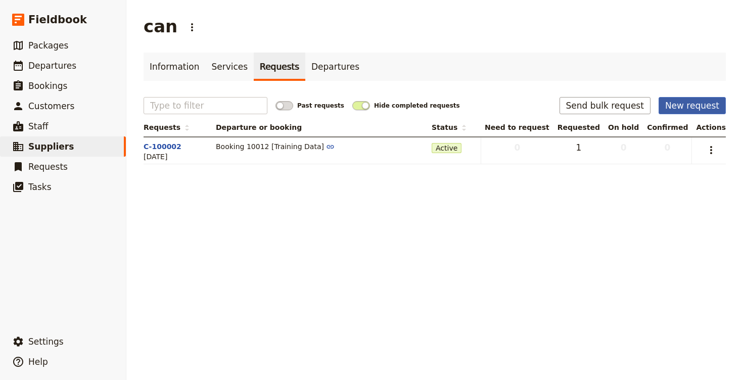
click at [703, 104] on button "New request" at bounding box center [691, 105] width 67 height 17
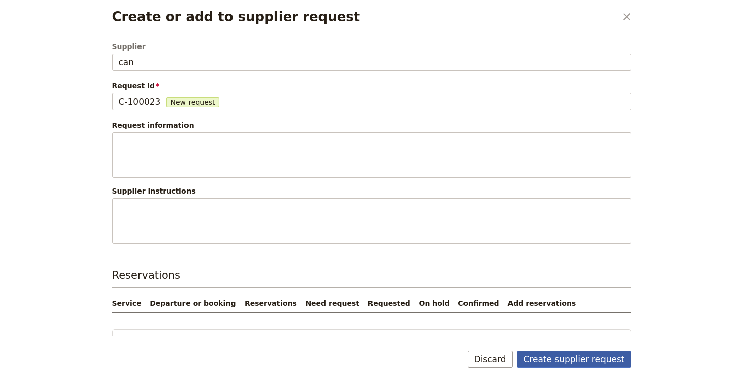
click at [564, 358] on button "Create supplier request" at bounding box center [573, 359] width 114 height 17
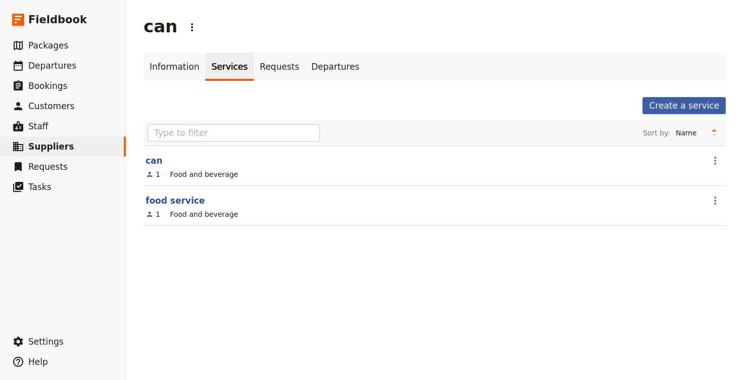
click at [684, 107] on link "Create a service" at bounding box center [683, 105] width 83 height 17
click at [257, 65] on link "Requests" at bounding box center [280, 67] width 52 height 28
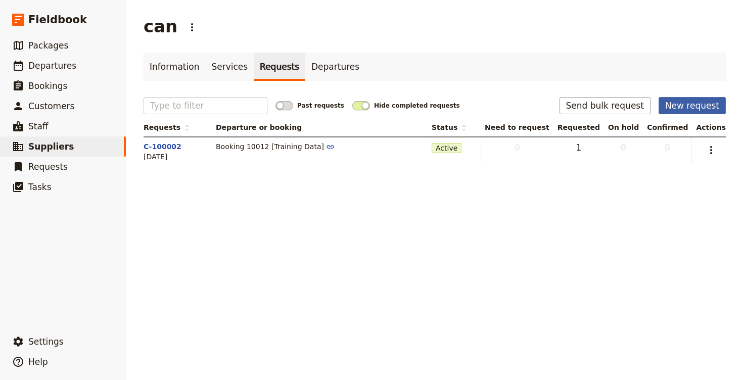
click at [708, 109] on button "New request" at bounding box center [691, 105] width 67 height 17
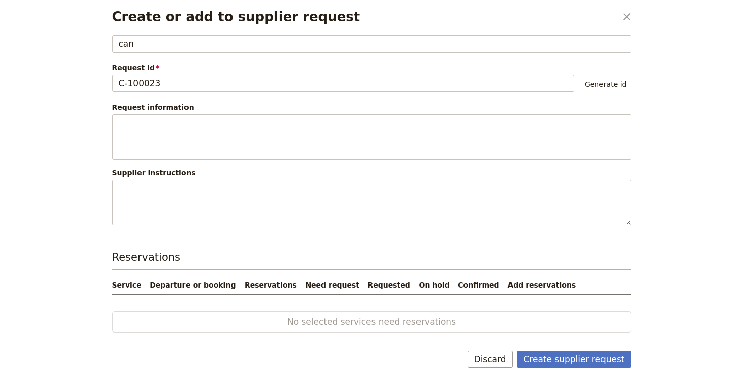
scroll to position [17, 0]
click at [629, 18] on icon "Close dialog" at bounding box center [627, 17] width 12 height 12
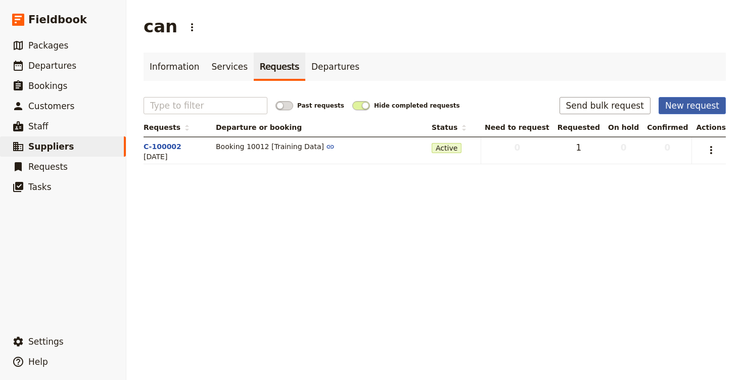
click at [675, 105] on button "New request" at bounding box center [691, 105] width 67 height 17
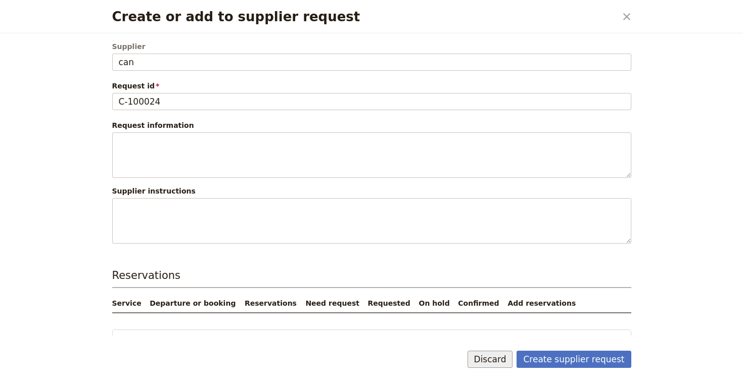
click at [509, 359] on button "Discard" at bounding box center [489, 359] width 45 height 17
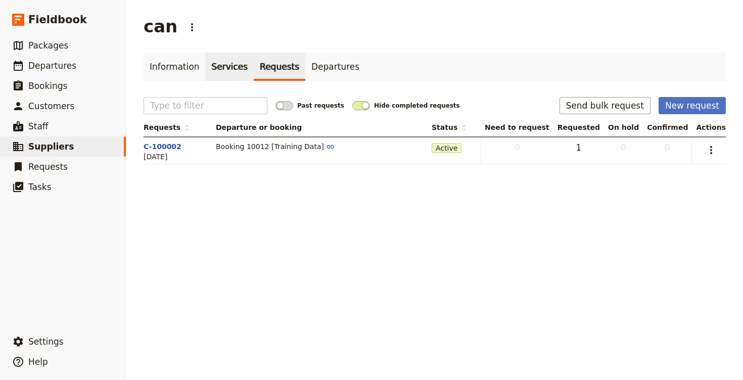
click at [220, 54] on link "Services" at bounding box center [229, 67] width 49 height 28
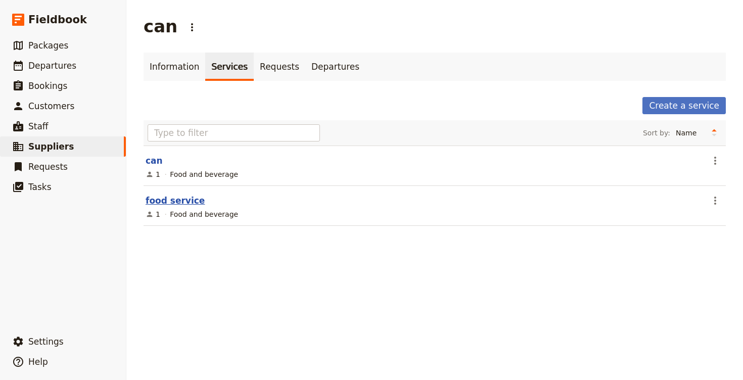
click at [174, 201] on link "food service" at bounding box center [175, 201] width 59 height 10
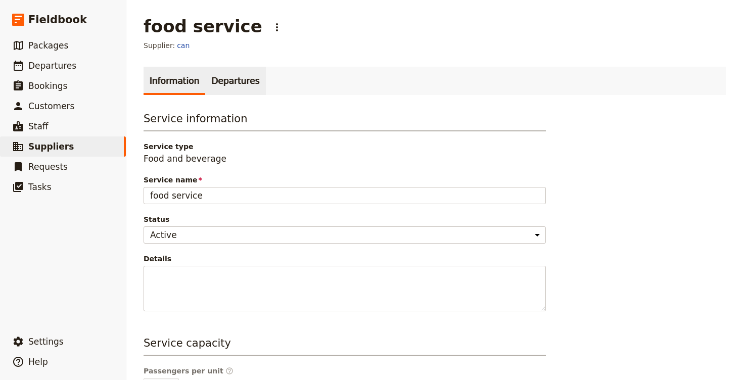
click at [223, 84] on link "Departures" at bounding box center [235, 81] width 60 height 28
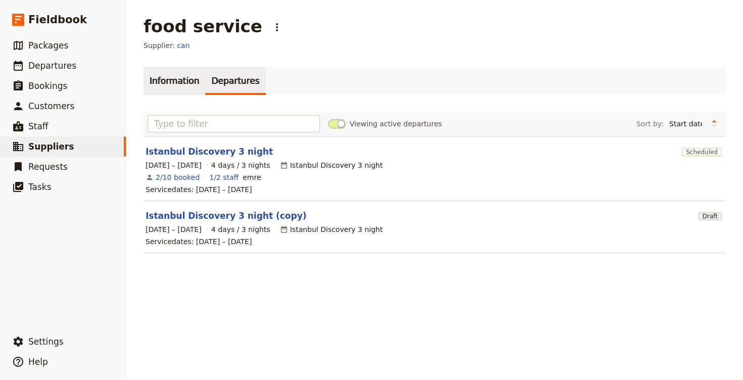
click at [165, 68] on link "Information" at bounding box center [175, 81] width 62 height 28
click at [161, 87] on link "Information" at bounding box center [175, 81] width 62 height 28
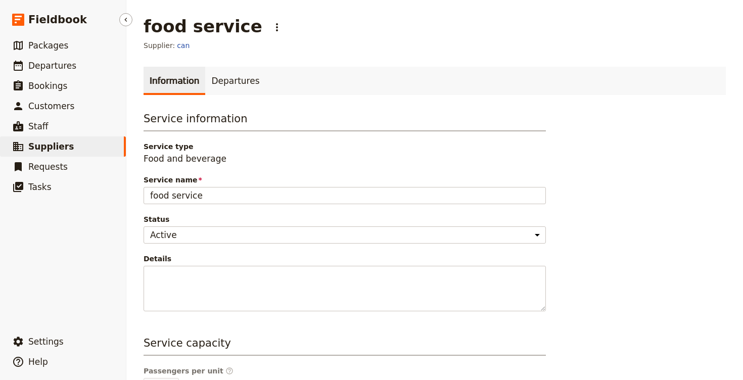
click at [49, 141] on span "Suppliers" at bounding box center [50, 146] width 45 height 12
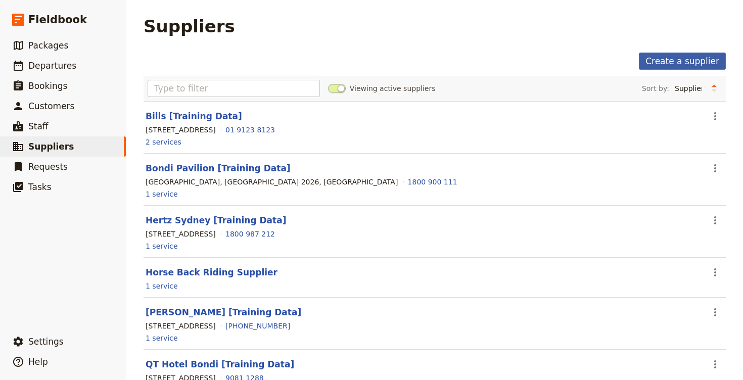
click at [676, 57] on link "Create a supplier" at bounding box center [682, 61] width 87 height 17
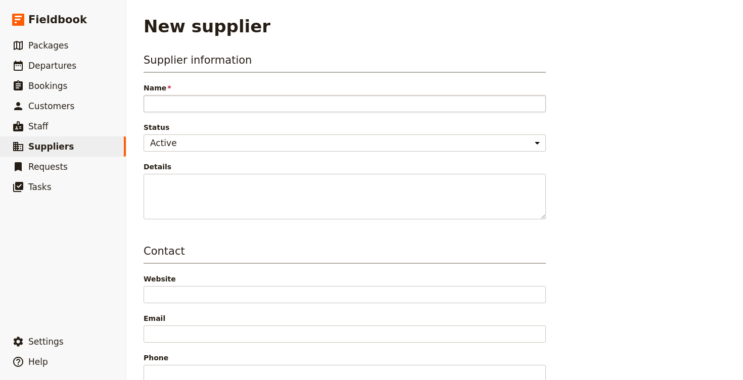
type input "b"
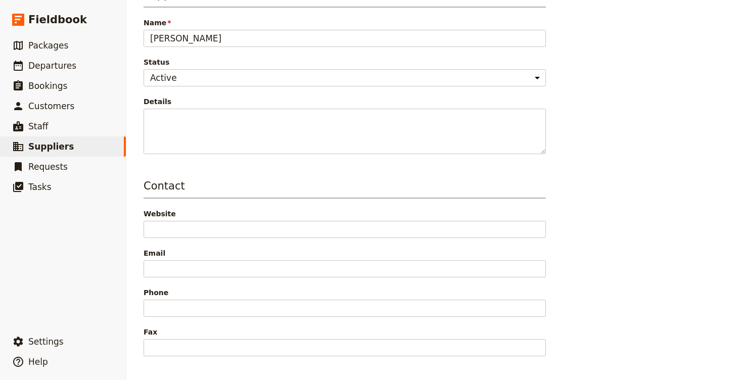
scroll to position [75, 0]
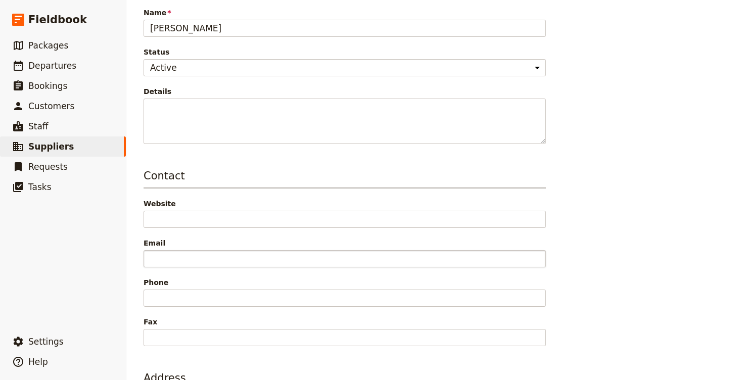
type input "[PERSON_NAME]"
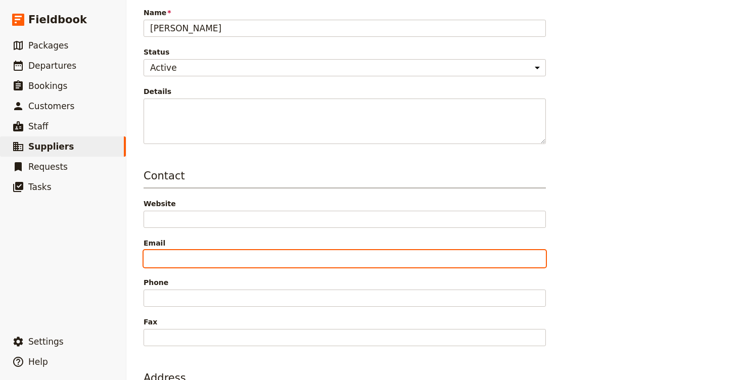
click at [219, 264] on input "Email" at bounding box center [345, 258] width 402 height 17
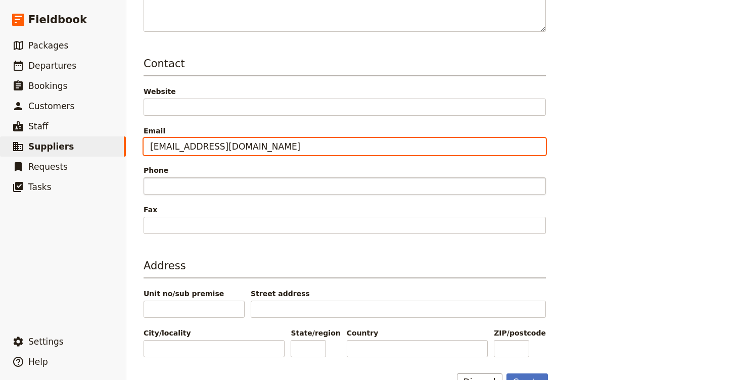
scroll to position [214, 0]
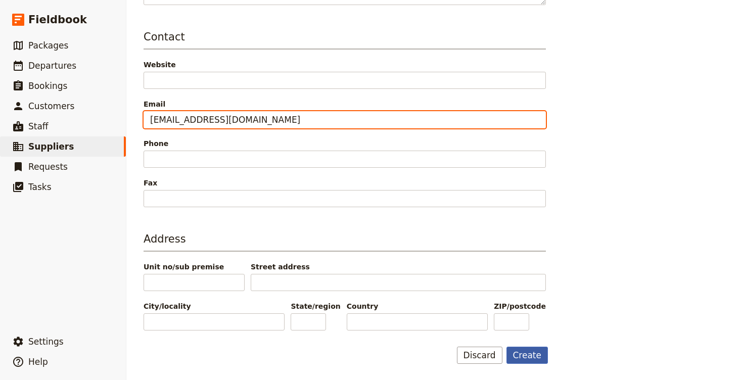
type input "[EMAIL_ADDRESS][DOMAIN_NAME]"
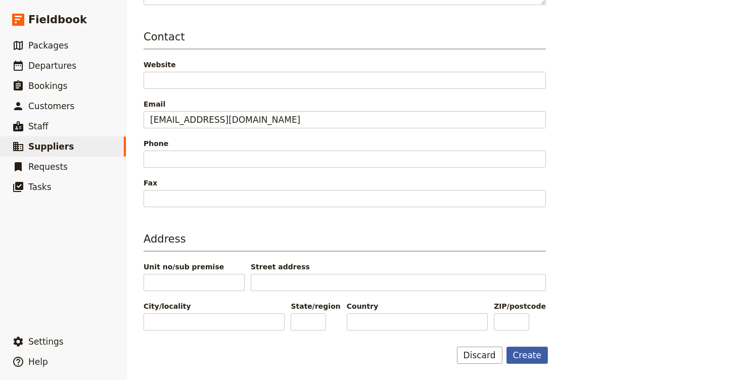
click at [529, 353] on button "Create" at bounding box center [527, 355] width 42 height 17
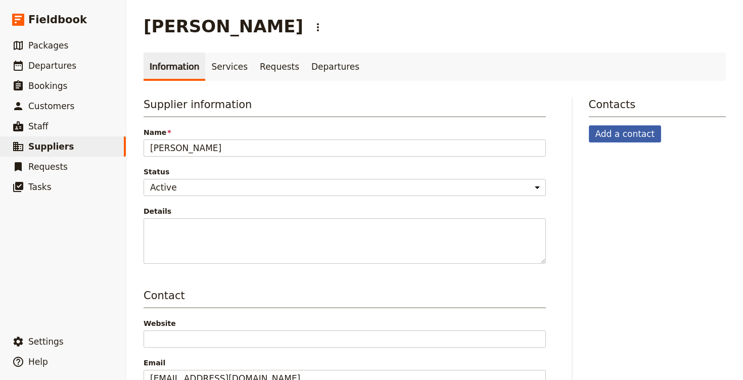
click at [653, 129] on button "Add a contact" at bounding box center [625, 133] width 73 height 17
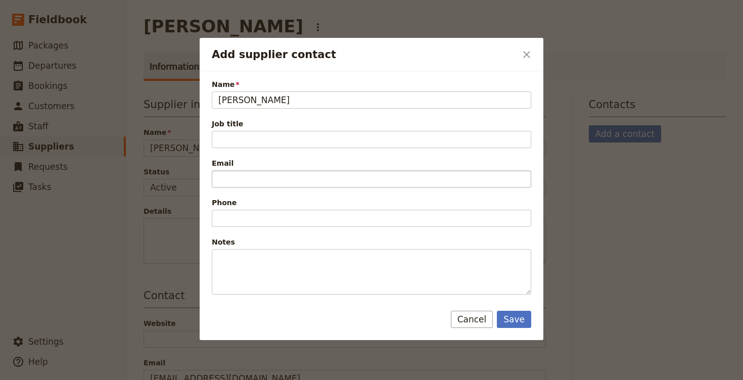
type input "[PERSON_NAME]"
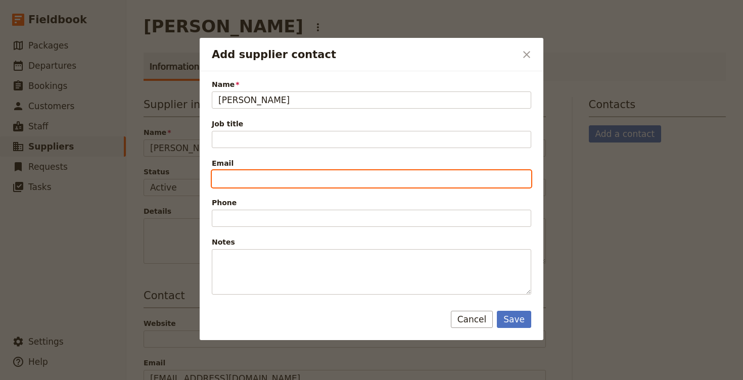
click at [416, 176] on input "Email" at bounding box center [371, 178] width 319 height 17
type input "[EMAIL_ADDRESS][DOMAIN_NAME]"
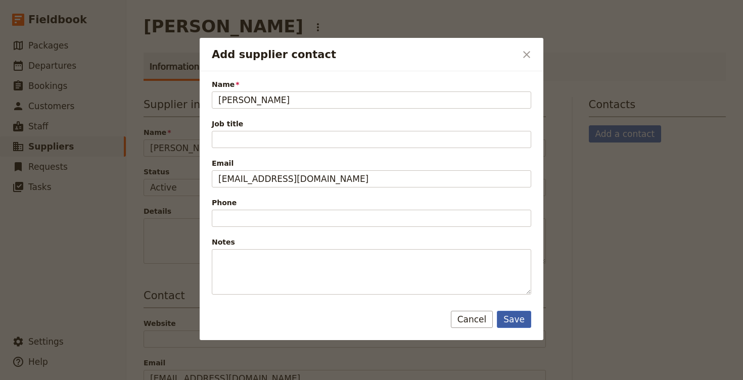
click at [519, 324] on button "Save" at bounding box center [514, 319] width 34 height 17
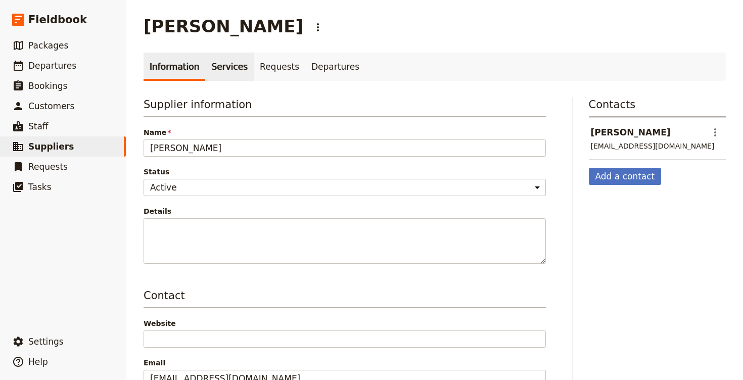
click at [223, 64] on link "Services" at bounding box center [229, 67] width 49 height 28
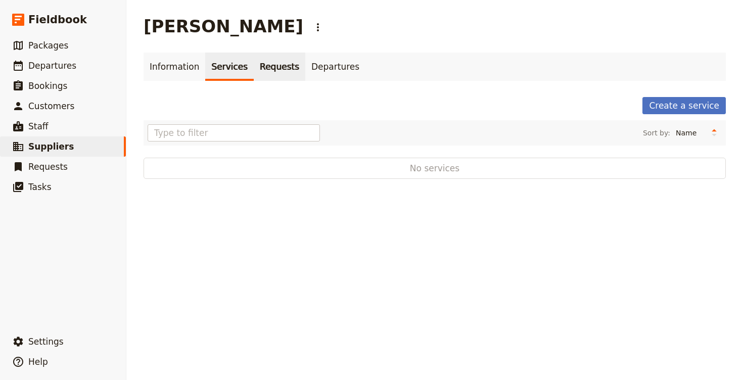
click at [263, 69] on link "Requests" at bounding box center [280, 67] width 52 height 28
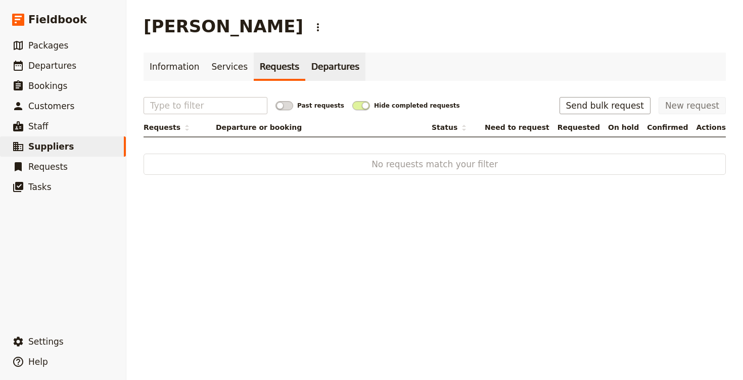
click at [311, 64] on link "Departures" at bounding box center [335, 67] width 60 height 28
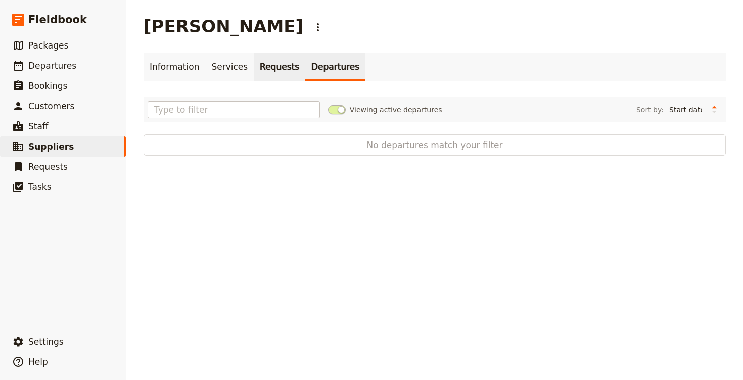
click at [263, 69] on link "Requests" at bounding box center [280, 67] width 52 height 28
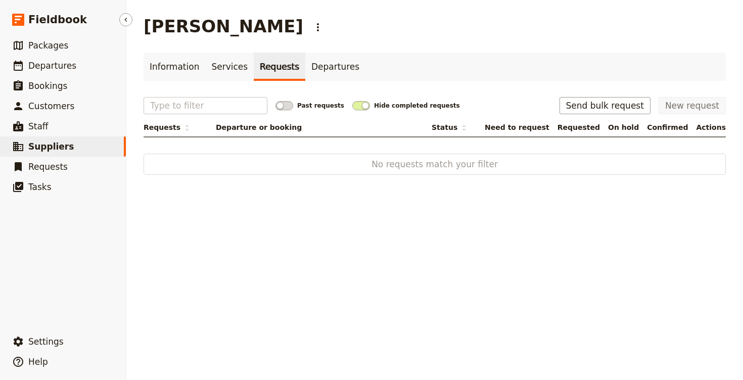
click at [64, 150] on span "Suppliers" at bounding box center [50, 146] width 45 height 10
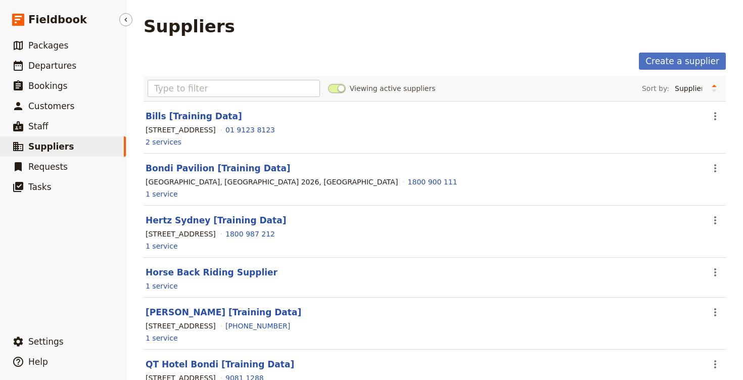
click at [58, 144] on span "Suppliers" at bounding box center [50, 146] width 45 height 10
click at [699, 66] on link "Create a supplier" at bounding box center [682, 61] width 87 height 17
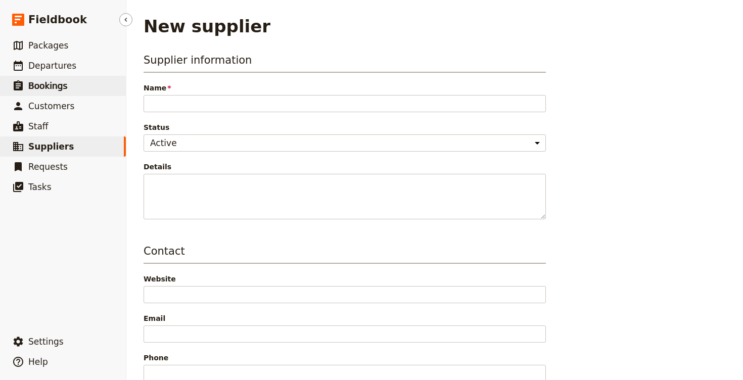
click at [40, 83] on span "Bookings" at bounding box center [47, 86] width 39 height 10
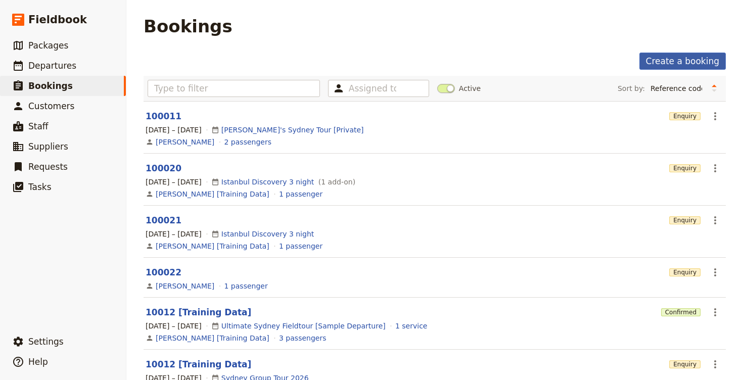
click at [676, 68] on link "Create a booking" at bounding box center [682, 61] width 86 height 17
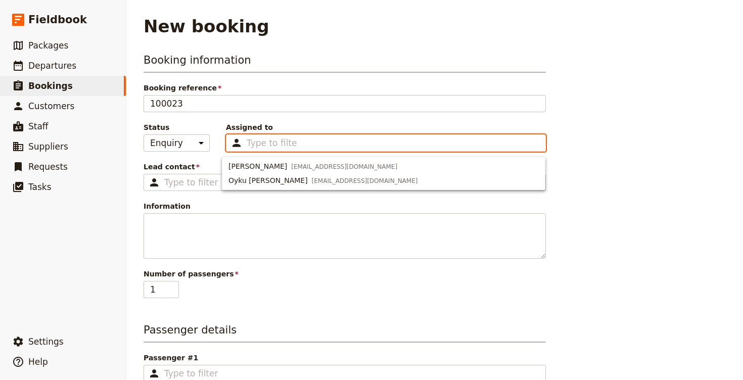
click at [264, 144] on input "Assigned to Type to filter" at bounding box center [272, 143] width 51 height 12
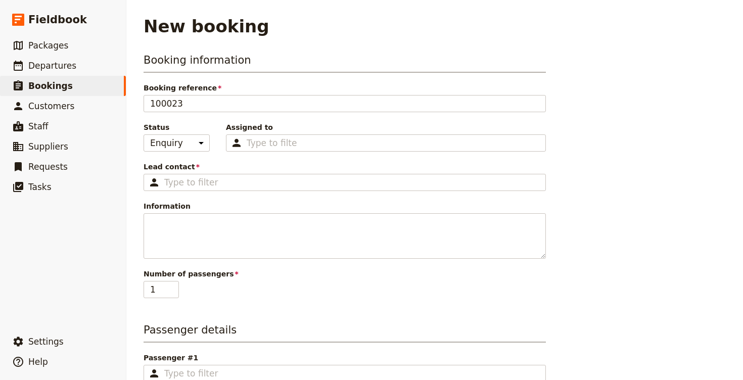
click at [197, 162] on span "Lead contact" at bounding box center [345, 167] width 402 height 10
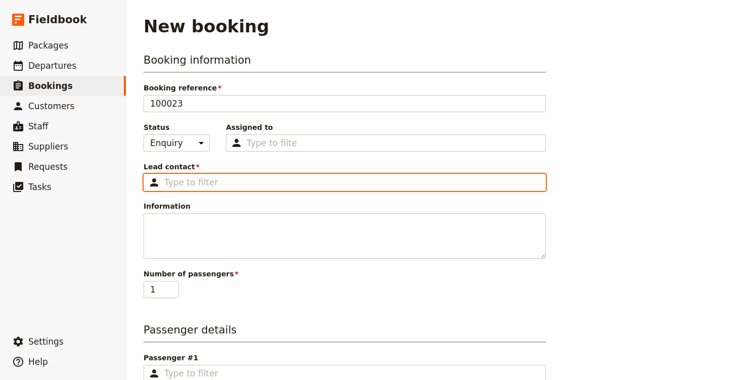
click at [197, 176] on input "Lead contact ​" at bounding box center [351, 182] width 375 height 12
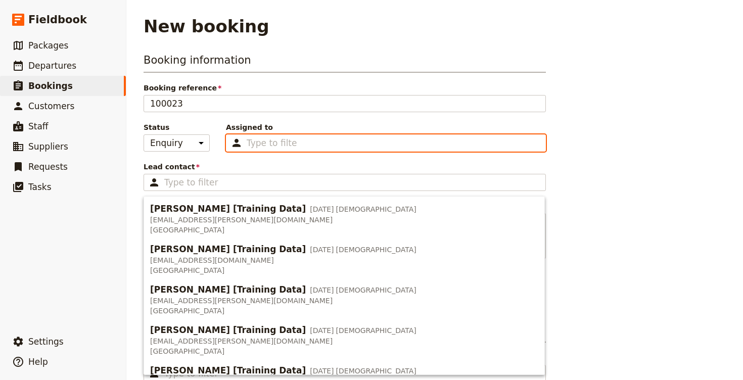
click at [269, 144] on input "Assigned to Type to filter" at bounding box center [272, 143] width 51 height 12
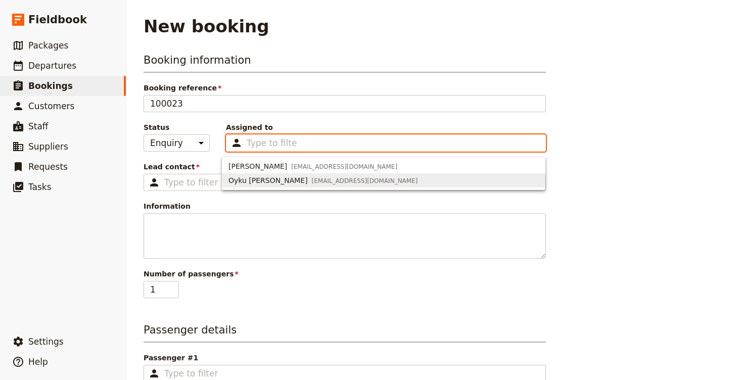
click at [269, 181] on div "Oyku [PERSON_NAME] [EMAIL_ADDRESS][DOMAIN_NAME]" at bounding box center [322, 180] width 189 height 10
type input "68b6d4d0a10e46b5c6c6aec0"
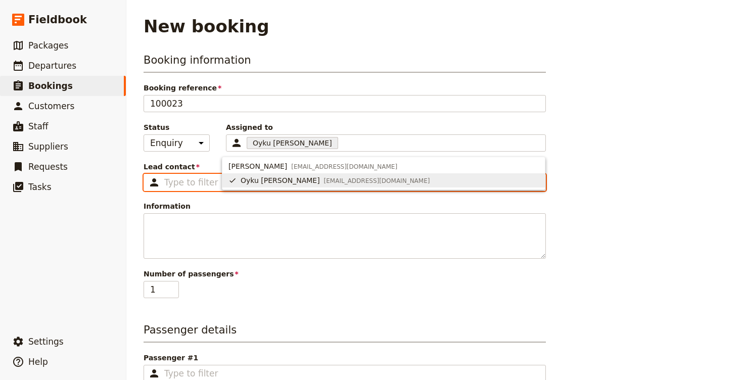
click at [179, 181] on input "Lead contact ​" at bounding box center [351, 182] width 375 height 12
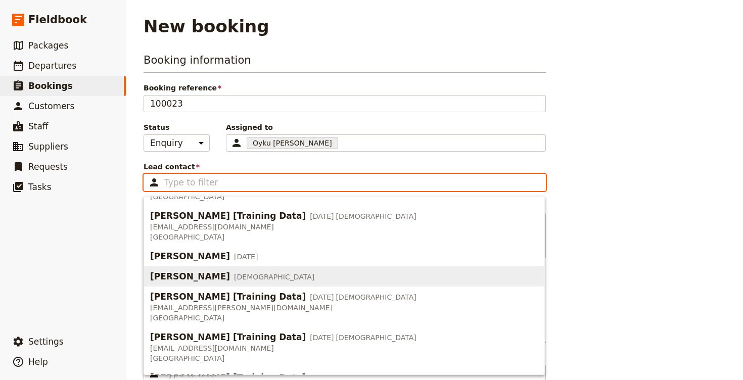
scroll to position [195, 0]
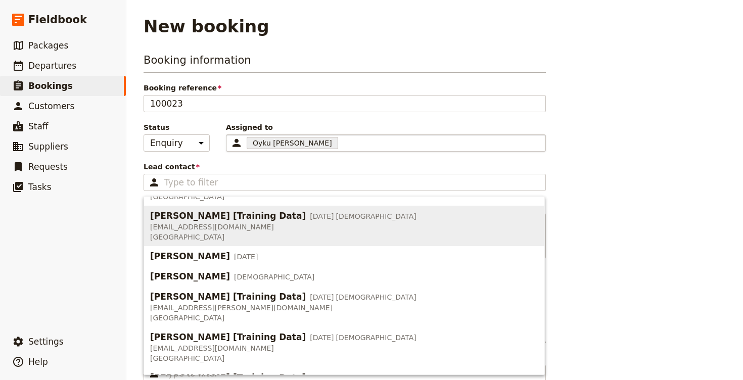
click at [297, 146] on div "Oyku [PERSON_NAME] 68b6d4d0a10e46b5c6c6aec0" at bounding box center [386, 142] width 320 height 17
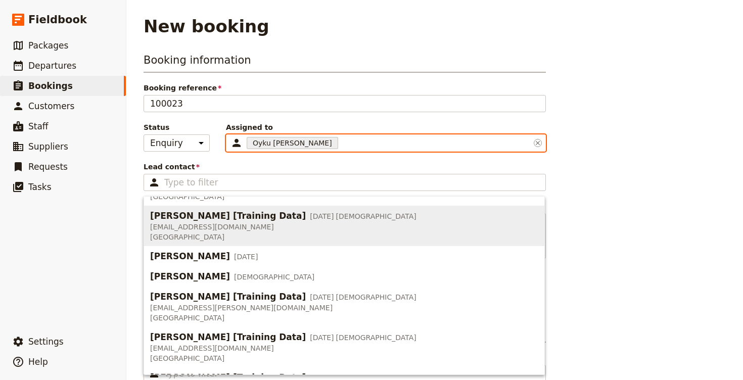
click at [340, 146] on input "Assigned to Oyku [PERSON_NAME] 68b6d4d0a10e46b5c6c6aec0" at bounding box center [341, 143] width 2 height 12
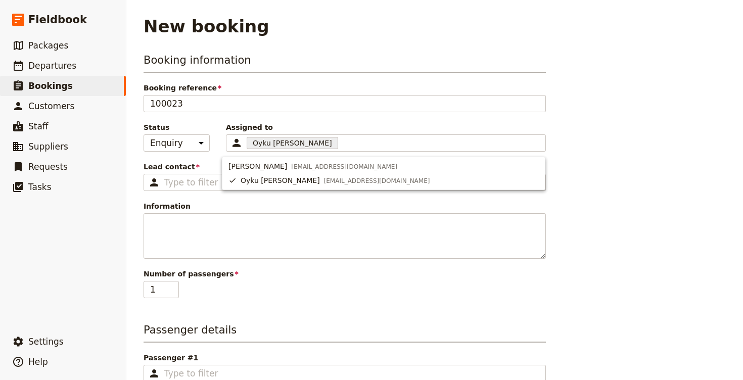
click at [308, 112] on div "Booking information Booking reference 100023 Status Enquiry On hold Confirmed A…" at bounding box center [345, 176] width 402 height 246
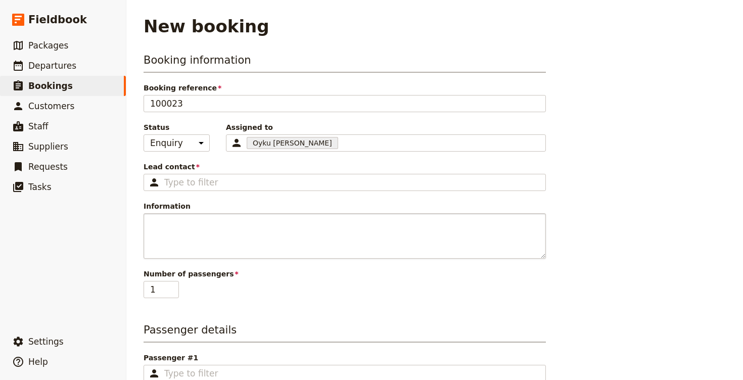
scroll to position [52, 0]
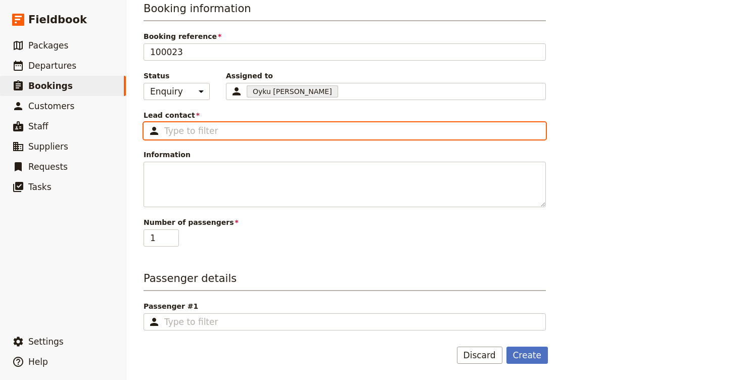
click at [222, 130] on input "Lead contact ​" at bounding box center [351, 131] width 375 height 12
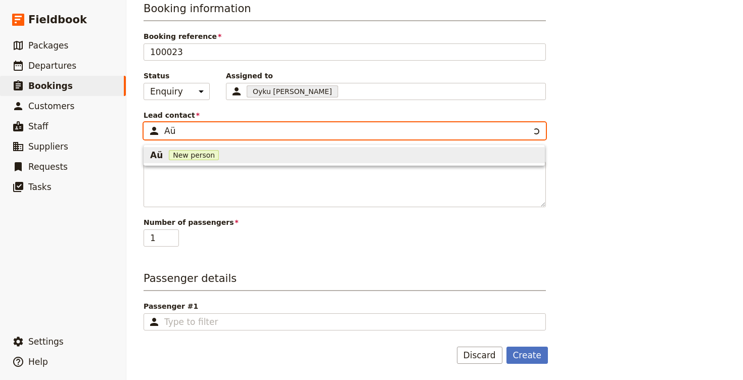
scroll to position [0, 0]
type input "A"
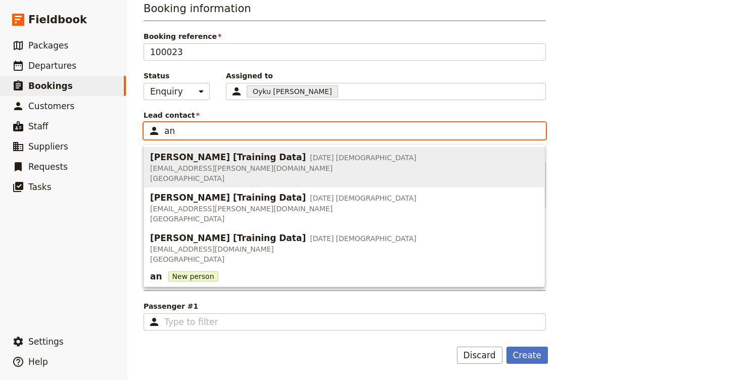
type input "a"
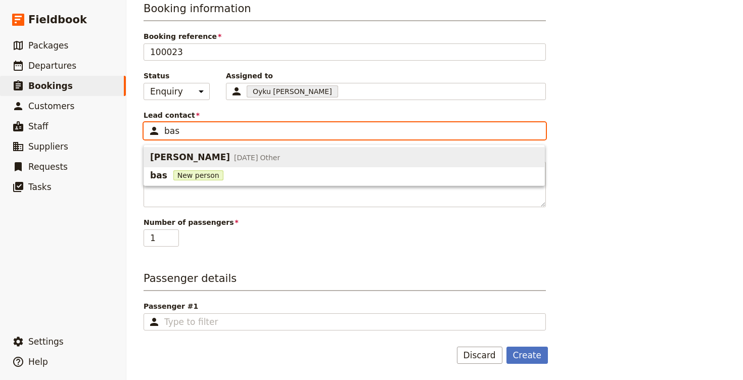
type input "[PERSON_NAME]"
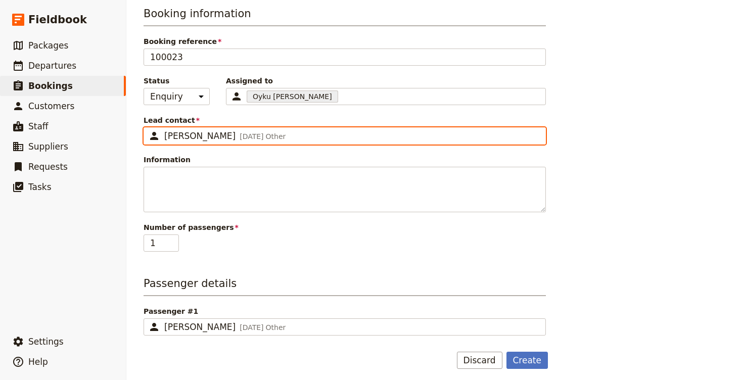
scroll to position [52, 0]
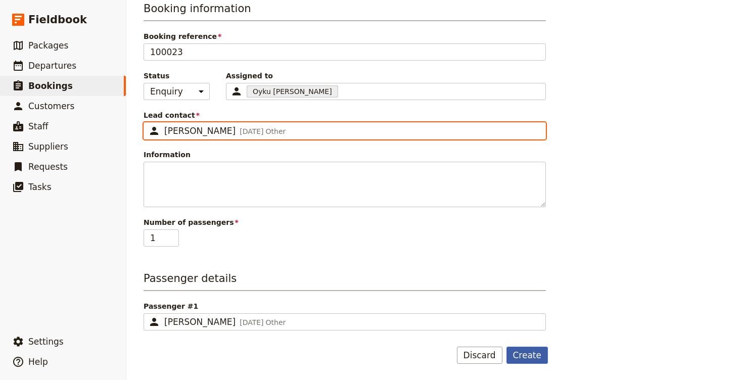
type input "[PERSON_NAME]"
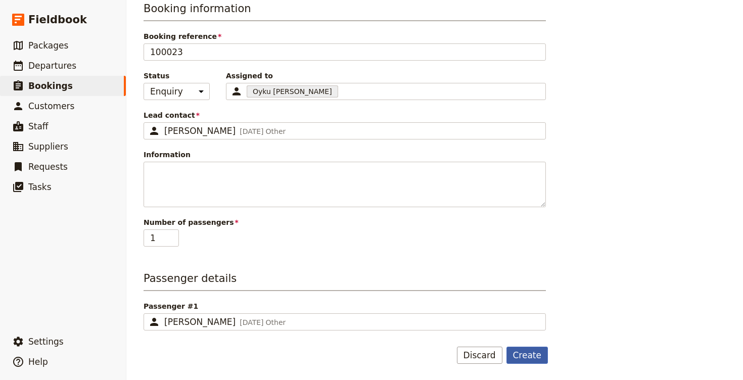
click at [539, 353] on button "Create" at bounding box center [527, 355] width 42 height 17
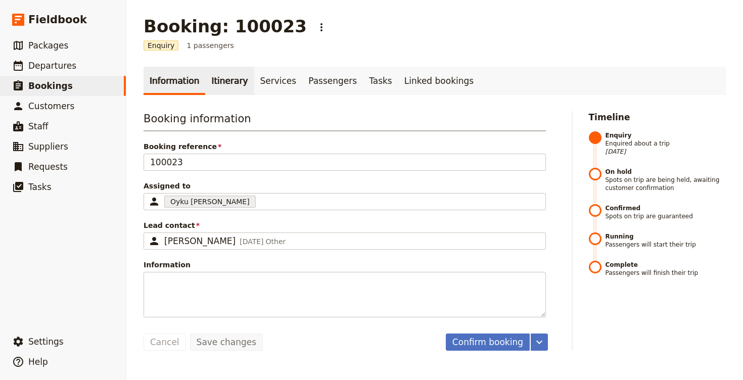
click at [223, 79] on link "Itinerary" at bounding box center [229, 81] width 49 height 28
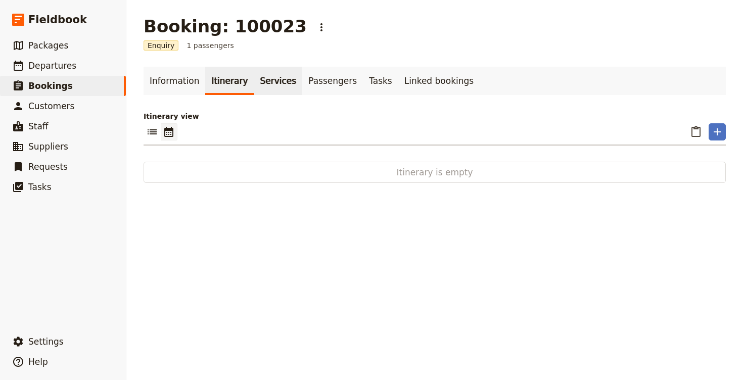
click at [265, 86] on link "Services" at bounding box center [278, 81] width 49 height 28
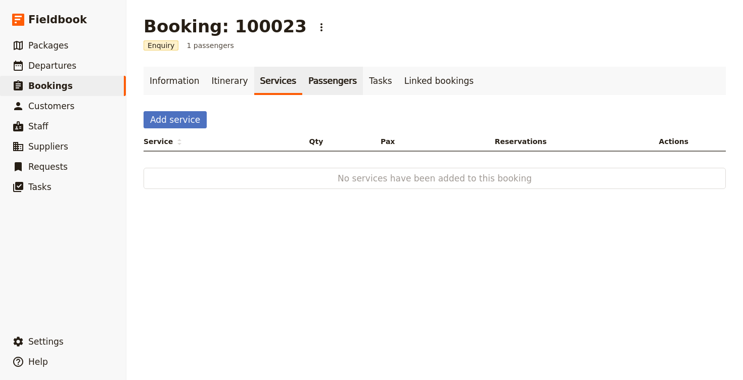
click at [313, 76] on link "Passengers" at bounding box center [332, 81] width 61 height 28
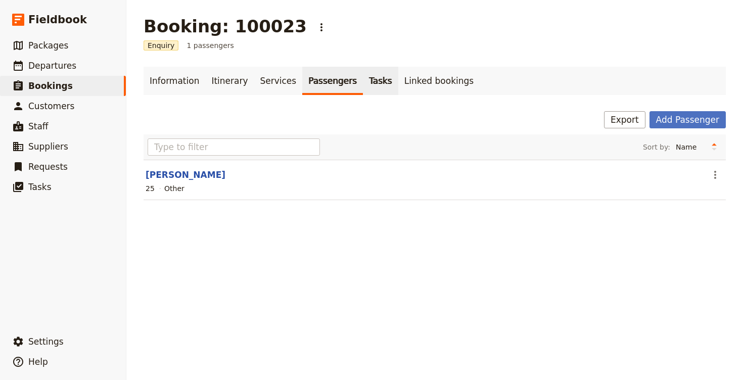
click at [369, 84] on link "Tasks" at bounding box center [380, 81] width 35 height 28
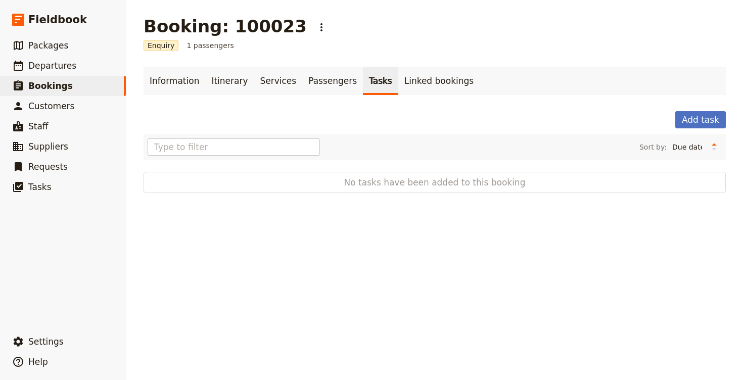
click at [425, 97] on div "Information Itinerary Services Passengers Tasks Linked bookings Add task Sort b…" at bounding box center [435, 130] width 582 height 126
click at [53, 143] on span "Suppliers" at bounding box center [48, 146] width 40 height 10
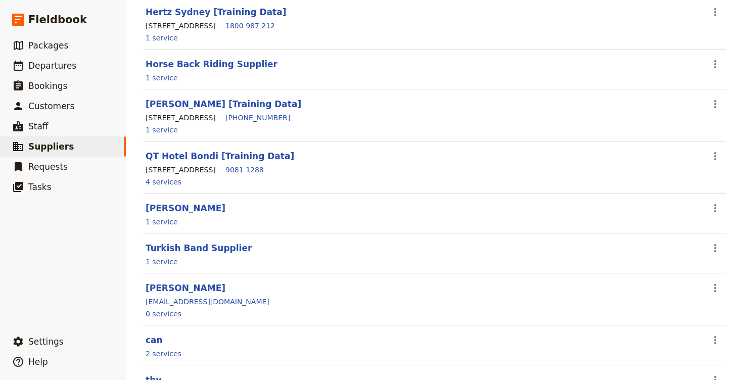
scroll to position [262, 0]
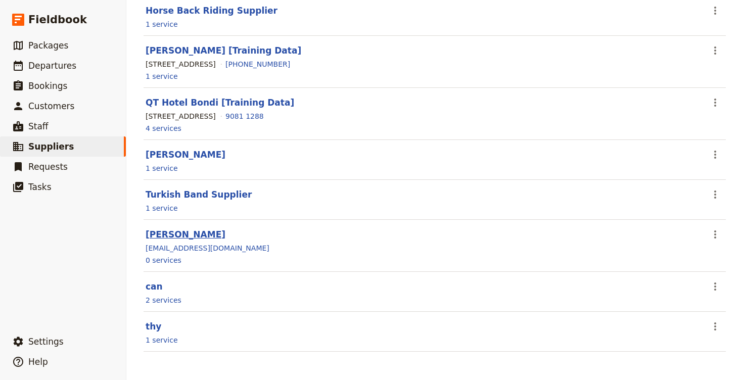
click at [157, 237] on link "[PERSON_NAME]" at bounding box center [186, 234] width 80 height 10
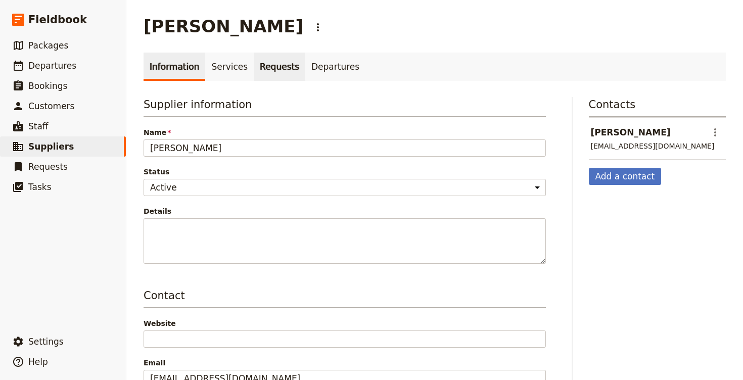
click at [263, 65] on link "Requests" at bounding box center [280, 67] width 52 height 28
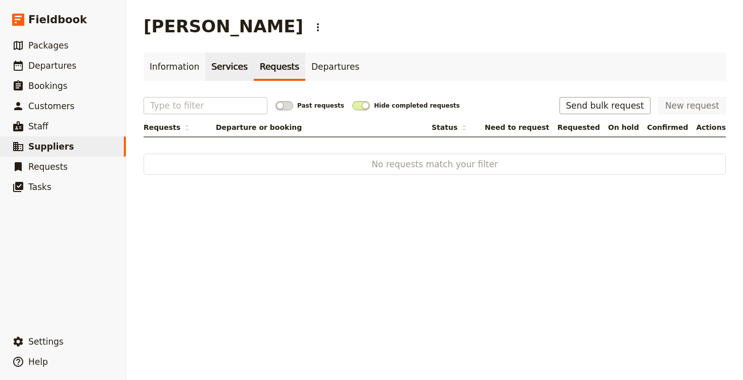
click at [212, 65] on link "Services" at bounding box center [229, 67] width 49 height 28
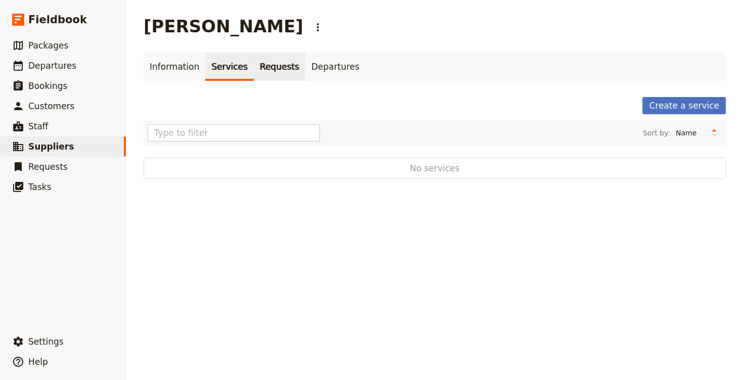
click at [275, 68] on link "Requests" at bounding box center [280, 67] width 52 height 28
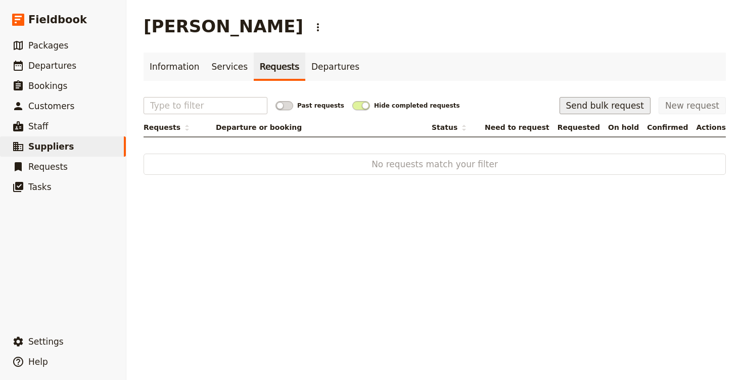
click at [626, 105] on button "Send bulk request" at bounding box center [604, 105] width 91 height 17
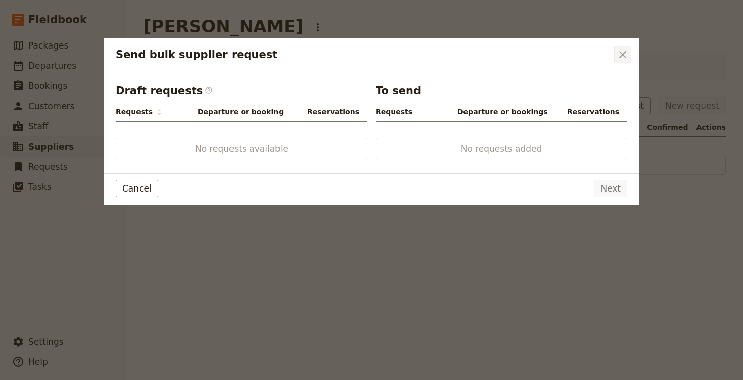
click at [621, 55] on icon "Close dialog" at bounding box center [623, 55] width 12 height 12
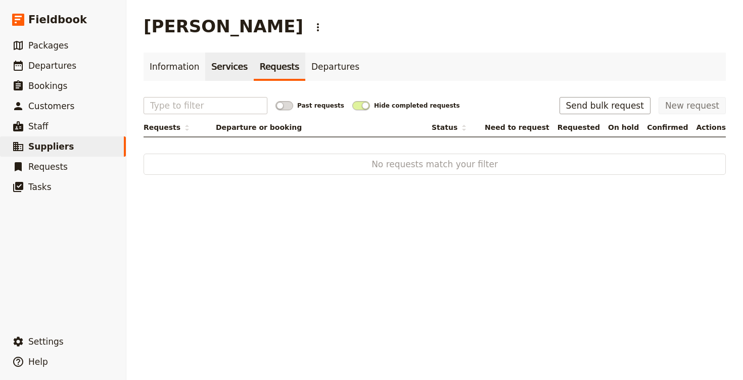
click at [220, 63] on link "Services" at bounding box center [229, 67] width 49 height 28
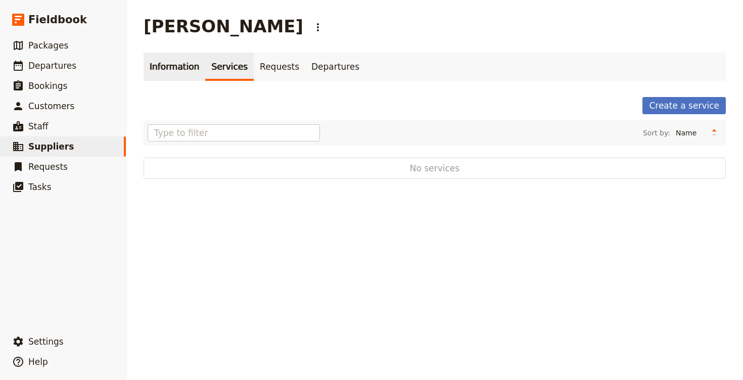
click at [170, 66] on link "Information" at bounding box center [175, 67] width 62 height 28
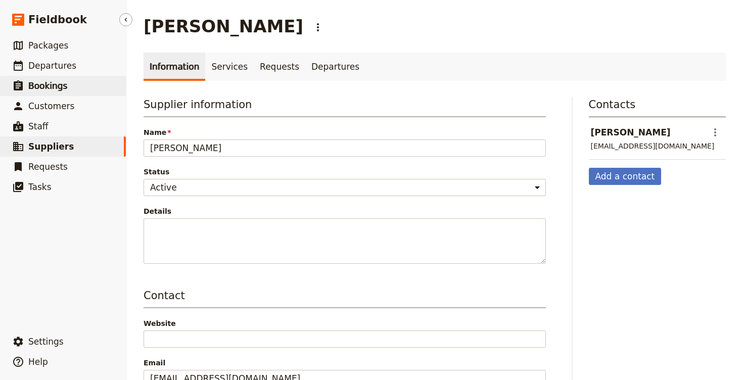
click at [59, 84] on span "Bookings" at bounding box center [47, 86] width 39 height 10
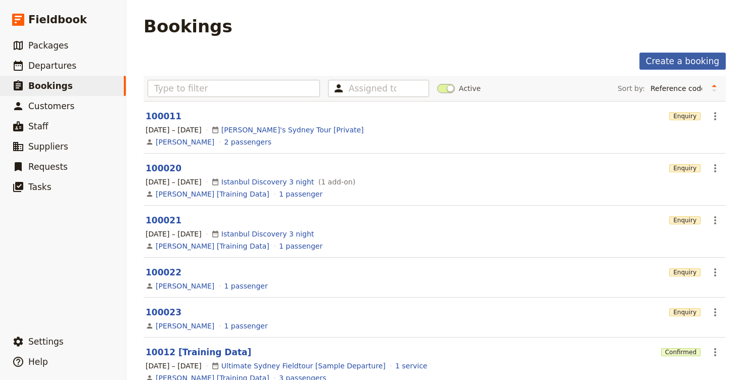
click at [654, 66] on link "Create a booking" at bounding box center [682, 61] width 86 height 17
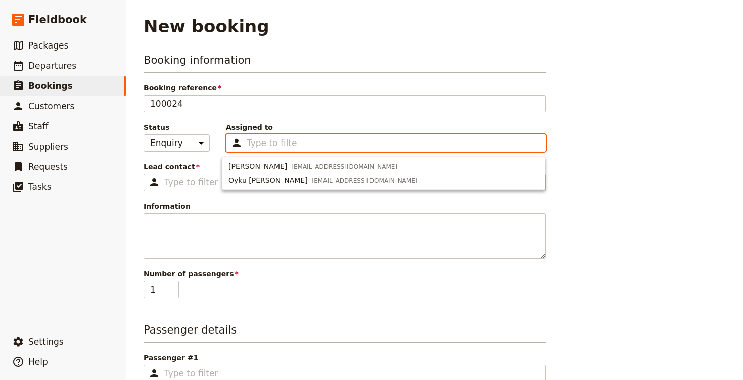
click at [265, 146] on input "Assigned to Type to filter" at bounding box center [272, 143] width 51 height 12
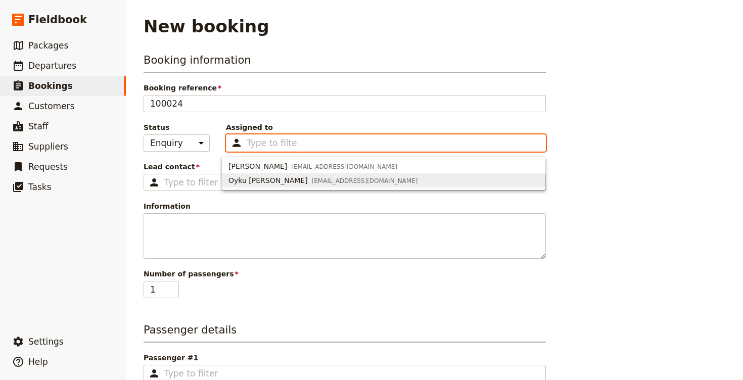
click at [265, 179] on span "Oyku [PERSON_NAME]" at bounding box center [267, 180] width 79 height 10
type input "68b6d4d0a10e46b5c6c6aec0"
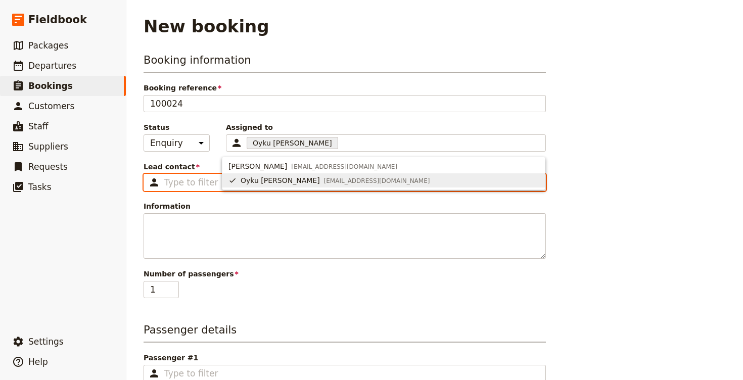
click at [187, 180] on input "Lead contact ​" at bounding box center [351, 182] width 375 height 12
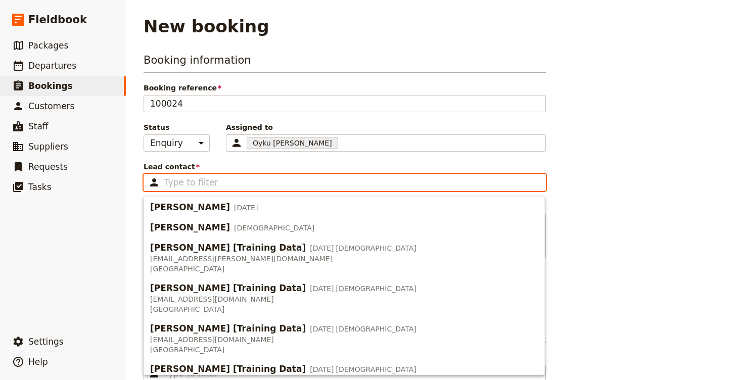
scroll to position [321, 0]
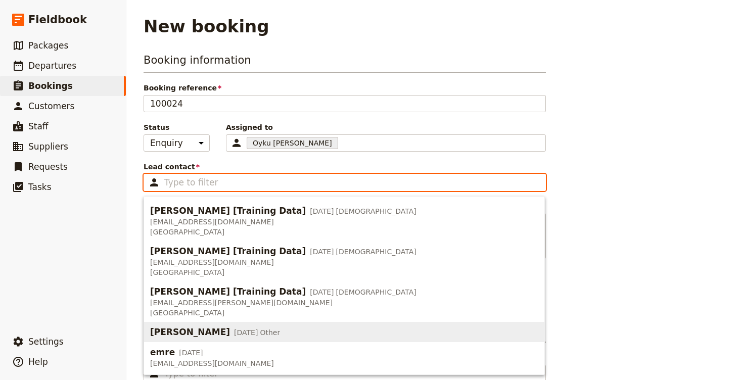
click at [234, 329] on span "[DATE]" at bounding box center [246, 332] width 24 height 10
type input "[PERSON_NAME]"
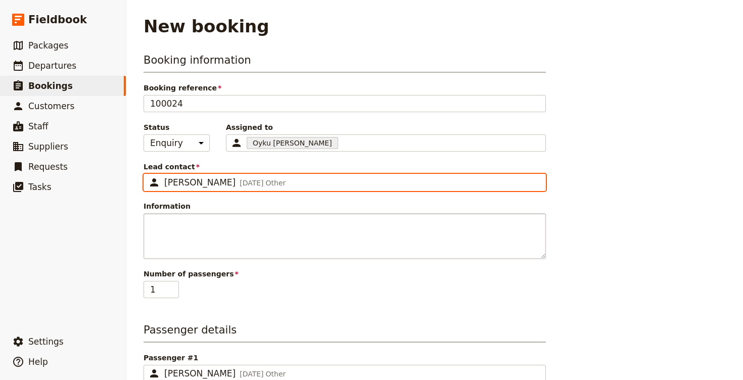
scroll to position [52, 0]
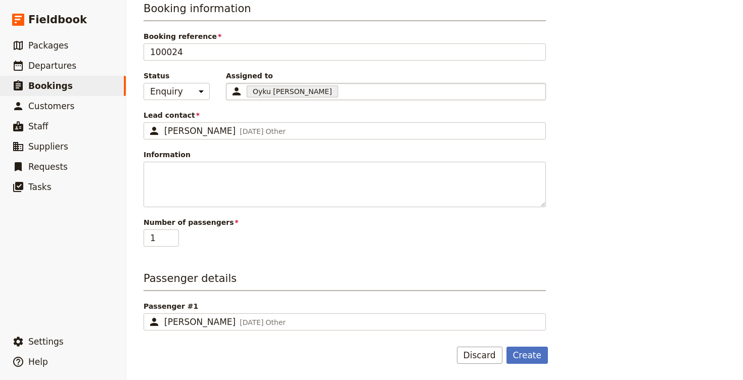
click at [313, 96] on div "Oyku [PERSON_NAME] 68b6d4d0a10e46b5c6c6aec0" at bounding box center [386, 91] width 320 height 17
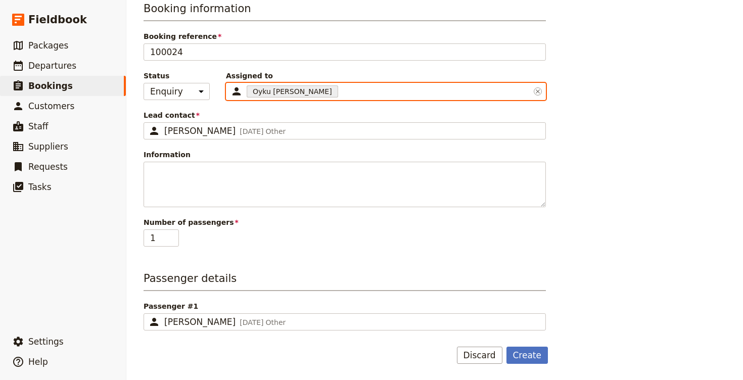
click at [340, 96] on input "Assigned to Oyku [PERSON_NAME] 68b6d4d0a10e46b5c6c6aec0" at bounding box center [341, 91] width 2 height 12
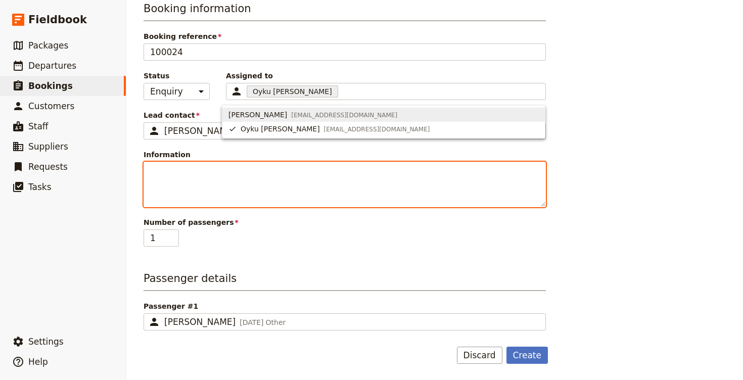
click at [187, 194] on textarea "Information" at bounding box center [345, 184] width 402 height 45
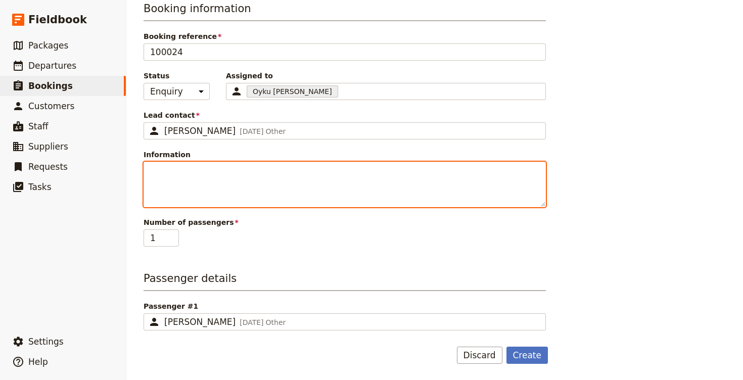
scroll to position [0, 0]
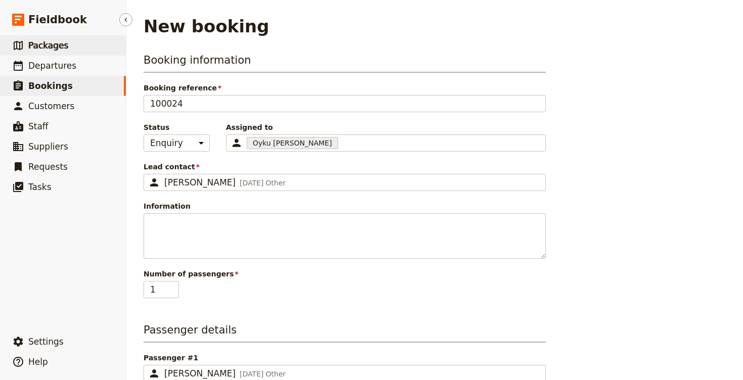
click at [56, 52] on link "​ Packages" at bounding box center [63, 45] width 126 height 20
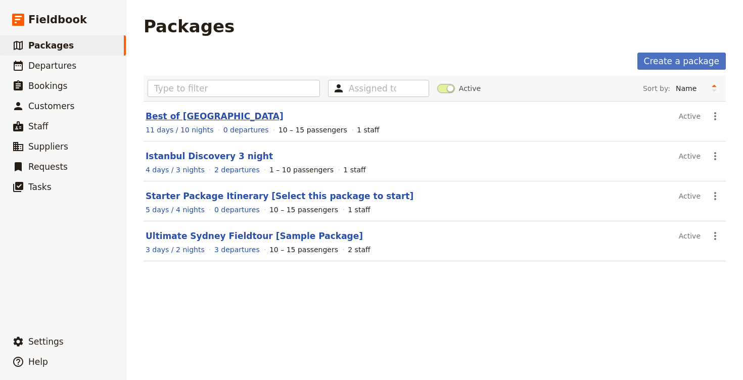
click at [177, 116] on link "Best of [GEOGRAPHIC_DATA]" at bounding box center [215, 116] width 138 height 10
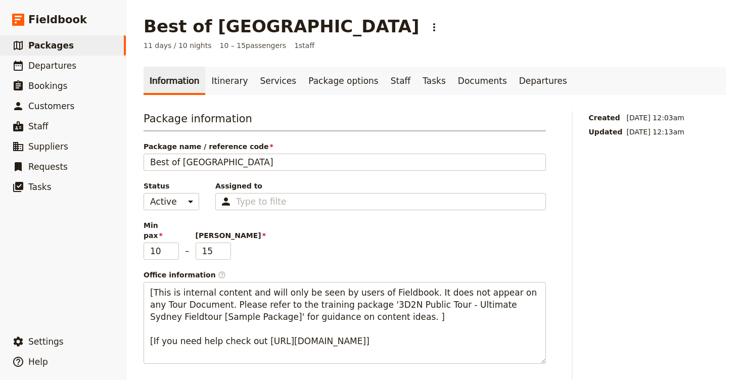
scroll to position [66, 0]
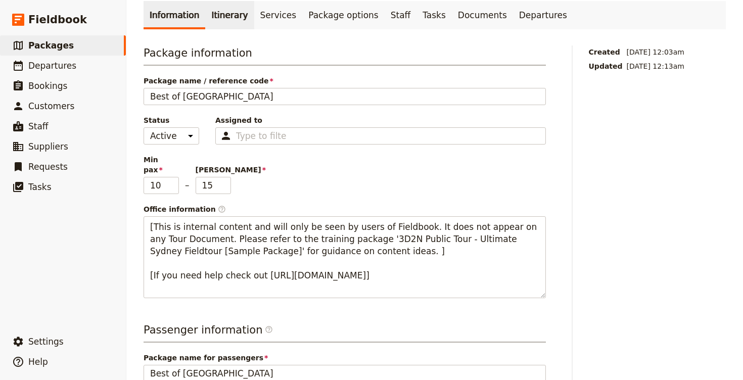
click at [215, 27] on link "Itinerary" at bounding box center [229, 15] width 49 height 28
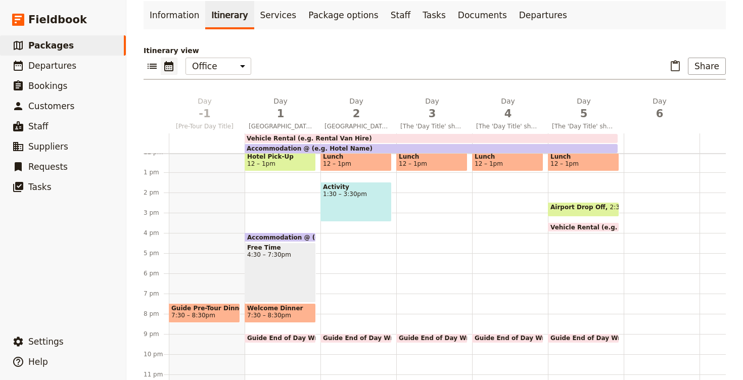
scroll to position [250, 0]
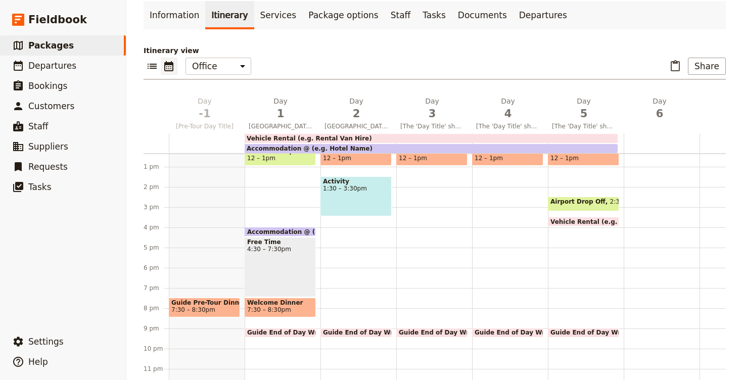
click at [290, 309] on span "7:30 – 8:30pm" at bounding box center [280, 309] width 66 height 7
select select "1"
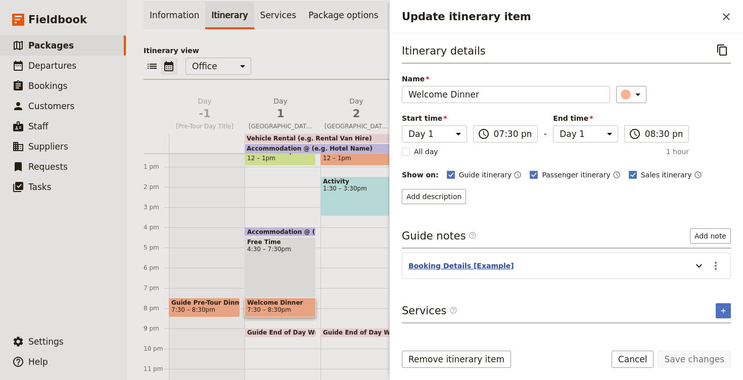
click at [462, 269] on button "Booking Details [Example]" at bounding box center [461, 266] width 106 height 10
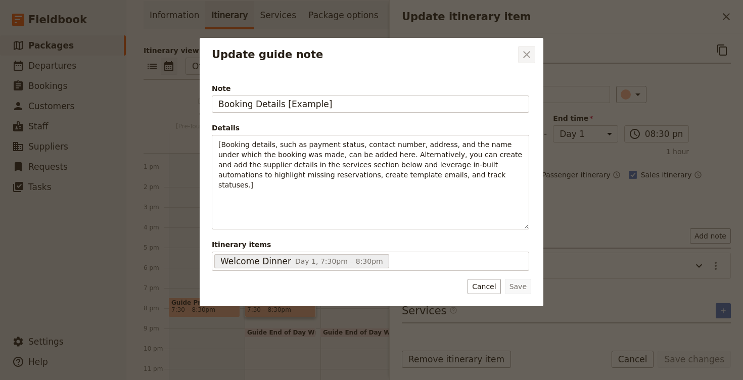
click at [534, 53] on button "​" at bounding box center [526, 54] width 17 height 17
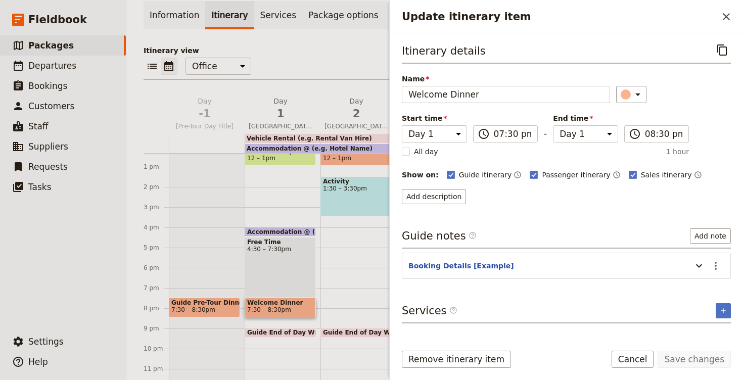
click at [371, 241] on div "Breakfast 6:30 – 7:30am Lunch 12 – 1pm Activity 1:30 – 3:30pm Guide End of Day …" at bounding box center [358, 146] width 76 height 485
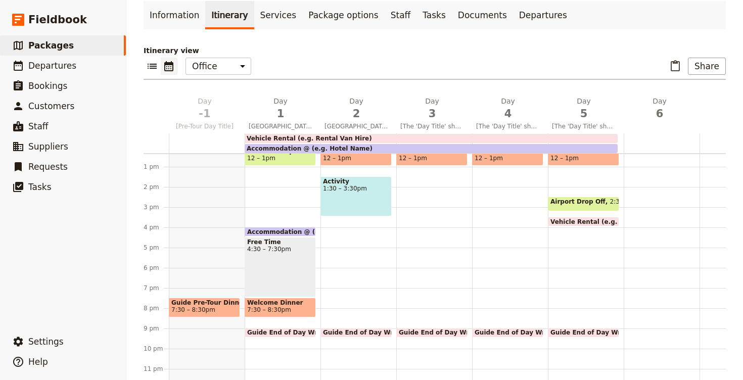
click at [372, 259] on div "Breakfast 6:30 – 7:30am Lunch 12 – 1pm Activity 1:30 – 3:30pm Guide End of Day …" at bounding box center [358, 146] width 76 height 485
select select "2"
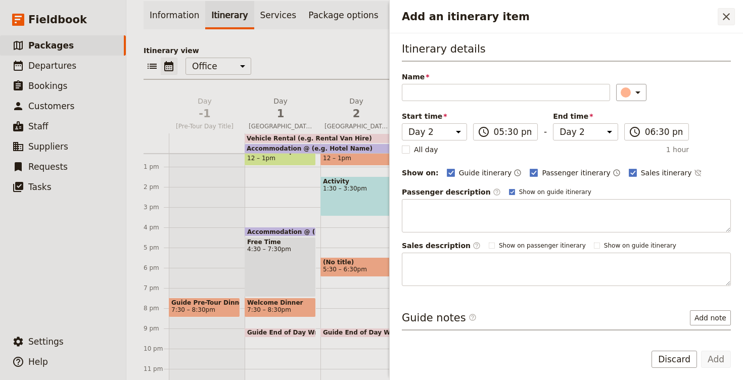
click at [726, 17] on icon "Close drawer" at bounding box center [726, 16] width 7 height 7
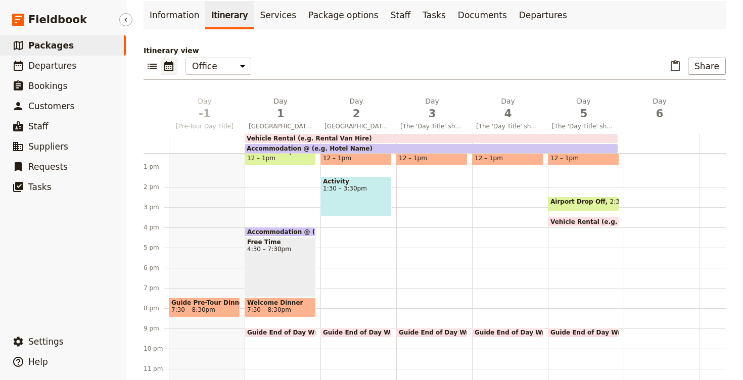
click at [89, 45] on link "​ Packages" at bounding box center [63, 45] width 126 height 20
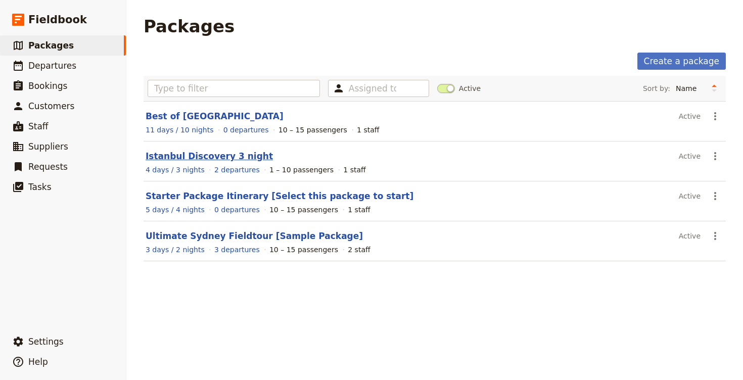
click at [184, 159] on link "Istanbul Discovery 3 night" at bounding box center [209, 156] width 127 height 10
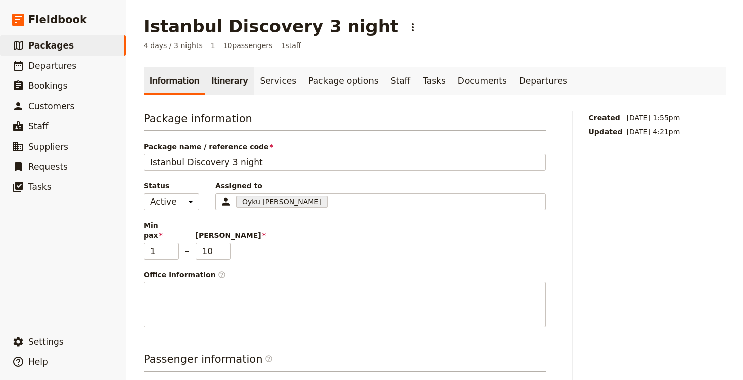
click at [232, 86] on link "Itinerary" at bounding box center [229, 81] width 49 height 28
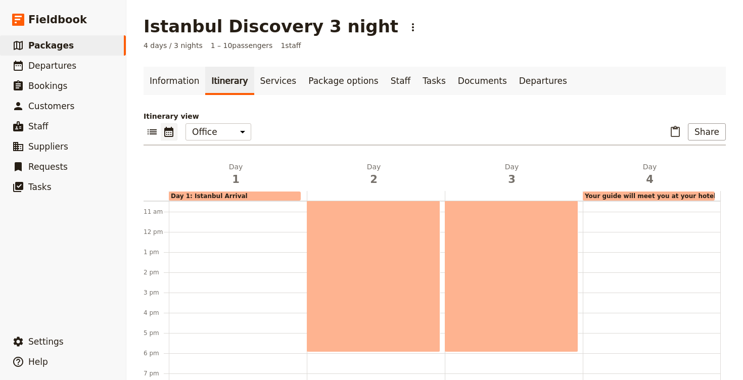
scroll to position [229, 0]
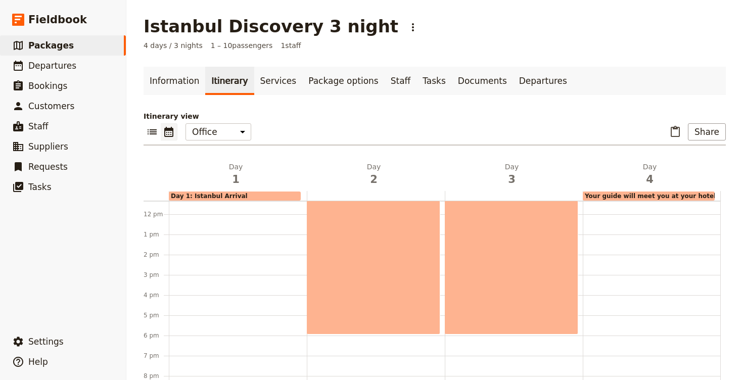
click at [237, 295] on div at bounding box center [238, 214] width 138 height 485
click at [230, 295] on div at bounding box center [238, 214] width 138 height 485
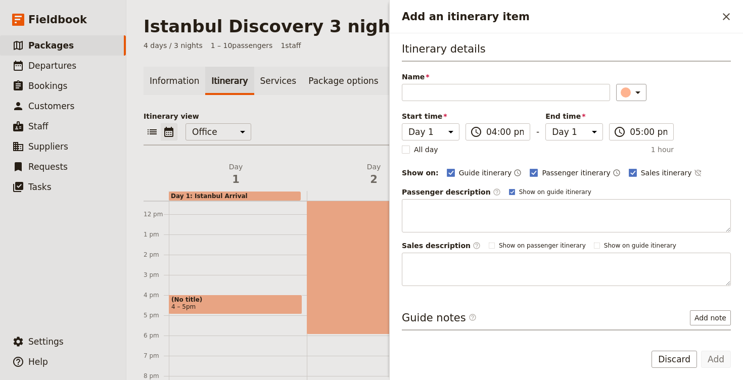
click at [230, 295] on div "(No title) 4 – 5pm" at bounding box center [235, 305] width 133 height 20
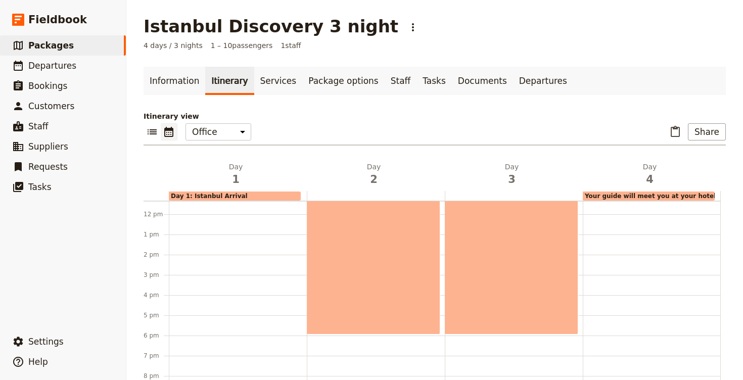
click at [230, 295] on div at bounding box center [238, 214] width 138 height 485
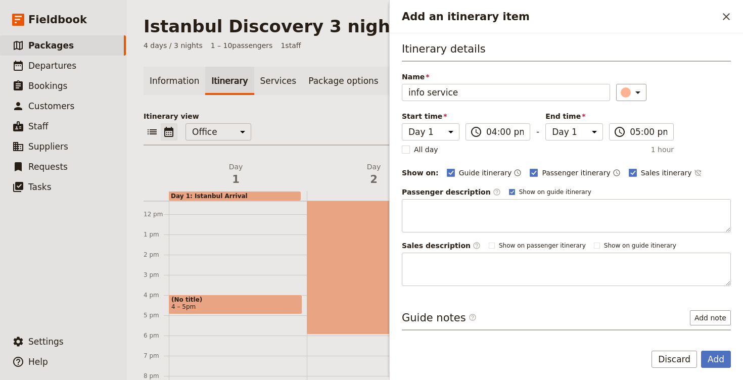
scroll to position [39, 0]
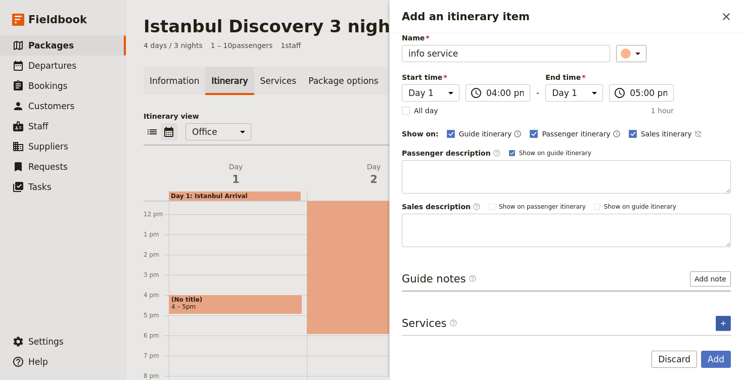
type input "info service"
click at [720, 321] on icon "Add service inclusion" at bounding box center [723, 323] width 8 height 8
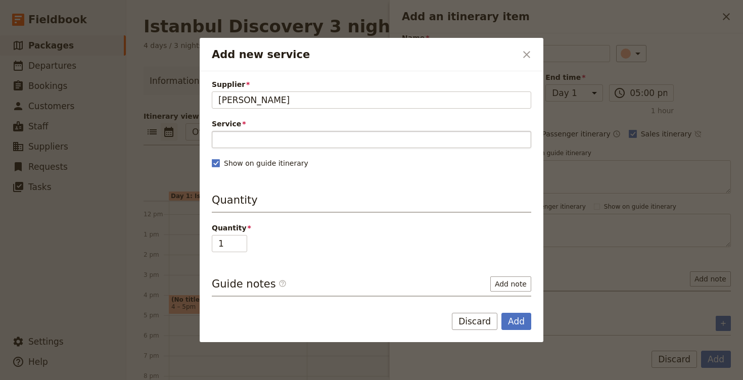
type input "[PERSON_NAME]"
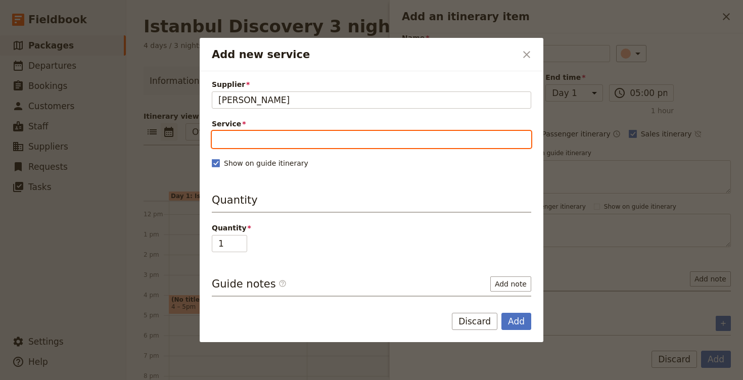
click at [290, 140] on input "Service" at bounding box center [371, 139] width 319 height 17
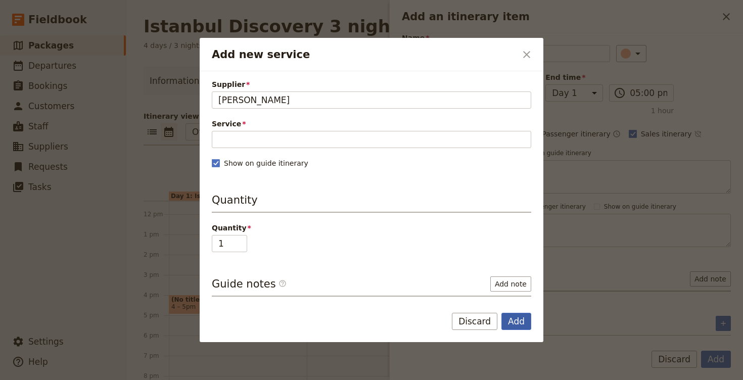
click at [515, 319] on button "Add" at bounding box center [516, 321] width 30 height 17
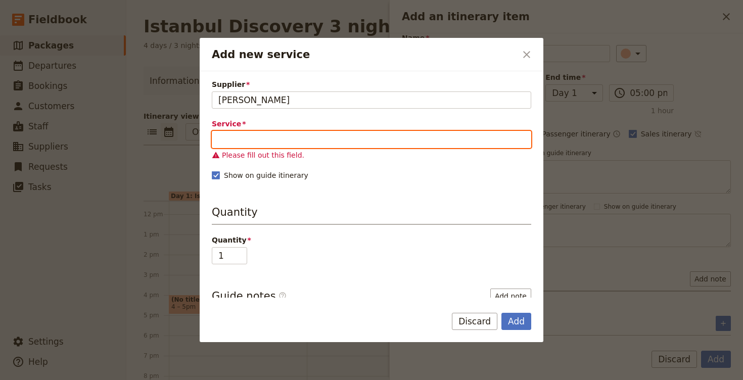
click at [335, 143] on input "Service" at bounding box center [371, 139] width 319 height 17
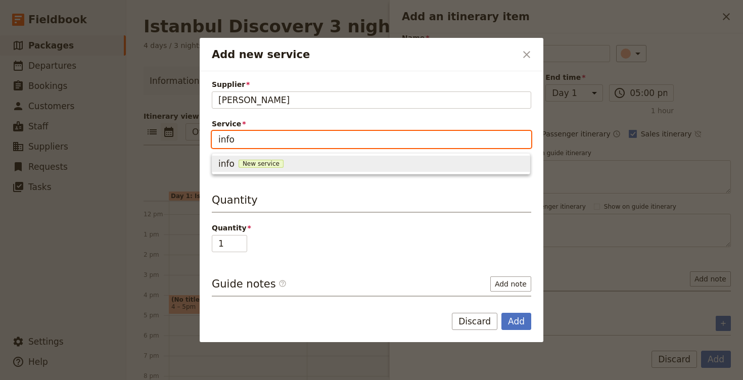
type input "info"
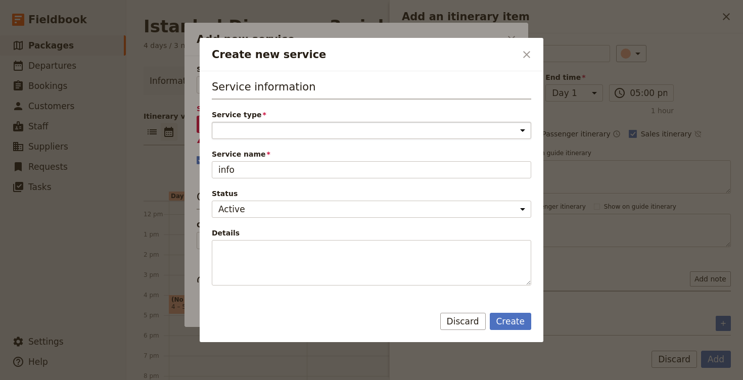
click at [306, 129] on select "Accommodation Activity Transport Flight Food and beverage Other" at bounding box center [371, 130] width 319 height 17
select select "ActivityService"
click at [212, 122] on select "Accommodation Activity Transport Flight Food and beverage Other" at bounding box center [371, 130] width 319 height 17
click at [507, 320] on button "Create" at bounding box center [511, 321] width 42 height 17
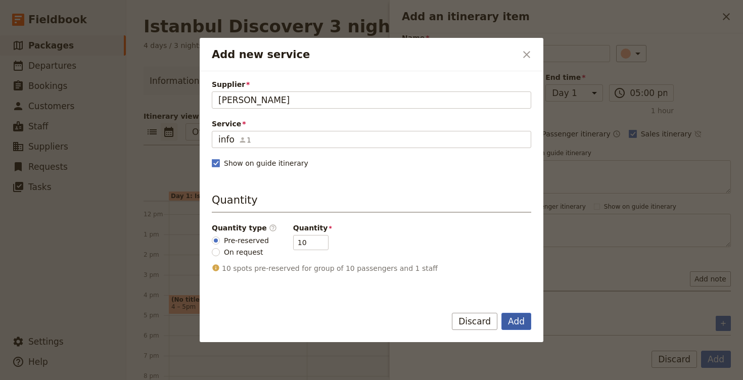
click at [512, 318] on button "Add" at bounding box center [516, 321] width 30 height 17
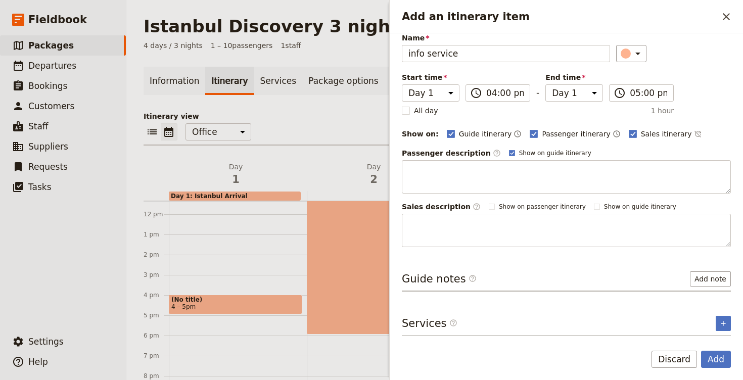
scroll to position [71, 0]
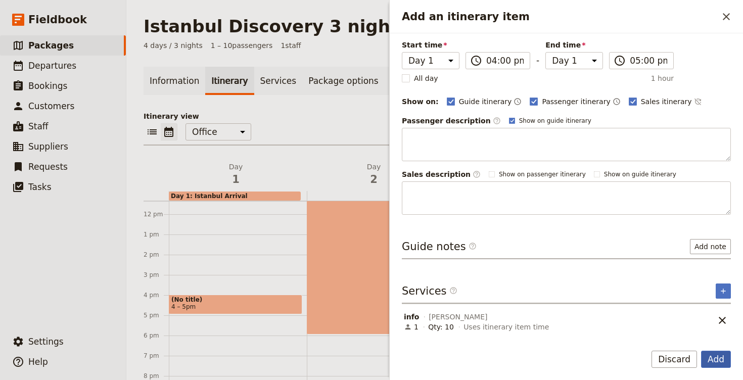
click at [718, 362] on button "Add" at bounding box center [716, 359] width 30 height 17
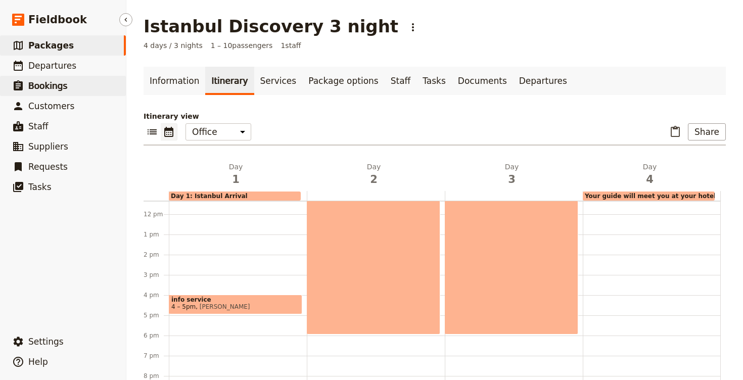
click at [49, 89] on span "Bookings" at bounding box center [47, 86] width 39 height 10
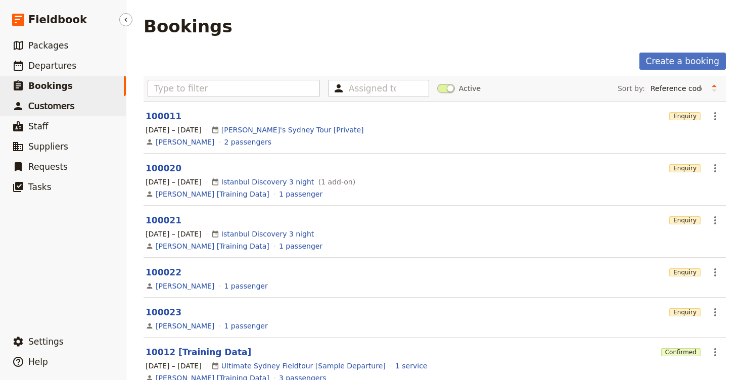
click at [51, 107] on span "Customers" at bounding box center [51, 106] width 46 height 10
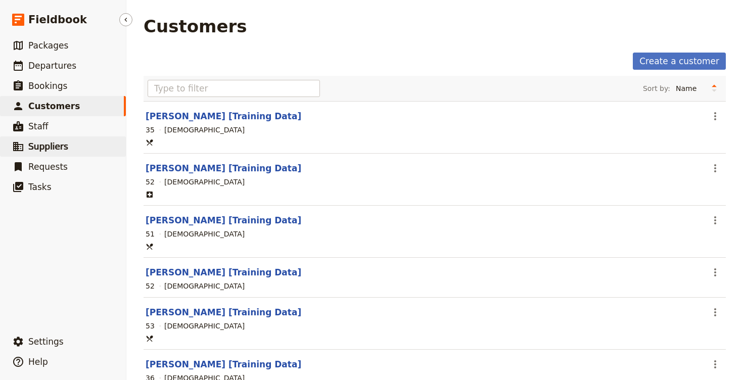
click at [53, 145] on span "Suppliers" at bounding box center [48, 146] width 40 height 10
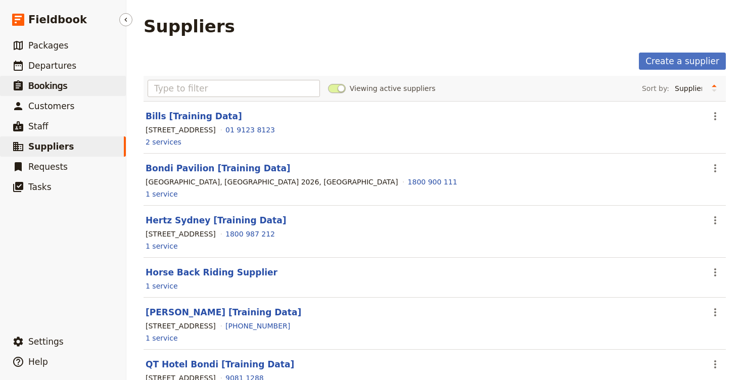
click at [57, 88] on span "Bookings" at bounding box center [47, 86] width 39 height 10
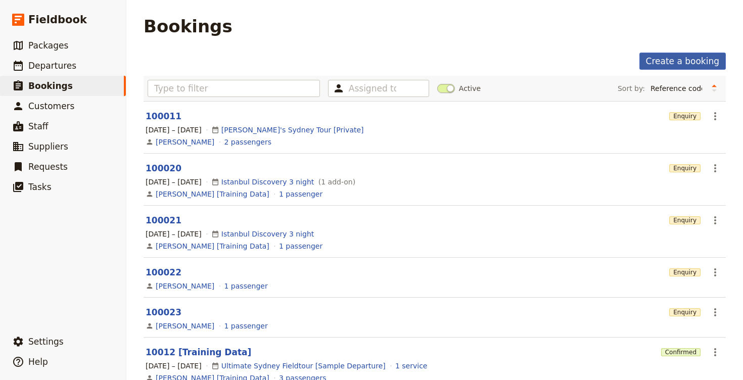
click at [686, 55] on link "Create a booking" at bounding box center [682, 61] width 86 height 17
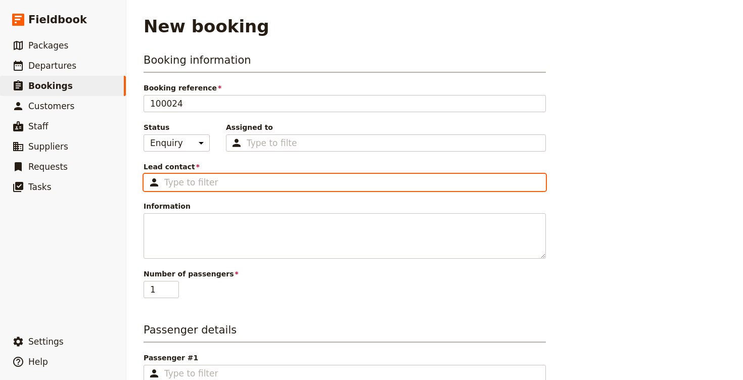
click at [216, 186] on input "Lead contact ​" at bounding box center [351, 182] width 375 height 12
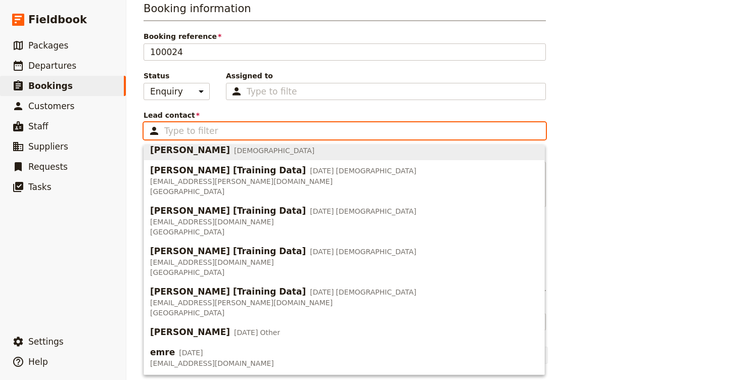
scroll to position [265, 0]
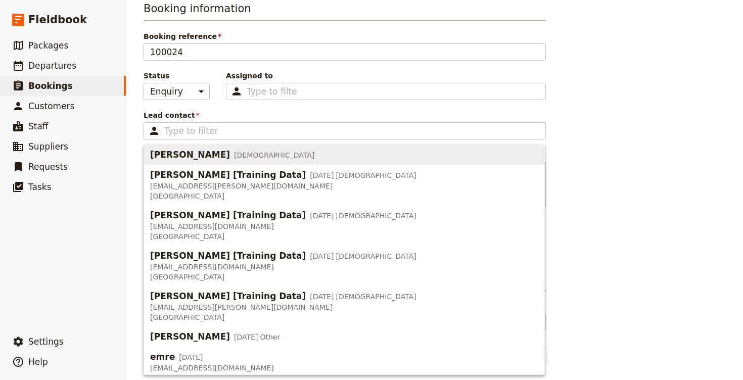
click at [295, 120] on div "Lead contact ​ Please fill out this field." at bounding box center [345, 124] width 402 height 29
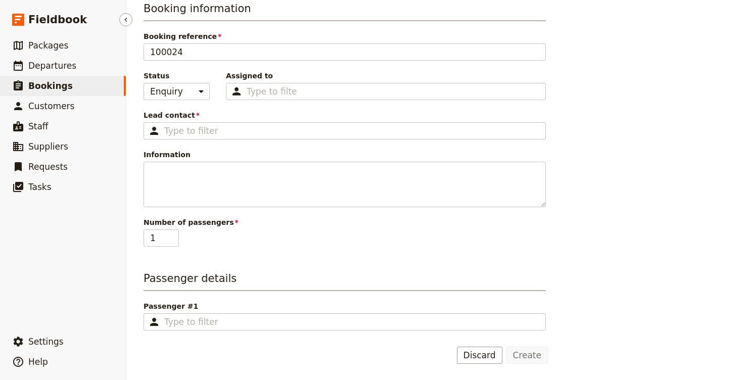
click at [70, 87] on link "​ Bookings" at bounding box center [63, 86] width 126 height 20
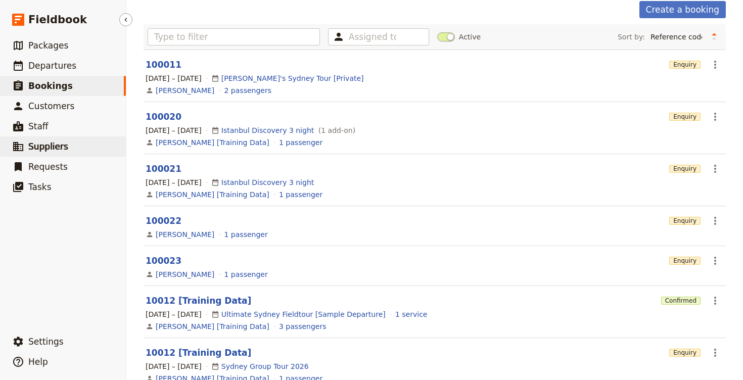
click at [57, 145] on span "Suppliers" at bounding box center [48, 146] width 40 height 10
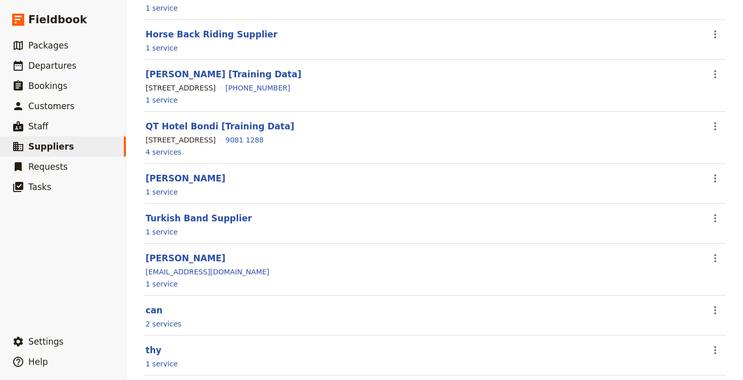
scroll to position [262, 0]
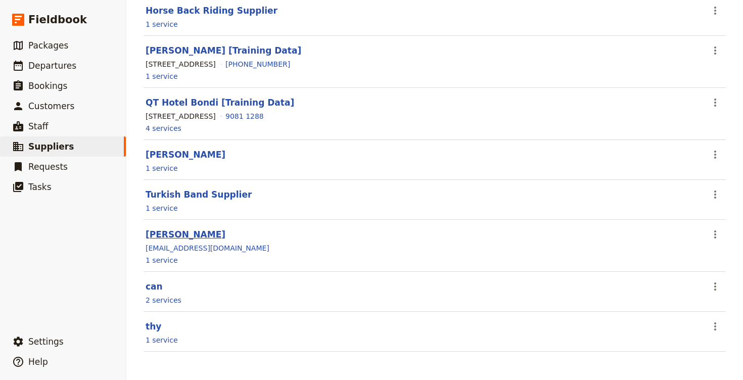
click at [152, 239] on link "[PERSON_NAME]" at bounding box center [186, 234] width 80 height 10
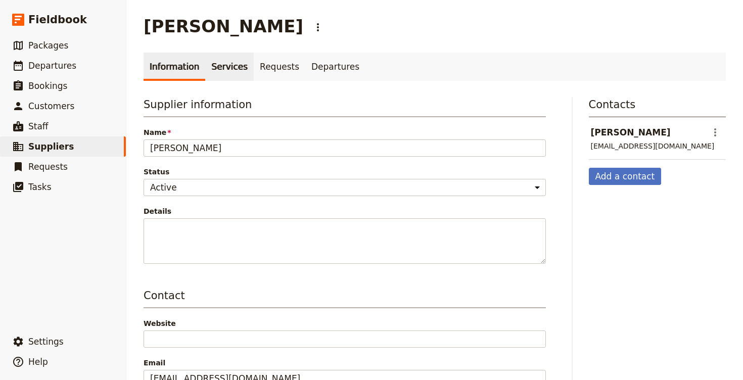
click at [205, 77] on link "Services" at bounding box center [229, 67] width 49 height 28
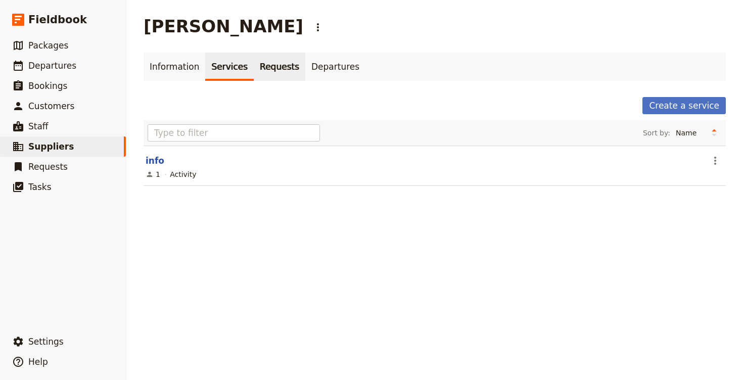
click at [262, 63] on link "Requests" at bounding box center [280, 67] width 52 height 28
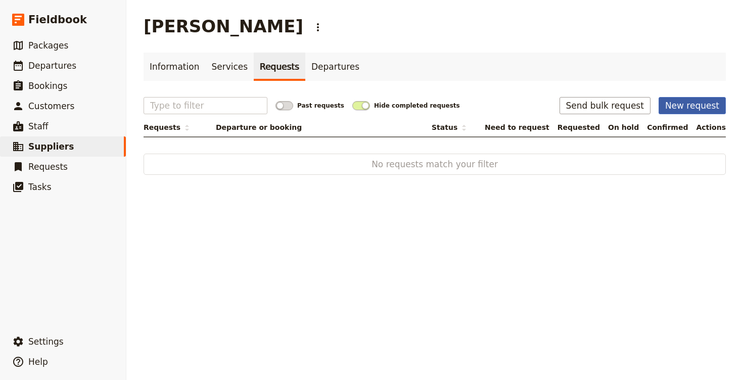
click at [709, 101] on button "New request" at bounding box center [691, 105] width 67 height 17
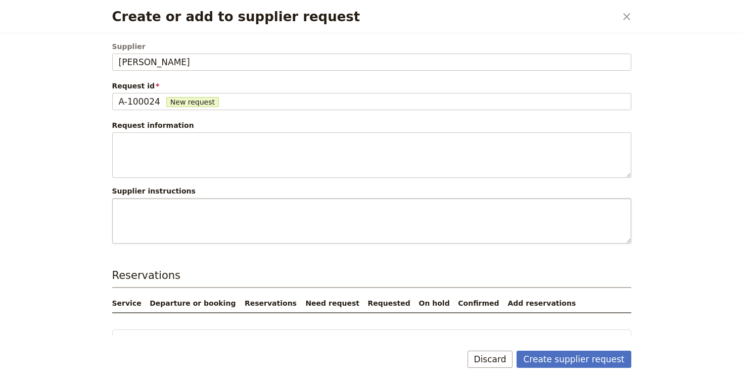
scroll to position [18, 0]
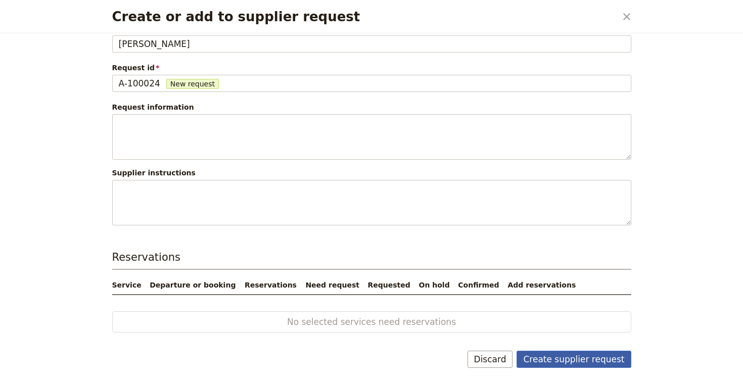
click at [571, 363] on button "Create supplier request" at bounding box center [573, 359] width 114 height 17
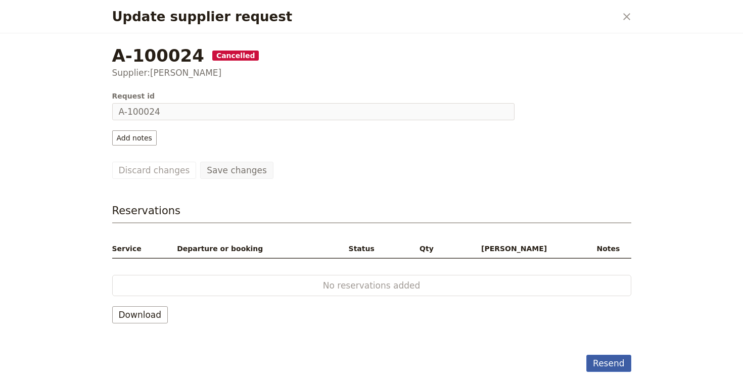
click at [619, 367] on button "Resend" at bounding box center [608, 363] width 44 height 17
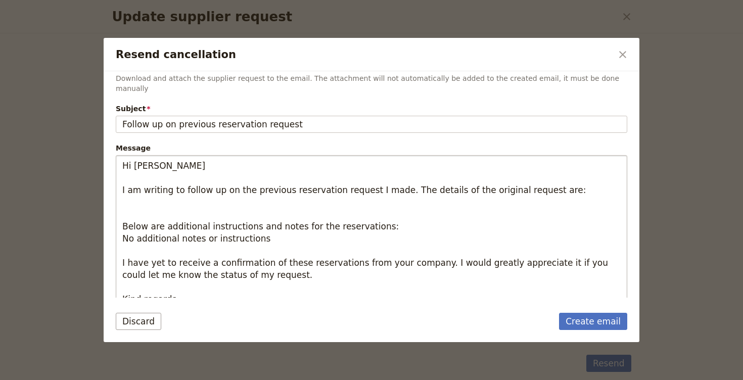
scroll to position [148, 0]
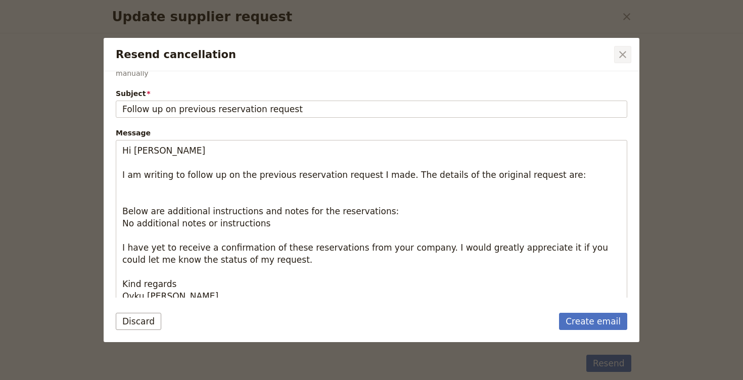
click at [625, 55] on icon "Close dialog" at bounding box center [623, 55] width 12 height 12
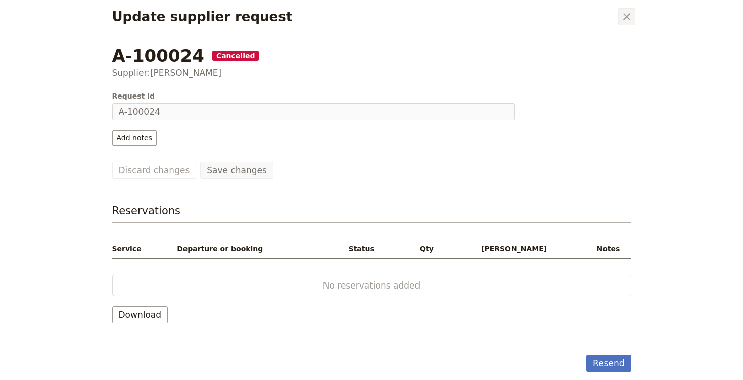
click at [618, 16] on button "​" at bounding box center [626, 16] width 17 height 17
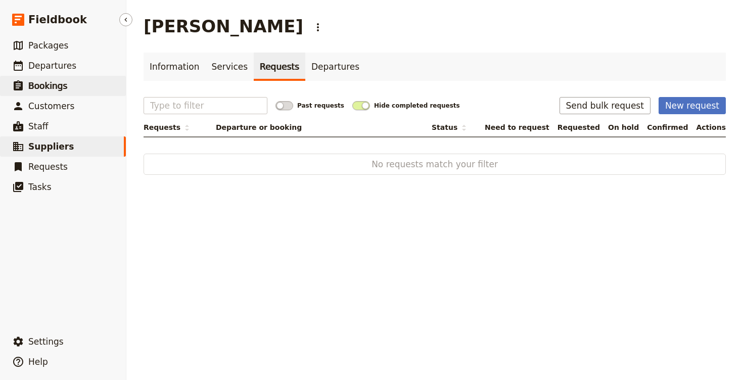
click at [50, 85] on span "Bookings" at bounding box center [47, 86] width 39 height 10
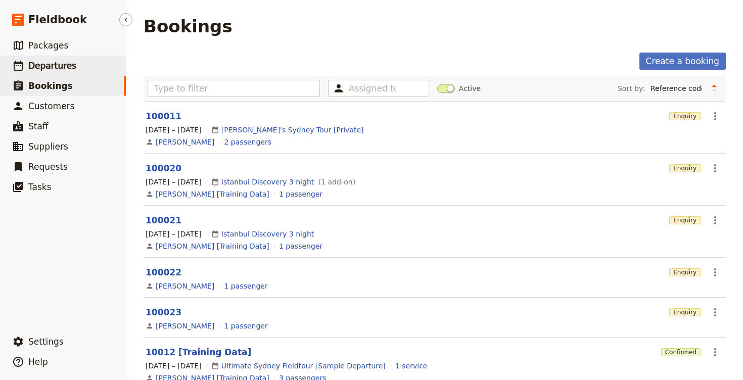
click at [51, 67] on span "Departures" at bounding box center [52, 66] width 48 height 10
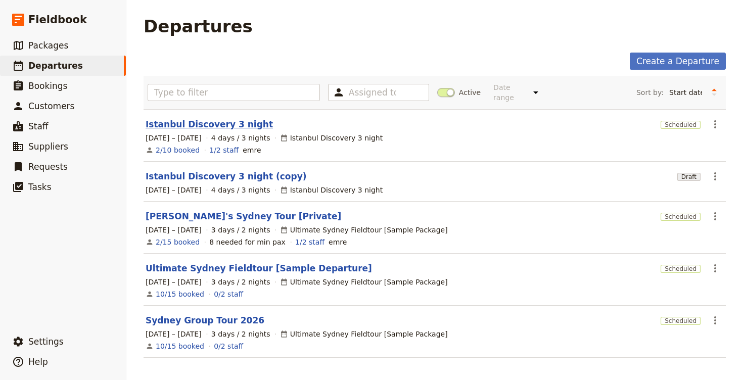
click at [195, 119] on link "Istanbul Discovery 3 night" at bounding box center [209, 124] width 127 height 12
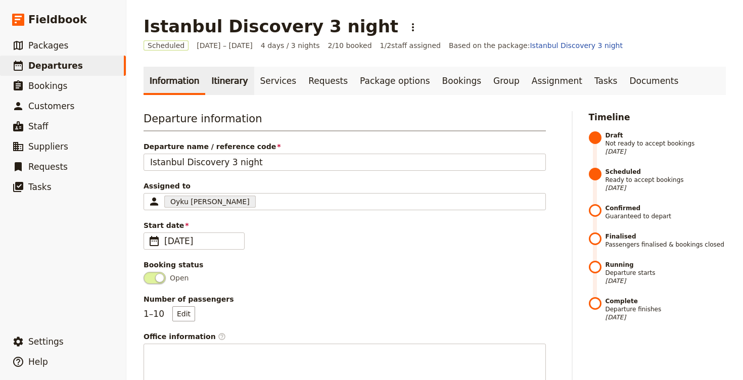
click at [220, 80] on link "Itinerary" at bounding box center [229, 81] width 49 height 28
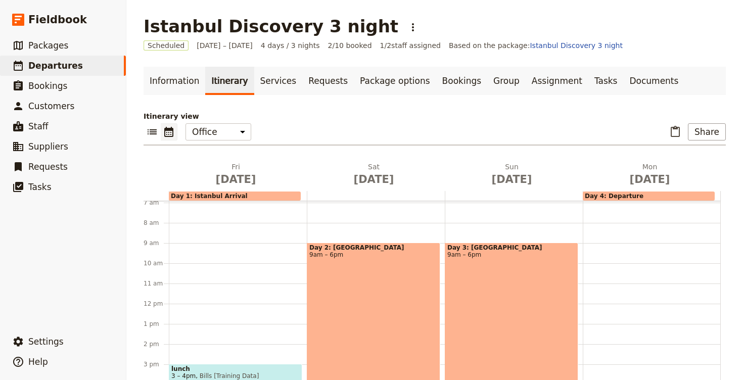
scroll to position [107, 0]
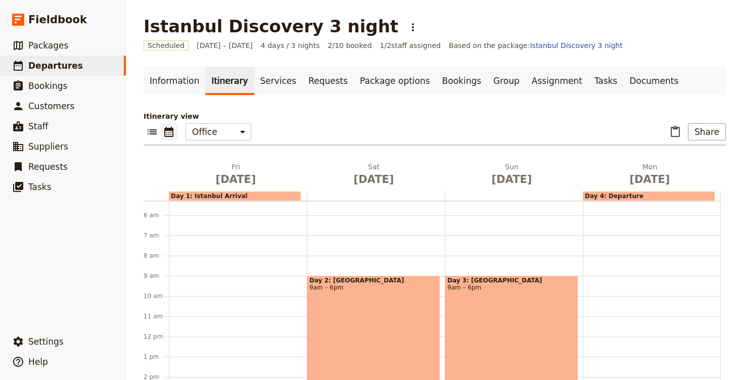
click at [242, 275] on div "lunch 3 – 4pm Bills [Training Data] Turkish Band 5 – 7:15pm Turkish Band Suppli…" at bounding box center [238, 336] width 138 height 485
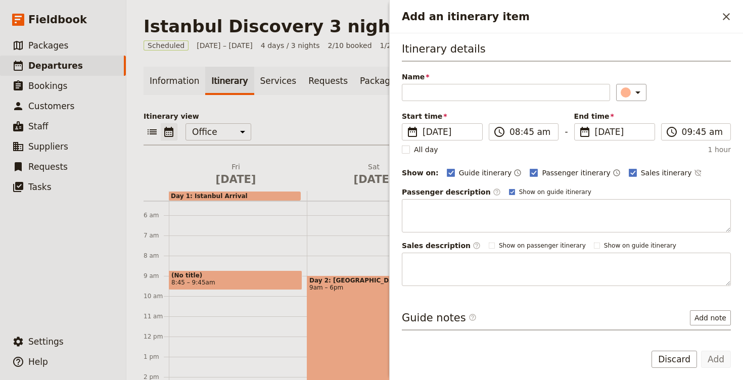
click at [242, 275] on span "(No title)" at bounding box center [235, 275] width 128 height 7
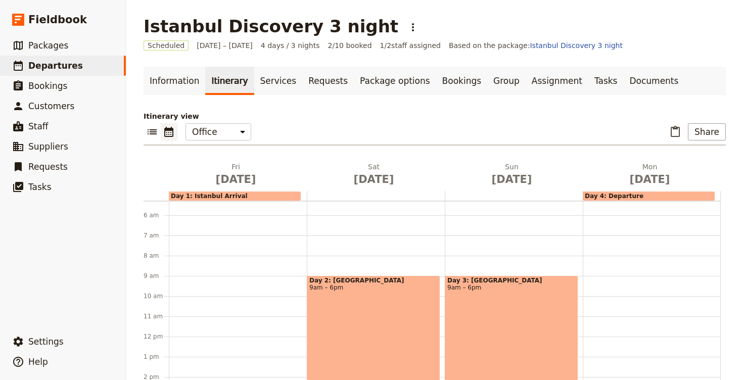
click at [242, 275] on div "lunch 3 – 4pm Bills [Training Data] Turkish Band 5 – 7:15pm Turkish Band Suppli…" at bounding box center [238, 336] width 138 height 485
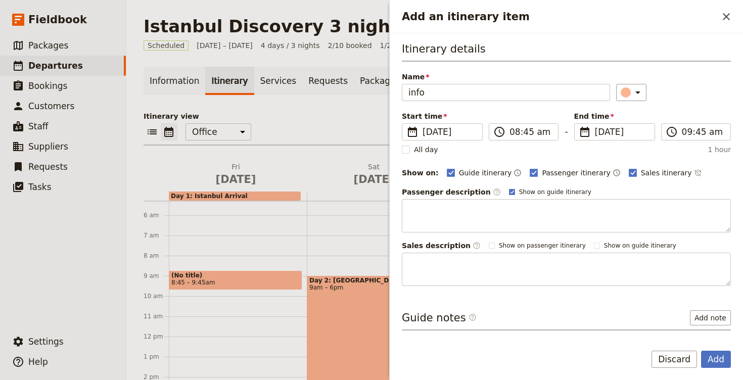
scroll to position [39, 0]
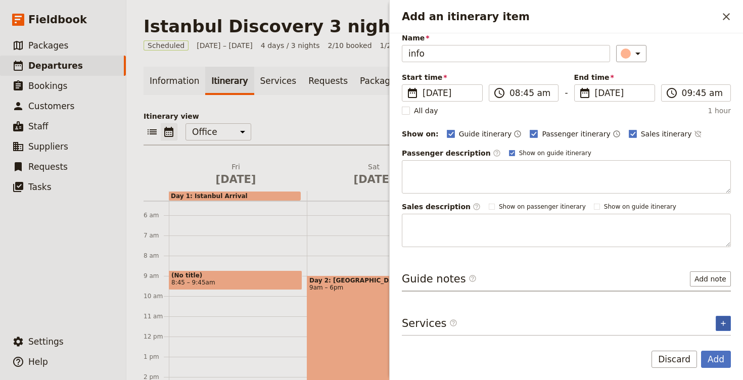
type input "info"
click at [720, 325] on icon "Add service inclusion" at bounding box center [723, 323] width 8 height 8
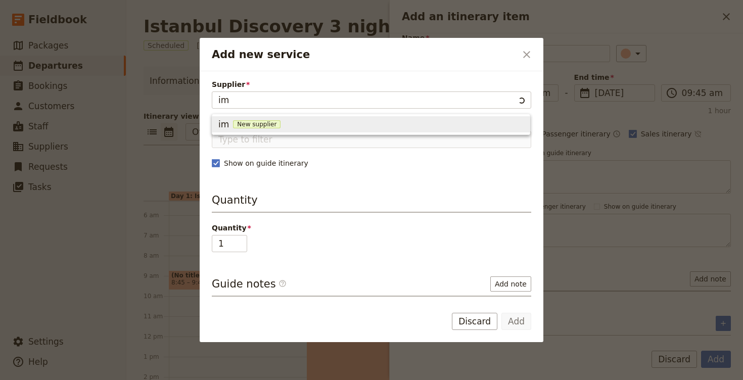
type input "i"
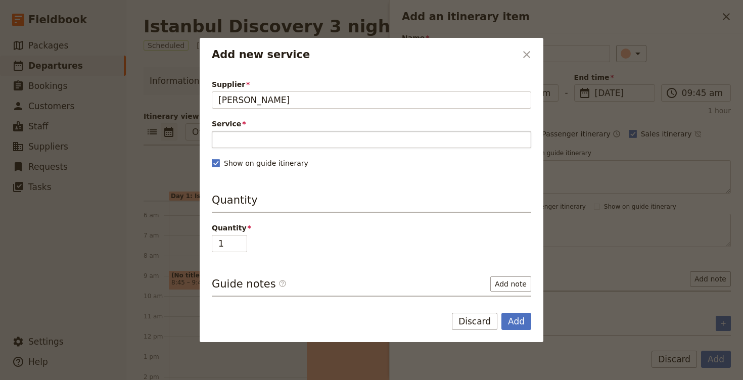
type input "[PERSON_NAME]"
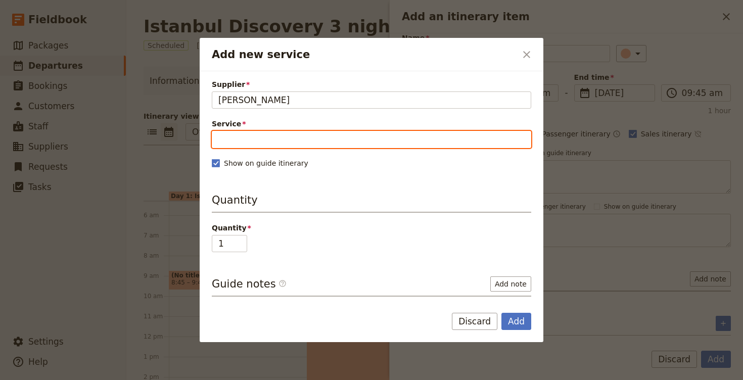
click at [271, 138] on input "Service" at bounding box center [371, 139] width 319 height 17
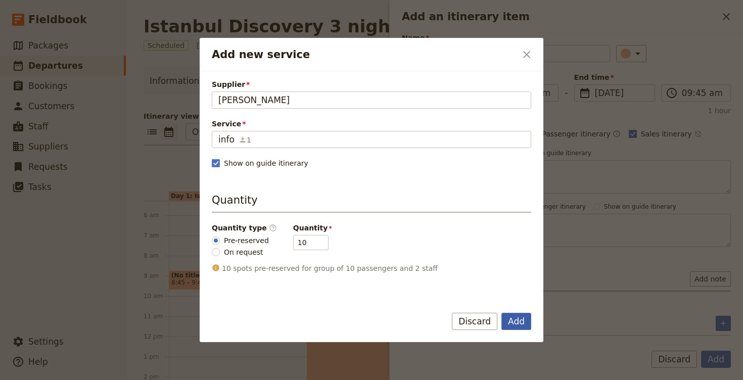
click at [525, 322] on button "Add" at bounding box center [516, 321] width 30 height 17
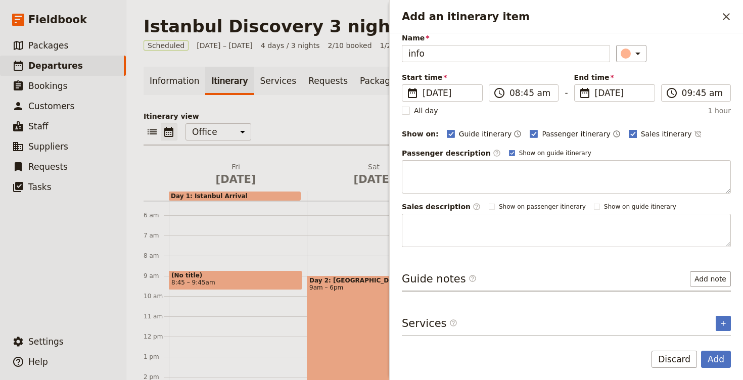
scroll to position [75, 0]
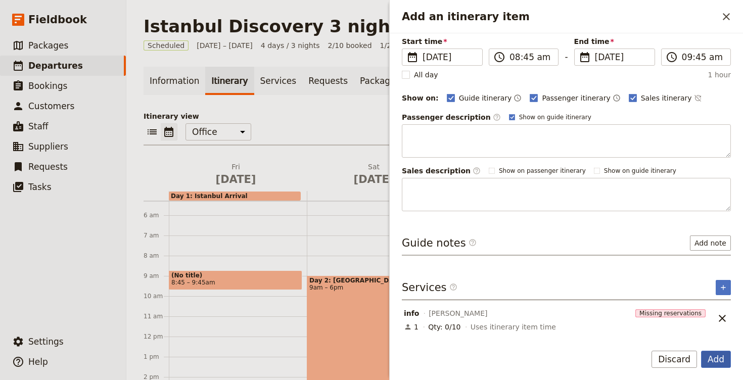
click at [714, 363] on button "Add" at bounding box center [716, 359] width 30 height 17
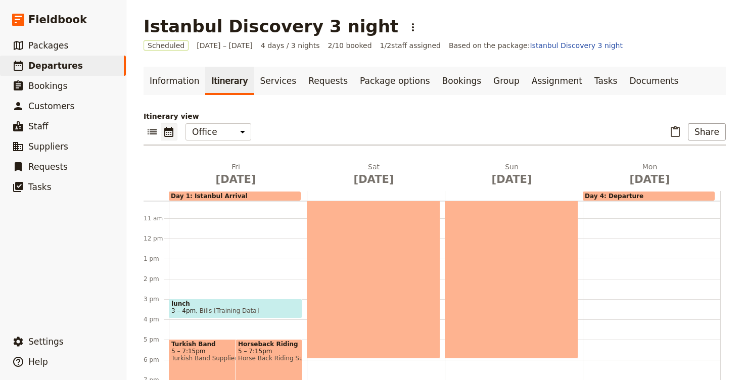
scroll to position [231, 0]
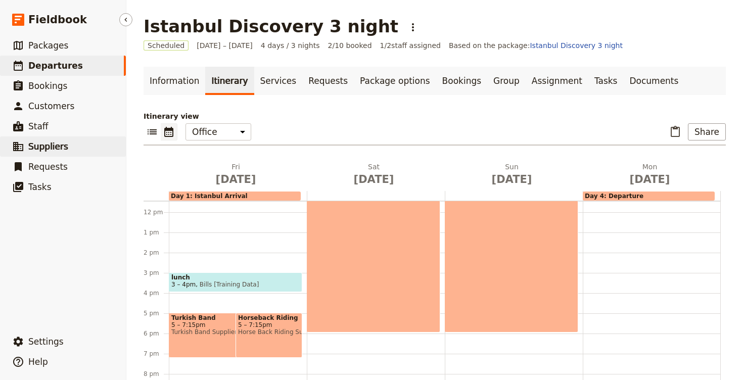
click at [66, 152] on link "​ Suppliers" at bounding box center [63, 146] width 126 height 20
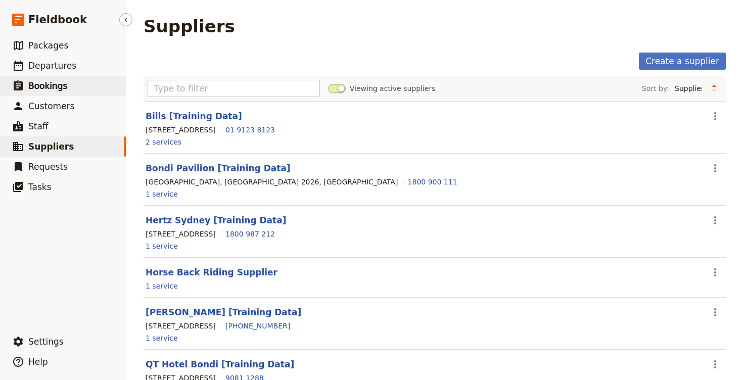
click at [63, 88] on span "Bookings" at bounding box center [47, 86] width 39 height 10
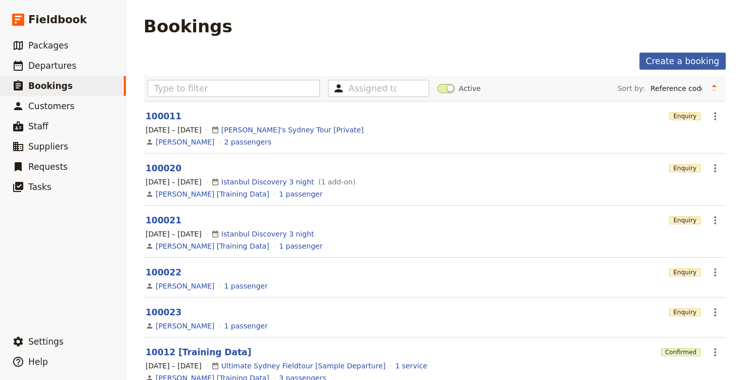
click at [679, 61] on link "Create a booking" at bounding box center [682, 61] width 86 height 17
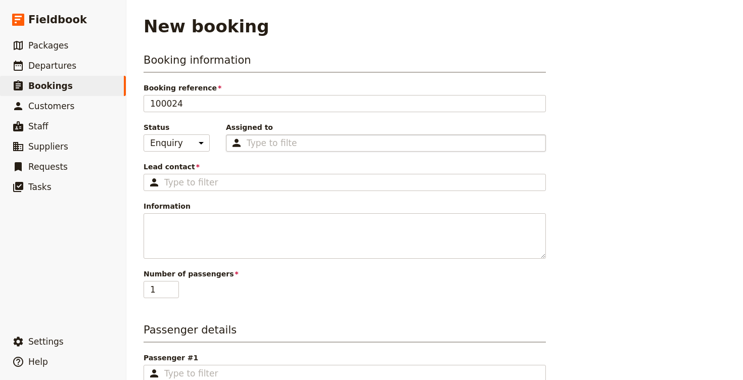
click at [307, 141] on div "Type to filter" at bounding box center [386, 142] width 320 height 17
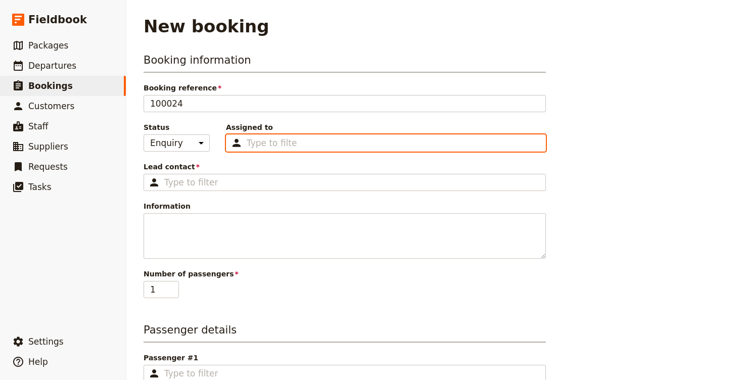
click at [297, 141] on input "Assigned to Type to filter" at bounding box center [272, 143] width 51 height 12
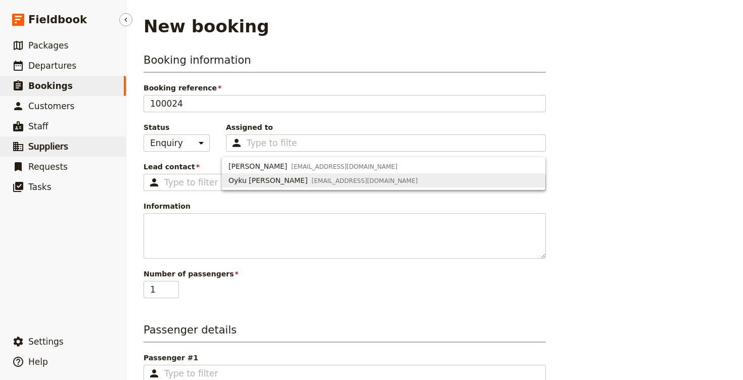
click at [46, 149] on span "Suppliers" at bounding box center [48, 146] width 40 height 10
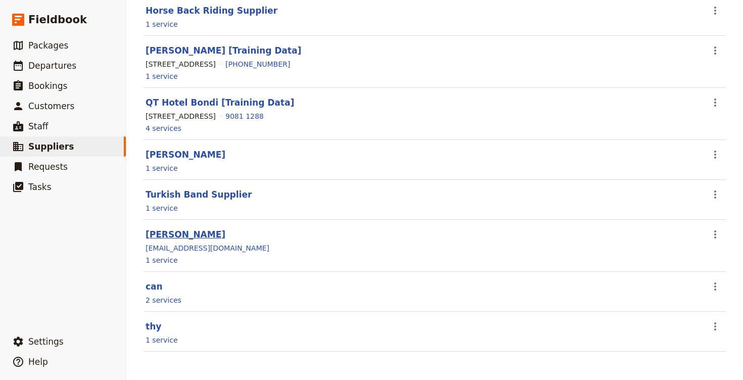
click at [169, 235] on link "[PERSON_NAME]" at bounding box center [186, 234] width 80 height 10
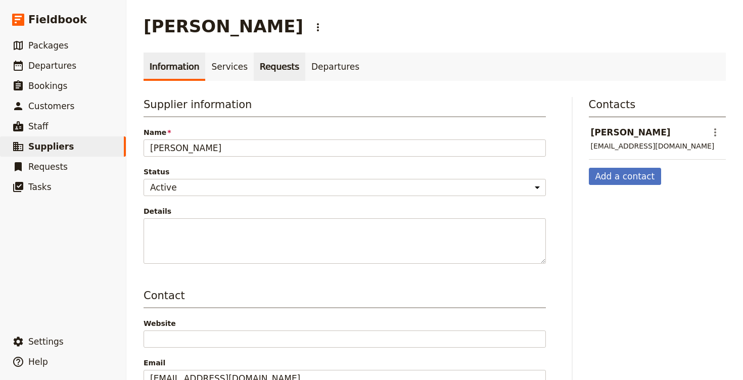
click at [261, 70] on link "Requests" at bounding box center [280, 67] width 52 height 28
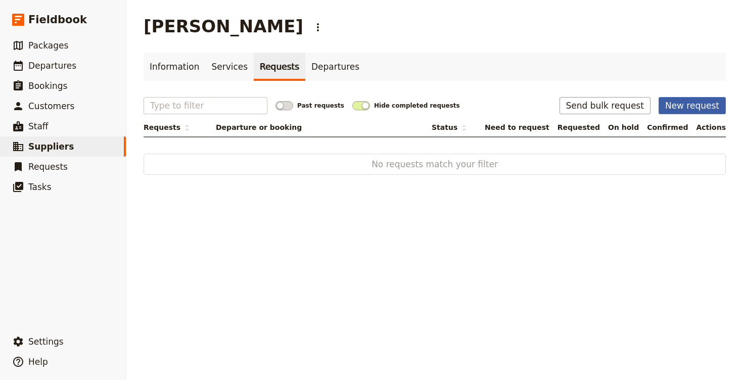
click at [715, 102] on button "New request" at bounding box center [691, 105] width 67 height 17
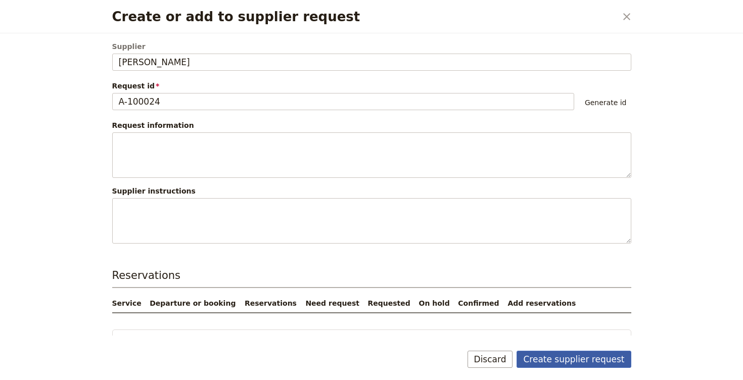
click at [577, 363] on button "Create supplier request" at bounding box center [573, 359] width 114 height 17
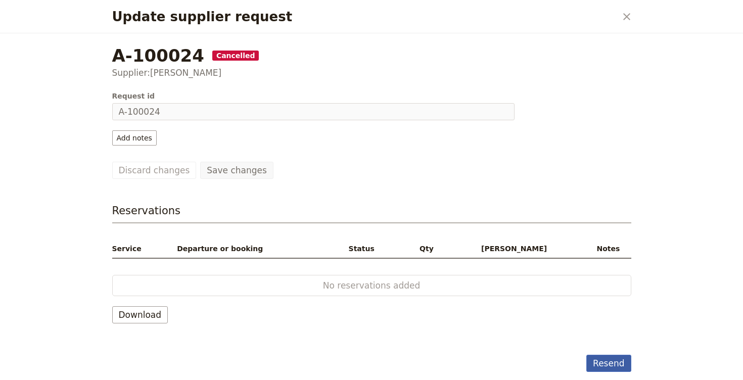
click at [606, 360] on button "Resend" at bounding box center [608, 363] width 44 height 17
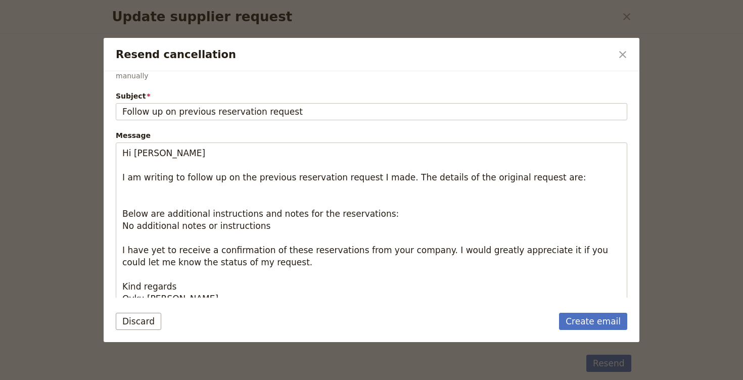
scroll to position [148, 0]
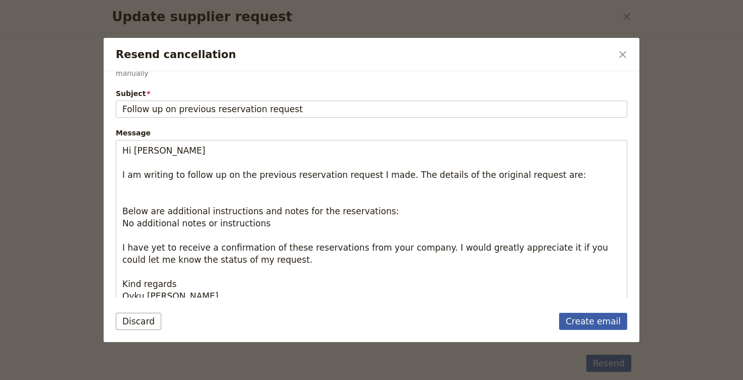
click at [588, 320] on link "Create email" at bounding box center [593, 321] width 68 height 17
